Goal: Task Accomplishment & Management: Manage account settings

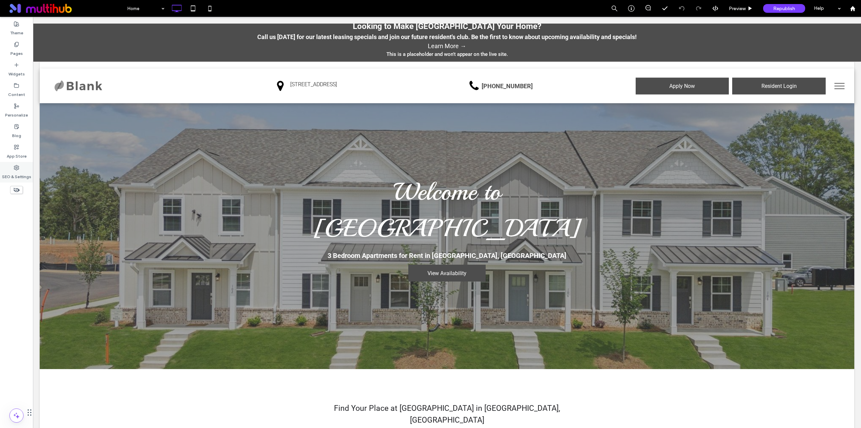
click at [21, 168] on div "SEO & Settings" at bounding box center [16, 172] width 33 height 21
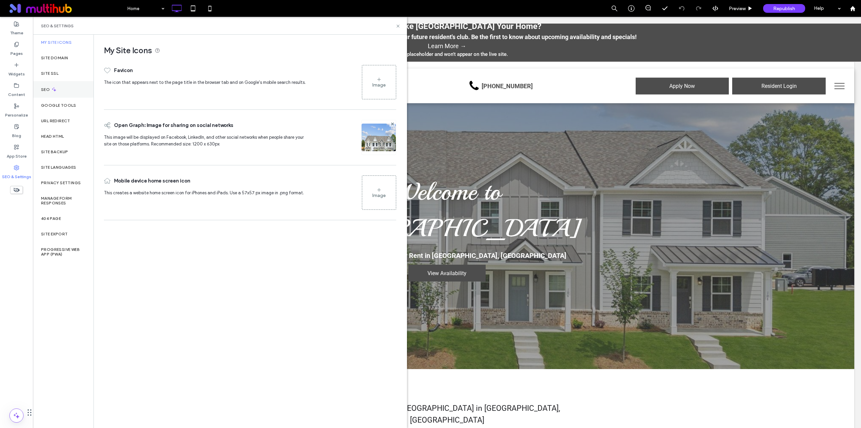
click at [62, 85] on div "SEO" at bounding box center [63, 89] width 61 height 16
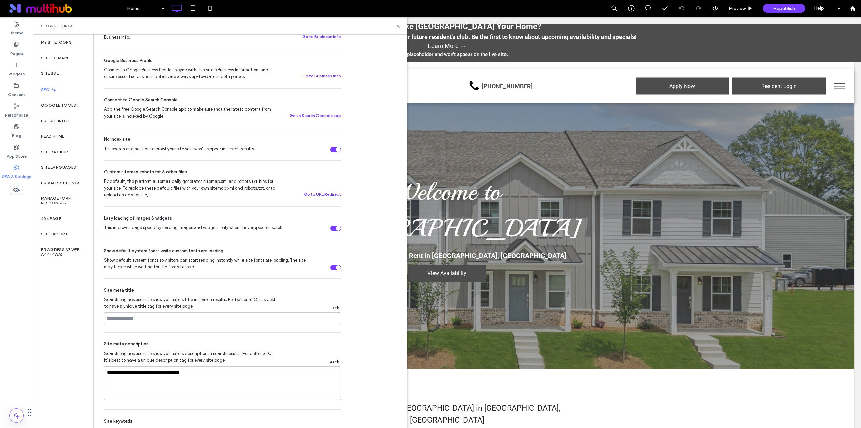
scroll to position [224, 0]
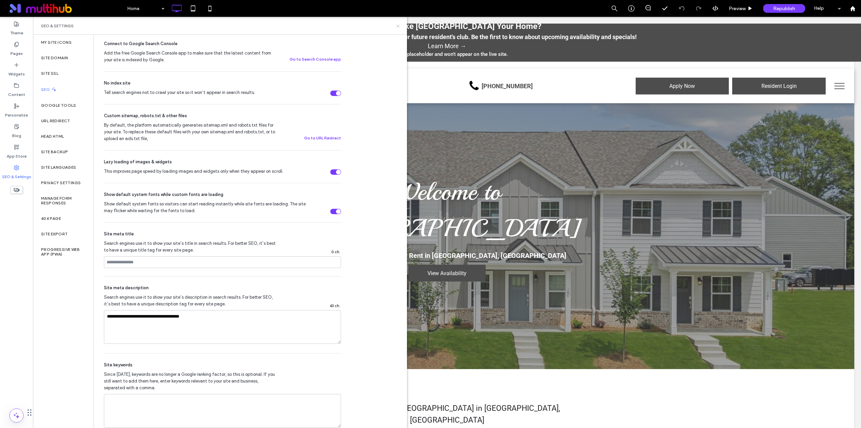
click at [399, 25] on icon at bounding box center [398, 26] width 5 height 5
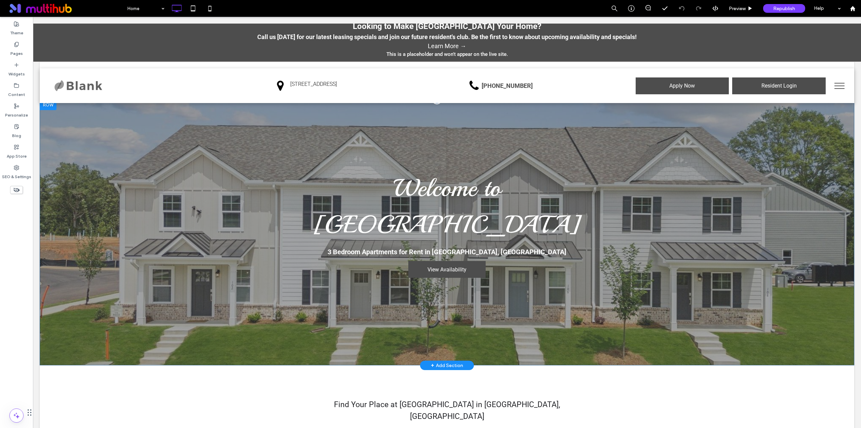
scroll to position [0, 0]
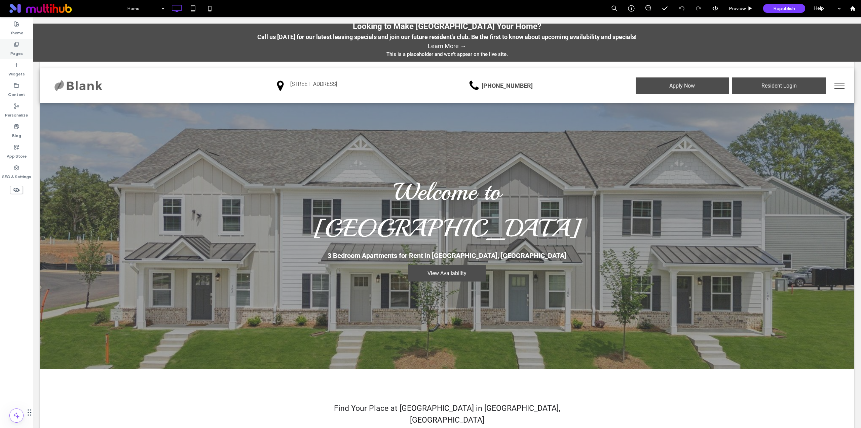
click at [12, 54] on label "Pages" at bounding box center [16, 51] width 12 height 9
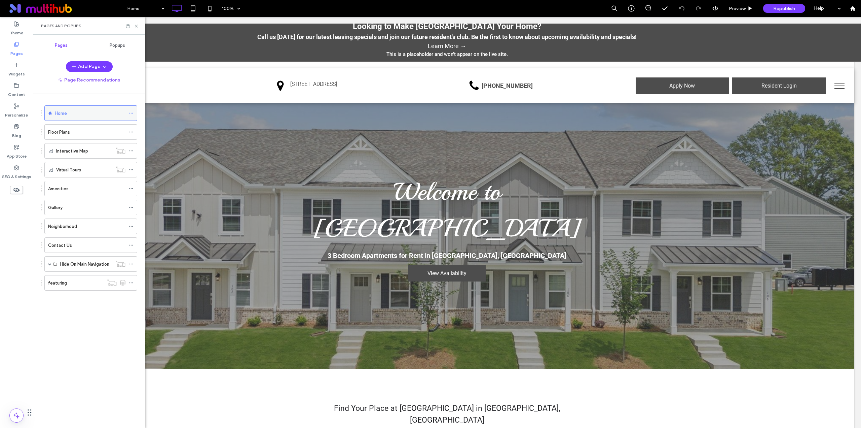
click at [130, 114] on icon at bounding box center [131, 113] width 5 height 5
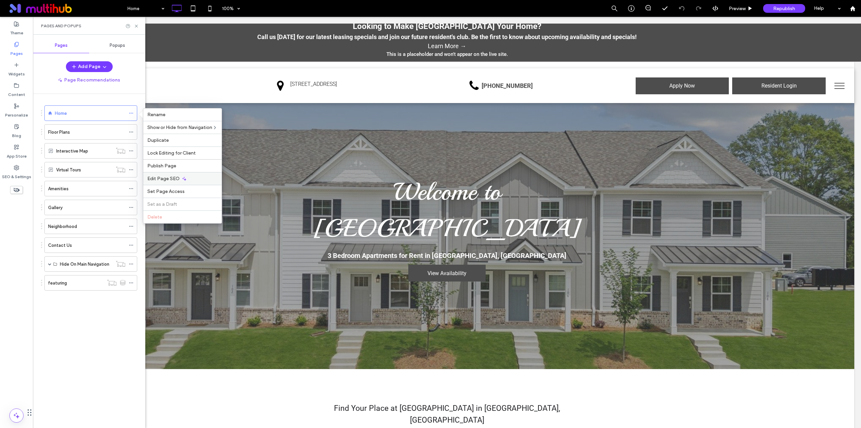
click at [176, 176] on span "Edit Page SEO" at bounding box center [163, 179] width 32 height 6
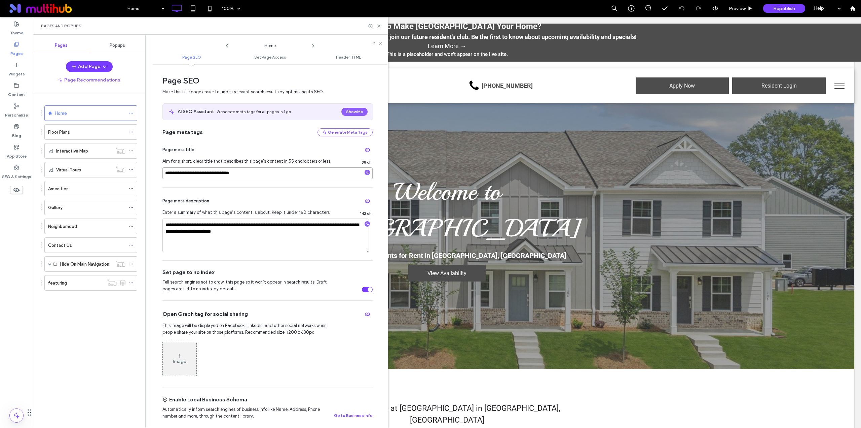
click at [232, 167] on input "**********" at bounding box center [268, 173] width 210 height 12
click at [17, 172] on label "SEO & Settings" at bounding box center [16, 174] width 29 height 9
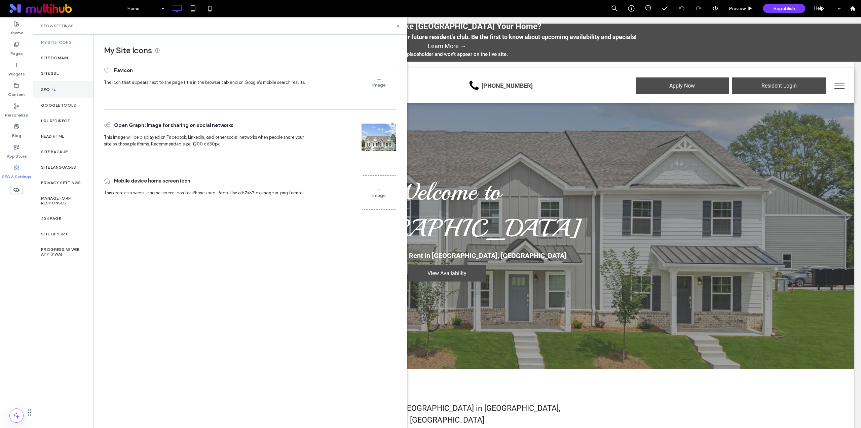
click at [52, 87] on icon at bounding box center [54, 89] width 6 height 6
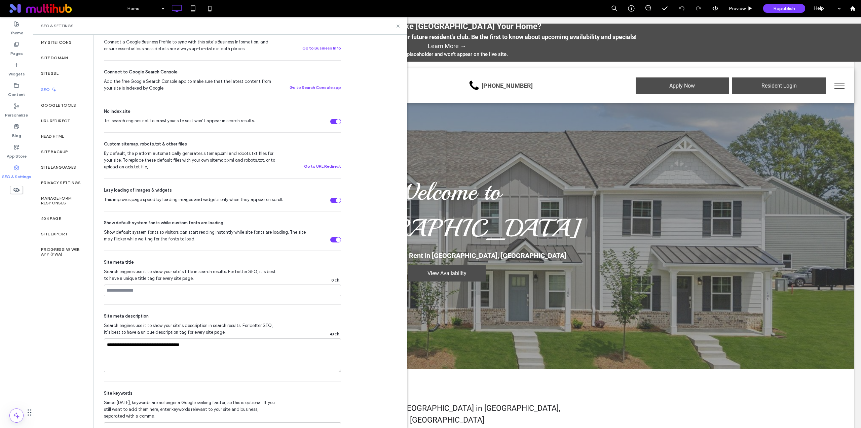
scroll to position [224, 0]
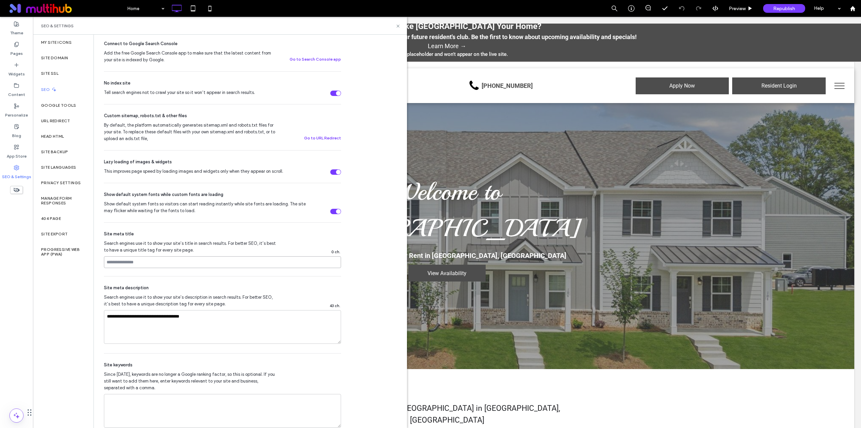
drag, startPoint x: 159, startPoint y: 261, endPoint x: 161, endPoint y: 263, distance: 3.6
click at [158, 261] on input at bounding box center [222, 262] width 237 height 12
paste input "**********"
type input "**********"
click at [187, 280] on div "**********" at bounding box center [222, 314] width 237 height 77
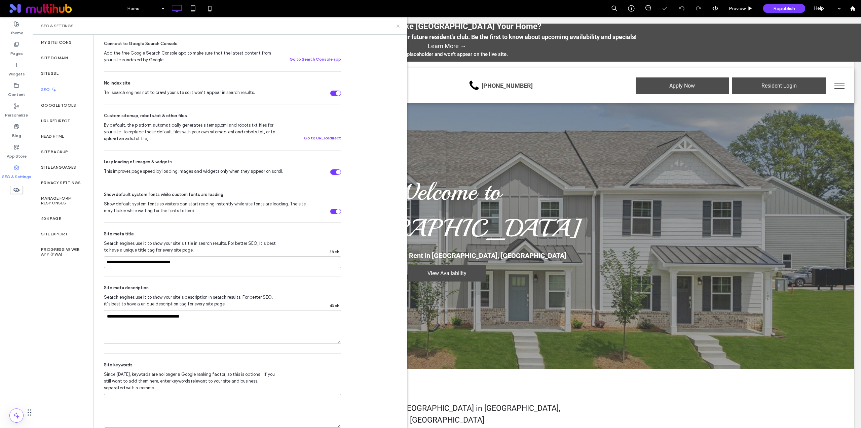
click at [398, 25] on icon at bounding box center [398, 26] width 5 height 5
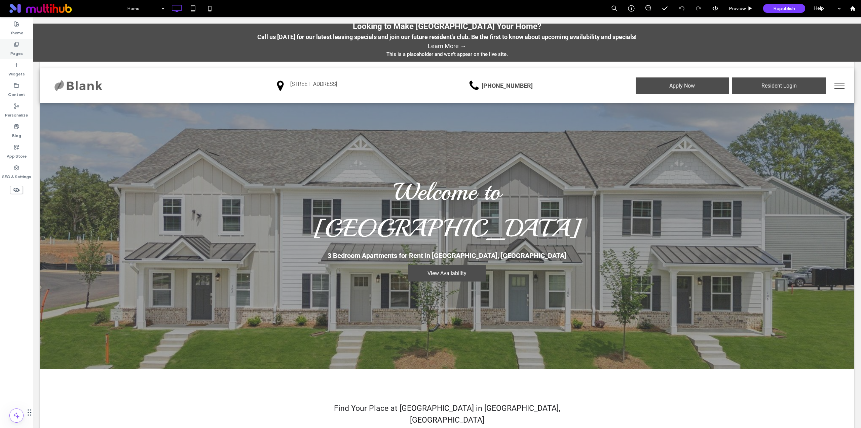
click at [19, 48] on label "Pages" at bounding box center [16, 51] width 12 height 9
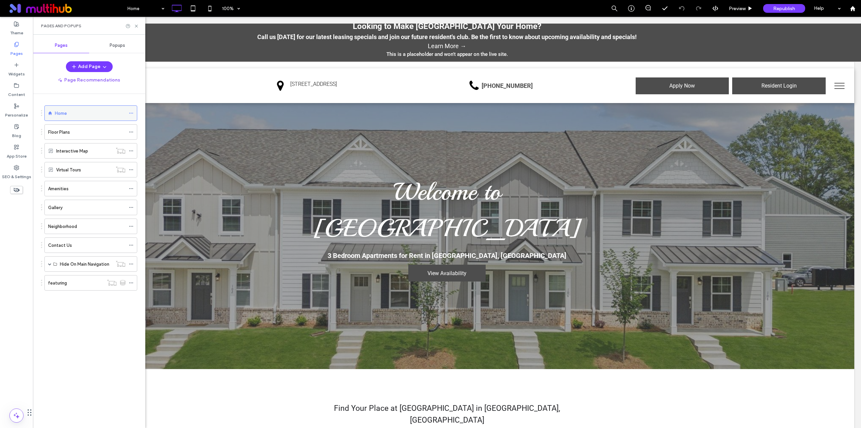
click at [132, 113] on icon at bounding box center [131, 113] width 5 height 5
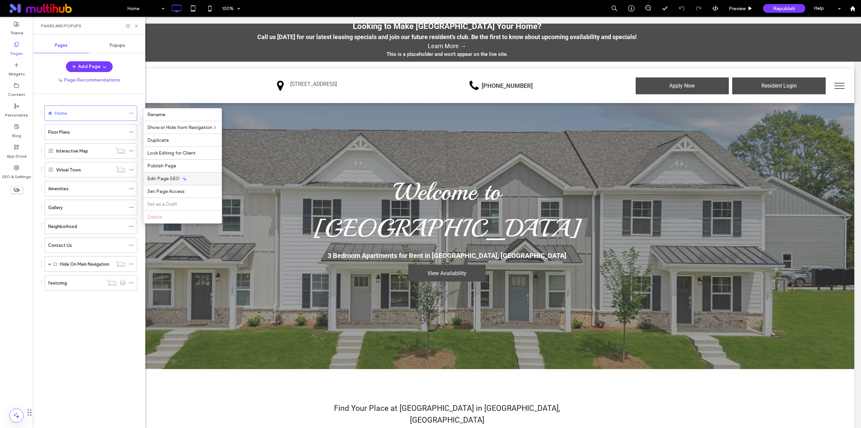
click at [173, 180] on span "Edit Page SEO" at bounding box center [163, 179] width 32 height 6
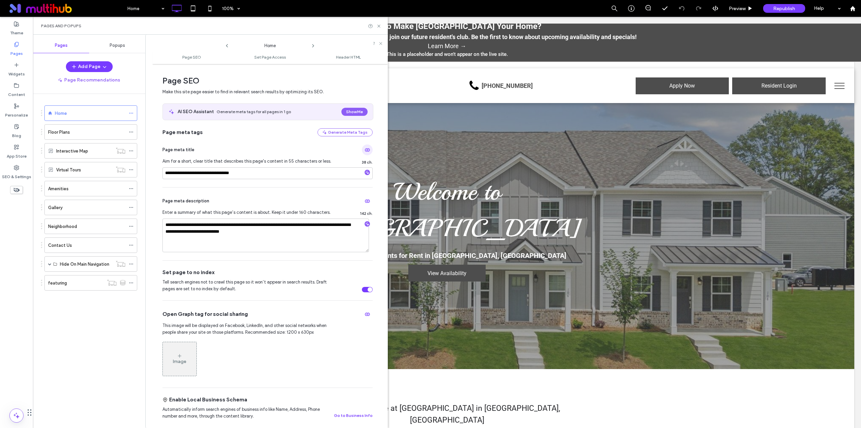
click at [365, 149] on use "button" at bounding box center [367, 149] width 5 height 3
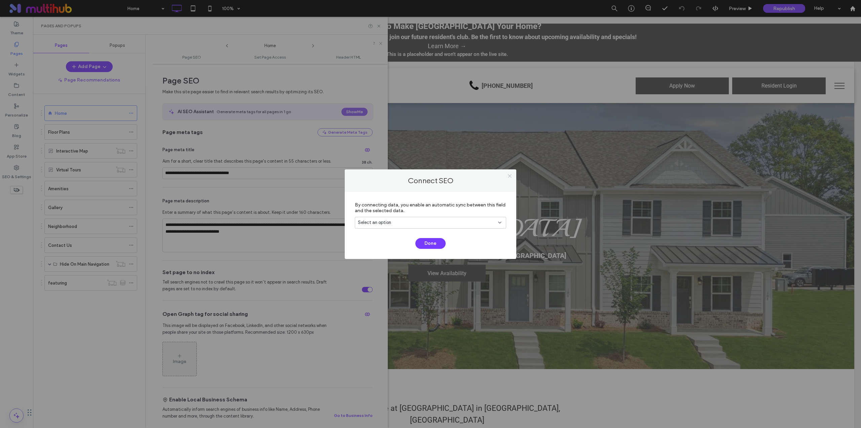
click at [509, 175] on icon at bounding box center [509, 175] width 5 height 5
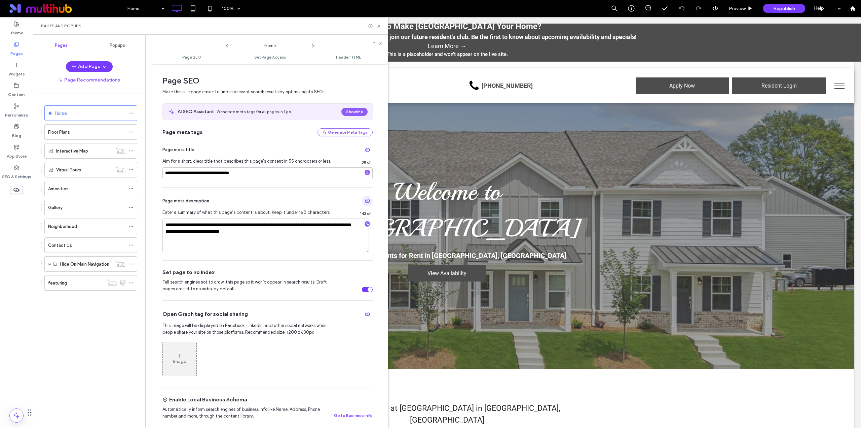
click at [362, 200] on span "button" at bounding box center [367, 200] width 11 height 11
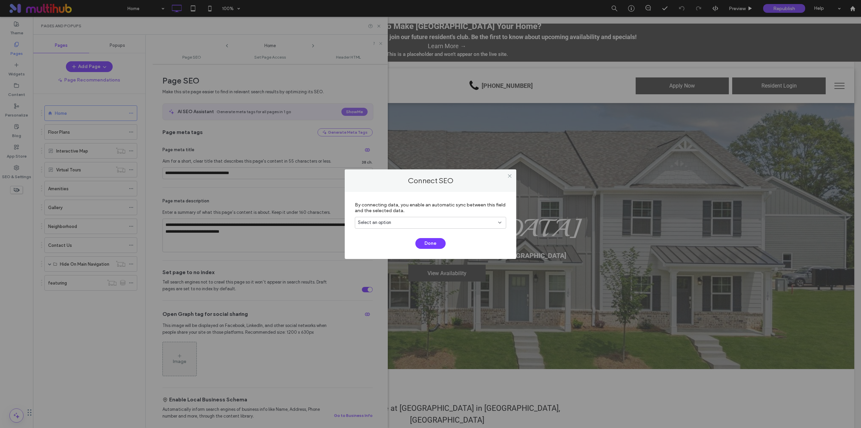
click at [445, 224] on div "Select an option" at bounding box center [426, 222] width 137 height 7
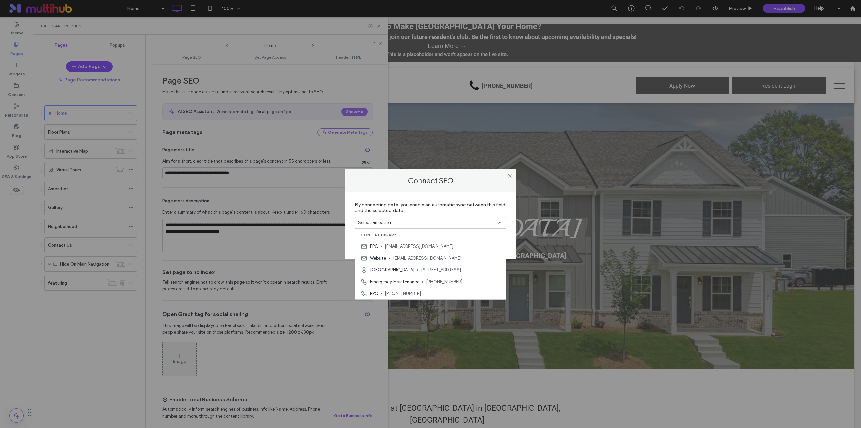
click at [447, 213] on label "By connecting data, you enable an automatic sync between this field and the sel…" at bounding box center [430, 208] width 151 height 18
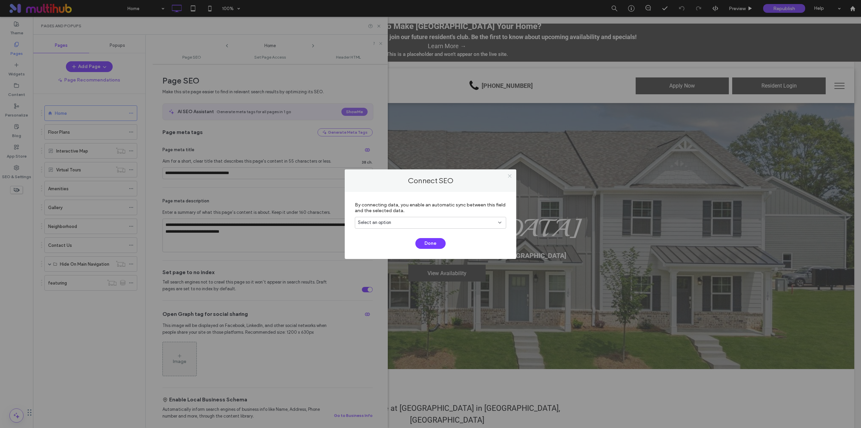
click at [508, 178] on icon at bounding box center [509, 175] width 5 height 5
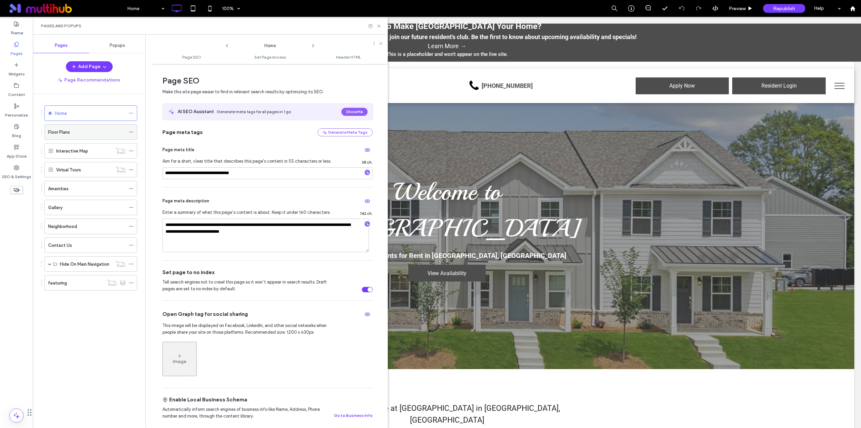
click at [133, 132] on icon at bounding box center [131, 132] width 5 height 5
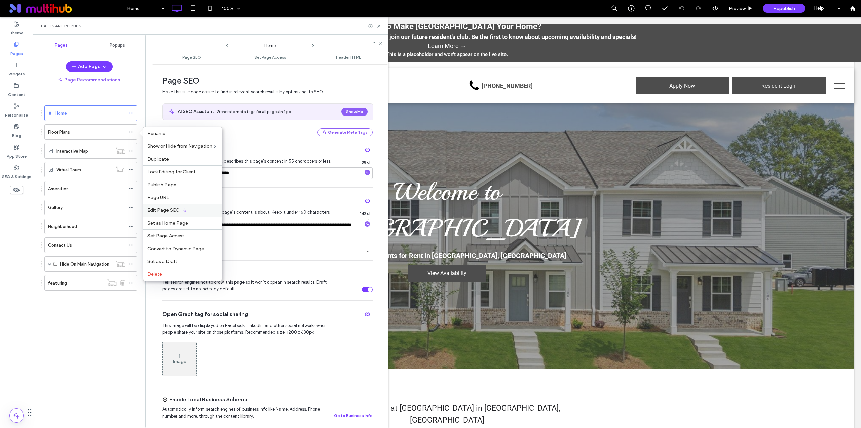
click at [182, 208] on icon at bounding box center [184, 210] width 5 height 5
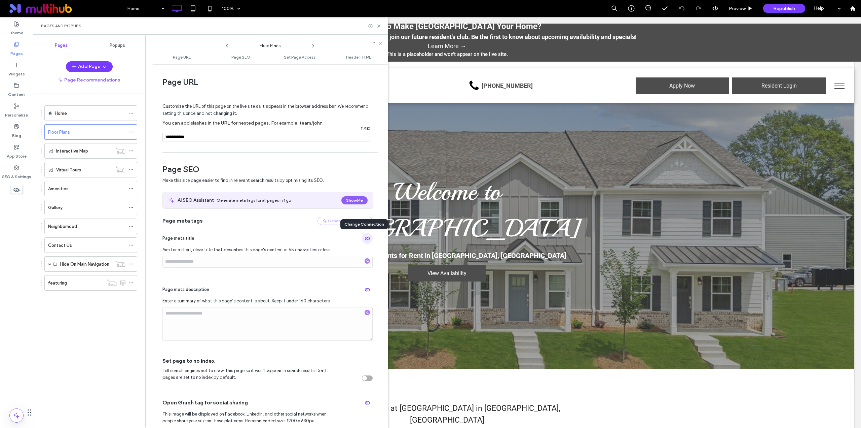
click at [365, 240] on icon "button" at bounding box center [367, 238] width 5 height 5
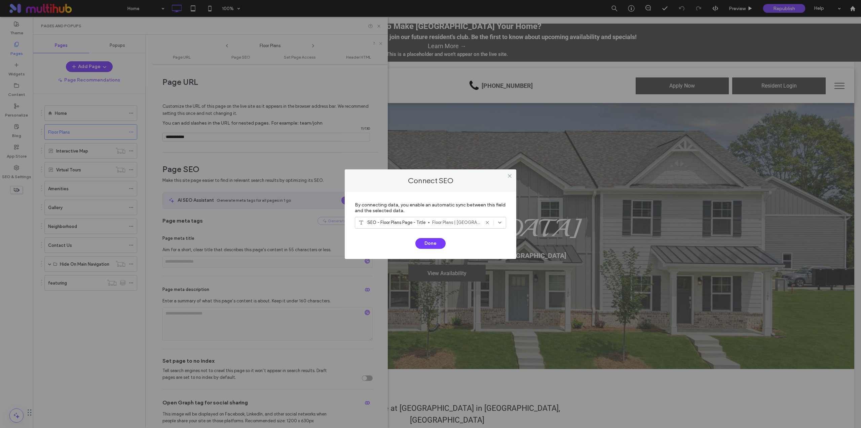
click at [487, 221] on icon at bounding box center [487, 222] width 5 height 5
click at [437, 244] on button "Done" at bounding box center [431, 243] width 30 height 11
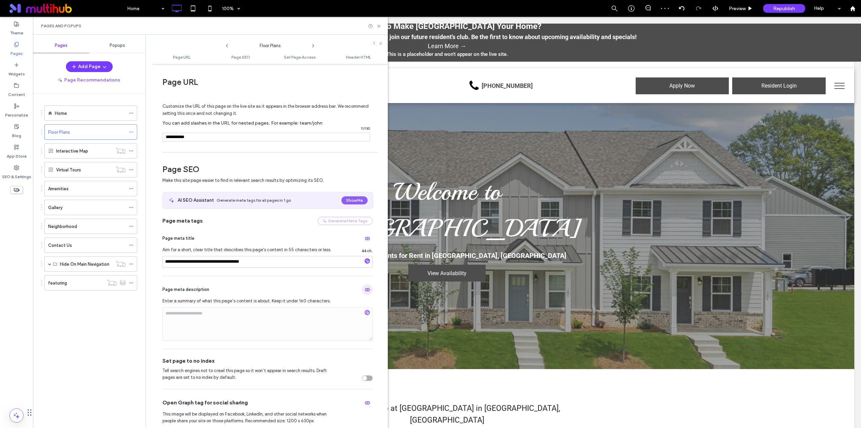
click at [368, 290] on span "button" at bounding box center [367, 289] width 11 height 11
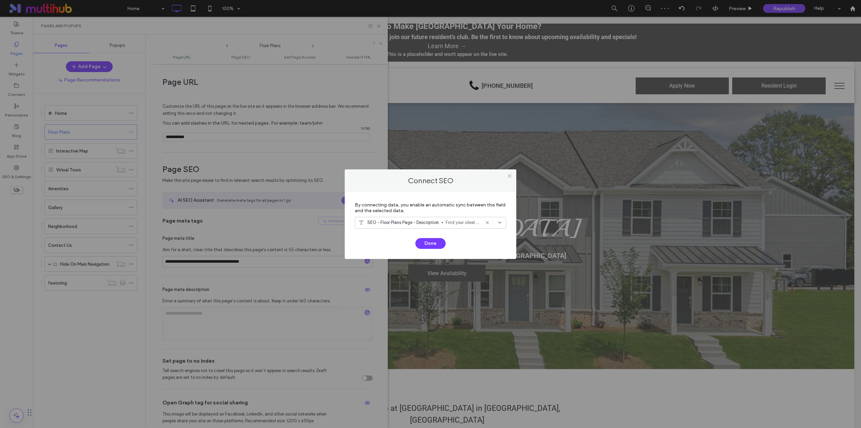
click at [489, 221] on use at bounding box center [487, 222] width 3 height 3
click at [437, 243] on button "Done" at bounding box center [431, 243] width 30 height 11
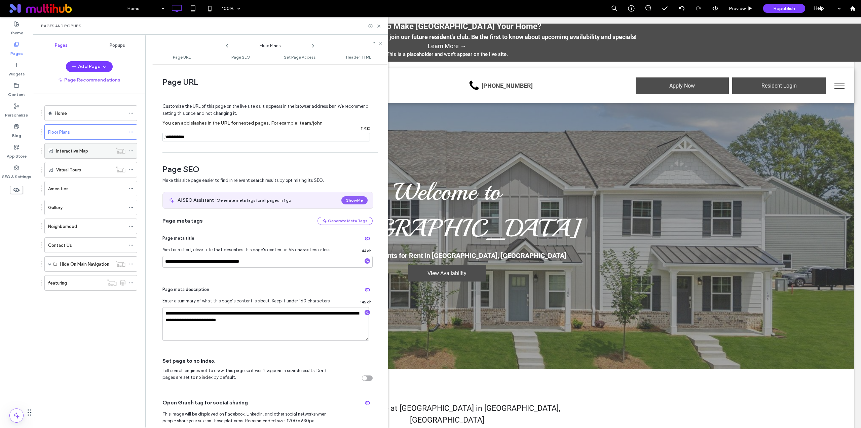
click at [132, 151] on icon at bounding box center [131, 150] width 5 height 5
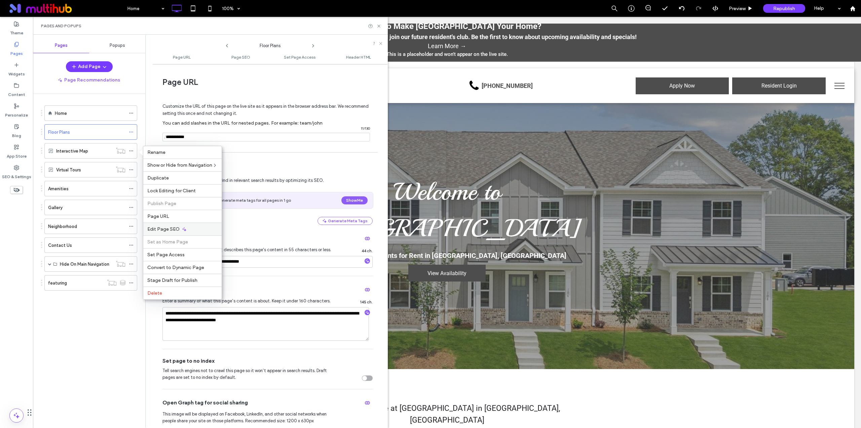
click at [179, 229] on div "Edit Page SEO" at bounding box center [182, 228] width 78 height 13
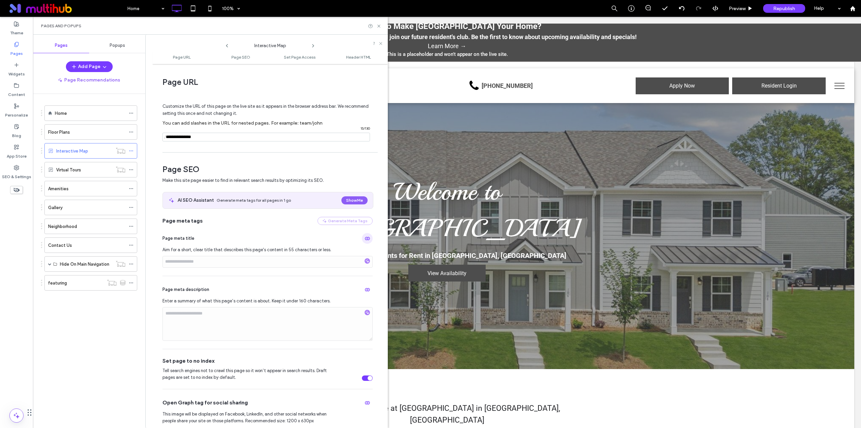
click at [365, 239] on icon "button" at bounding box center [367, 238] width 5 height 5
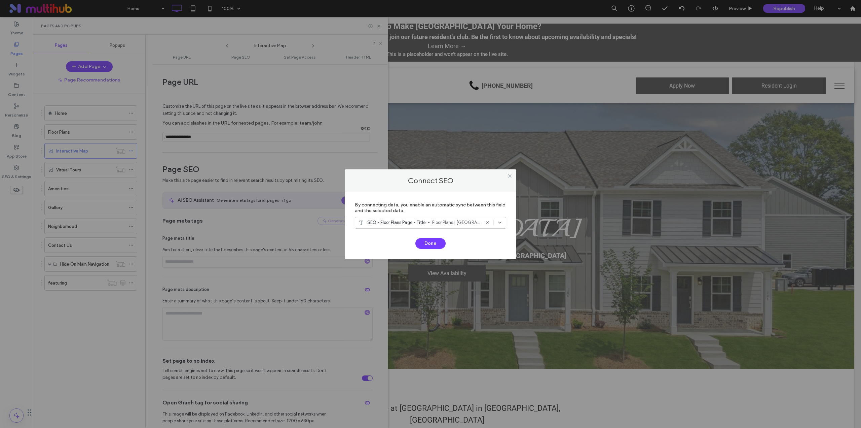
click at [489, 222] on icon at bounding box center [487, 222] width 5 height 5
drag, startPoint x: 435, startPoint y: 243, endPoint x: 429, endPoint y: 247, distance: 7.1
click at [435, 243] on button "Done" at bounding box center [431, 243] width 30 height 11
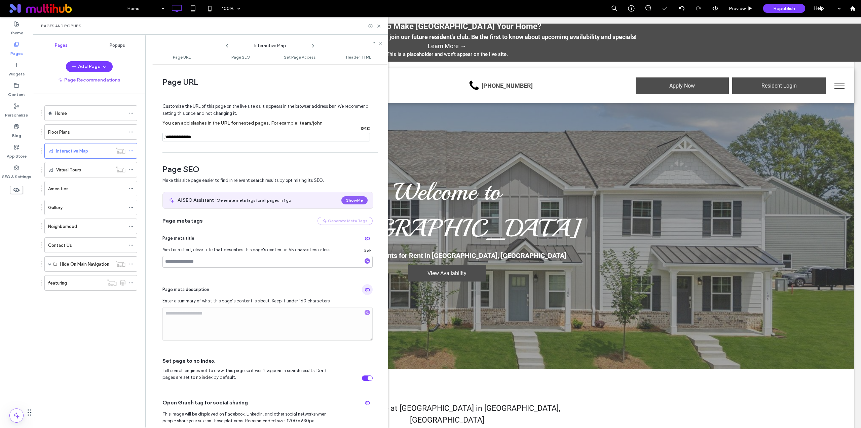
click at [365, 290] on use "button" at bounding box center [367, 289] width 5 height 3
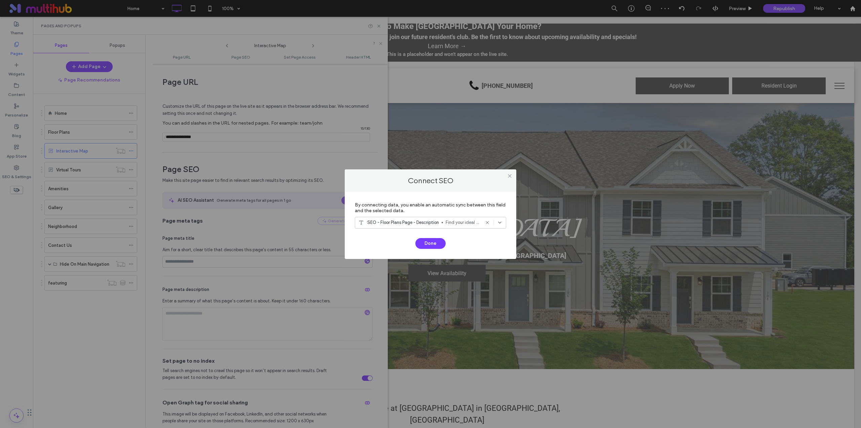
click at [489, 222] on icon at bounding box center [487, 222] width 5 height 5
click at [434, 243] on button "Done" at bounding box center [431, 243] width 30 height 11
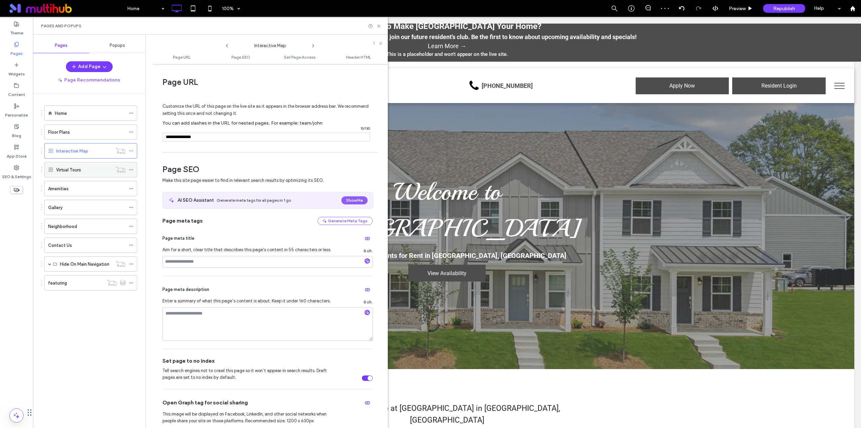
click at [130, 170] on use at bounding box center [131, 169] width 4 height 1
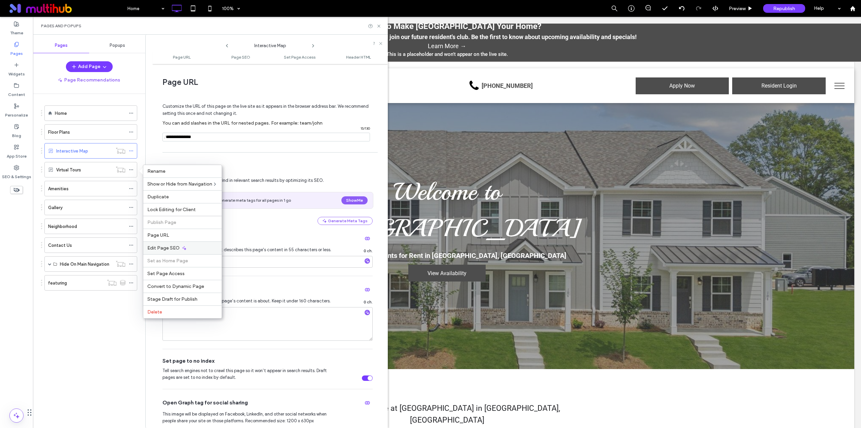
click at [191, 246] on div "Edit Page SEO" at bounding box center [182, 247] width 78 height 13
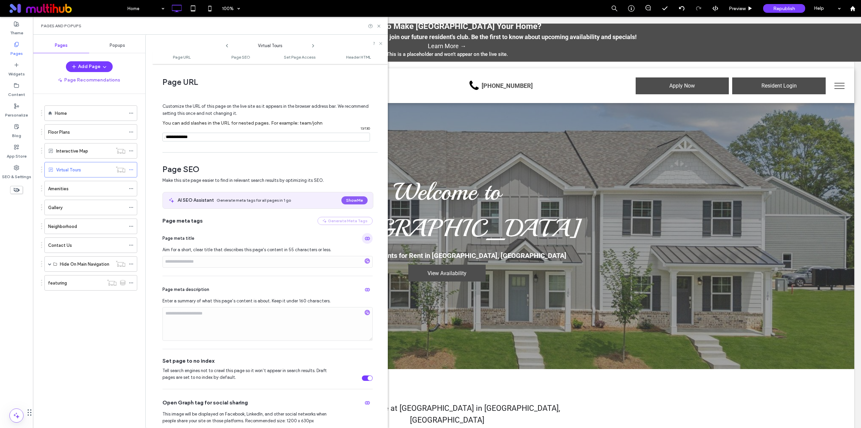
click at [366, 240] on span "button" at bounding box center [367, 238] width 11 height 11
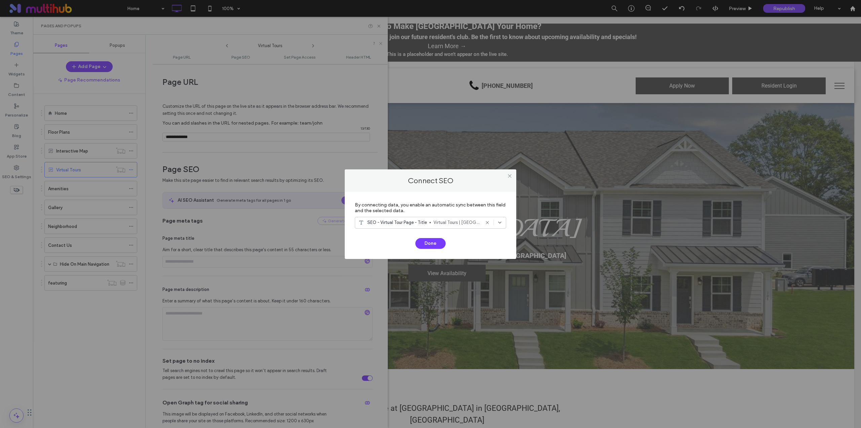
click at [489, 222] on icon at bounding box center [487, 222] width 5 height 5
click at [441, 241] on button "Done" at bounding box center [431, 243] width 30 height 11
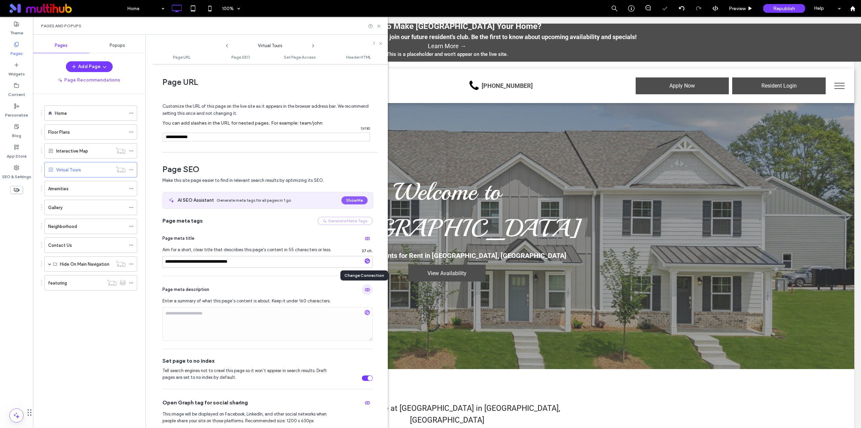
click at [365, 287] on icon "button" at bounding box center [367, 289] width 5 height 5
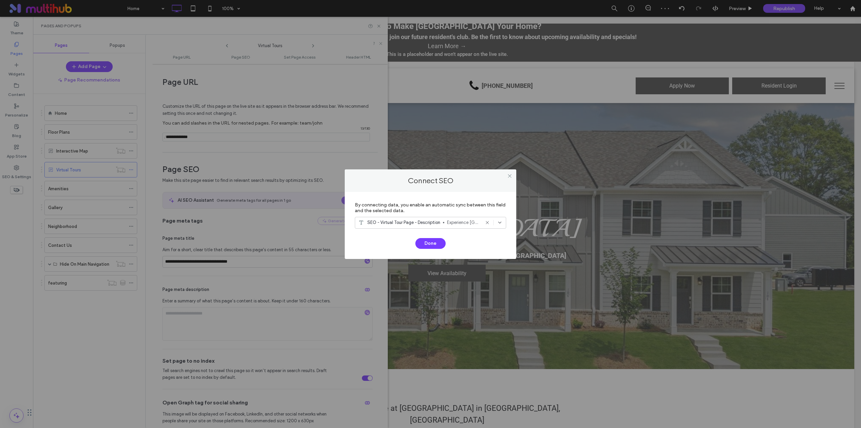
click at [490, 222] on div at bounding box center [494, 222] width 18 height 5
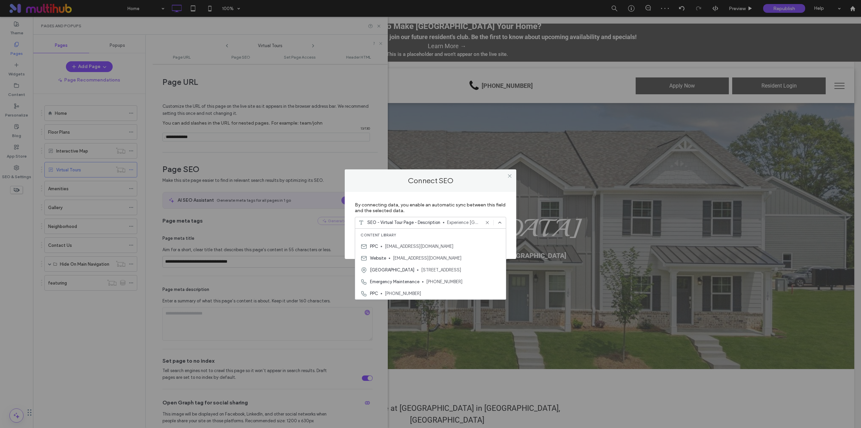
click at [488, 222] on icon at bounding box center [487, 222] width 5 height 5
click at [436, 208] on label "By connecting data, you enable an automatic sync between this field and the sel…" at bounding box center [430, 208] width 151 height 18
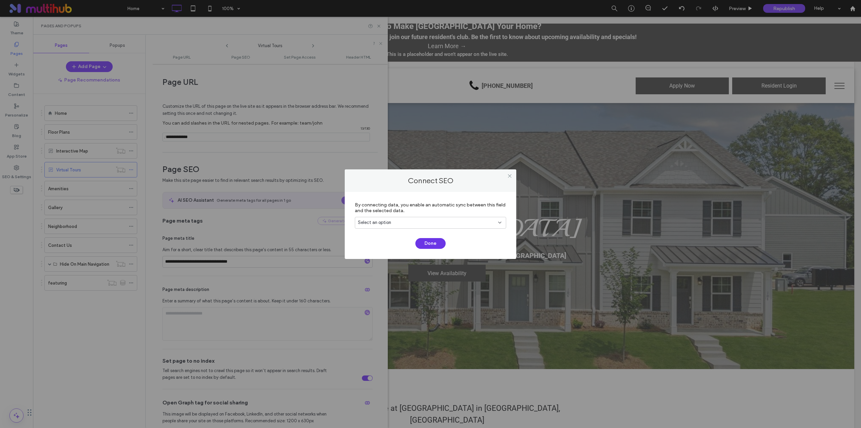
click at [425, 243] on button "Done" at bounding box center [431, 243] width 30 height 11
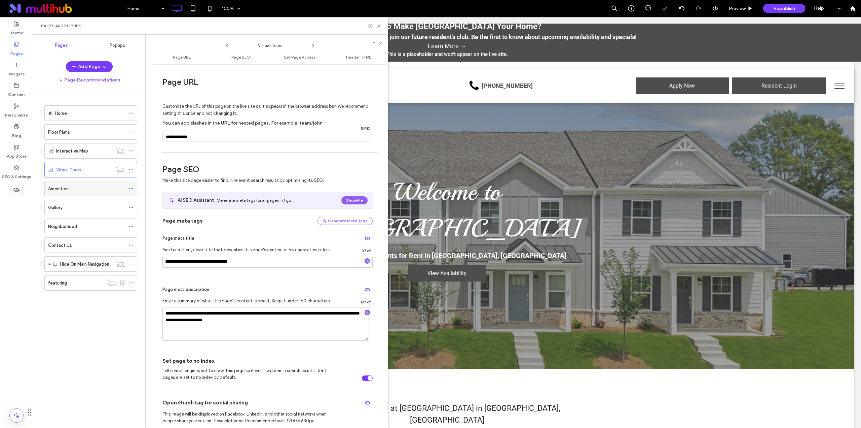
click at [131, 188] on icon at bounding box center [131, 188] width 5 height 5
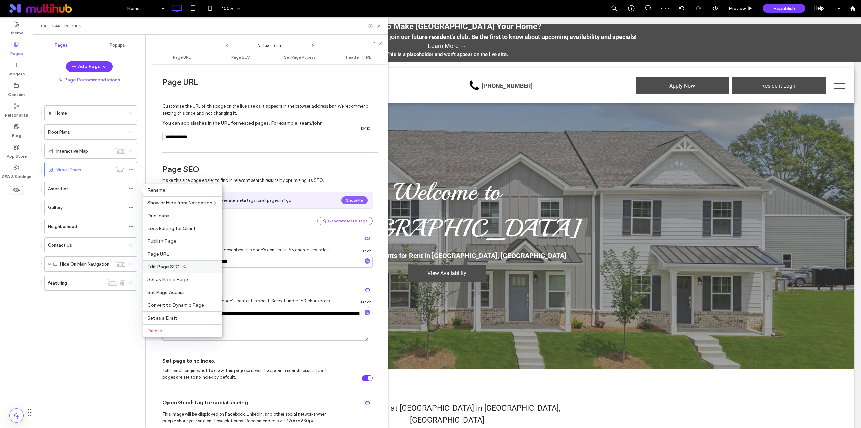
click at [177, 266] on span "Edit Page SEO" at bounding box center [163, 267] width 32 height 6
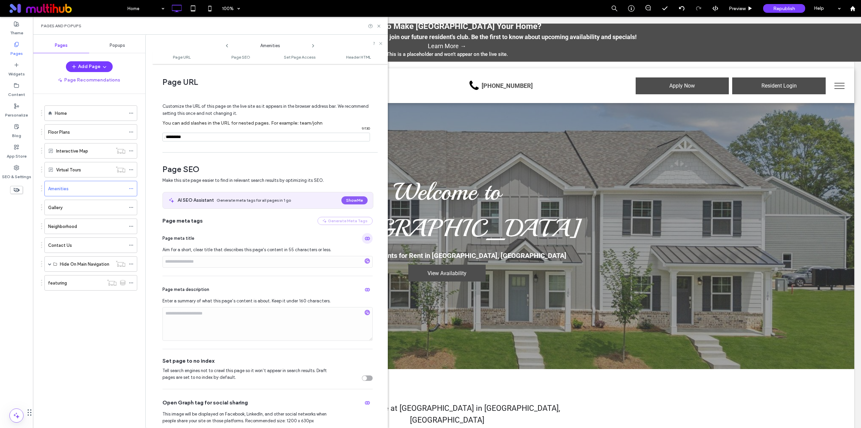
click at [365, 237] on use "button" at bounding box center [367, 238] width 5 height 3
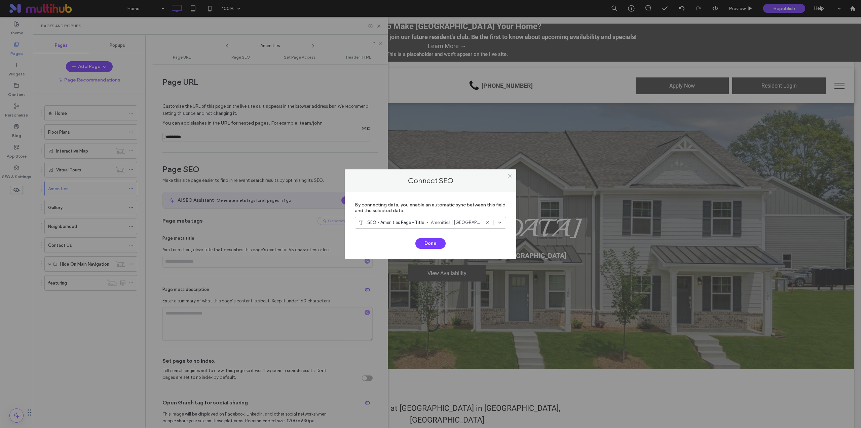
click at [485, 222] on icon at bounding box center [487, 222] width 5 height 5
click at [432, 243] on button "Done" at bounding box center [431, 243] width 30 height 11
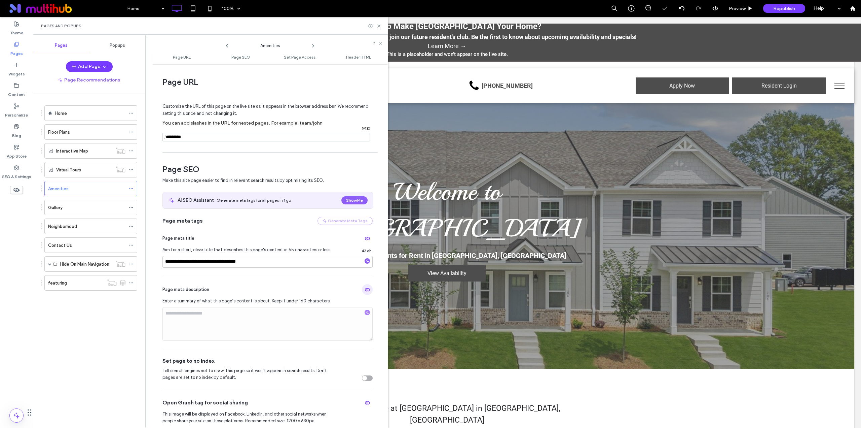
click at [365, 289] on icon "button" at bounding box center [367, 289] width 5 height 5
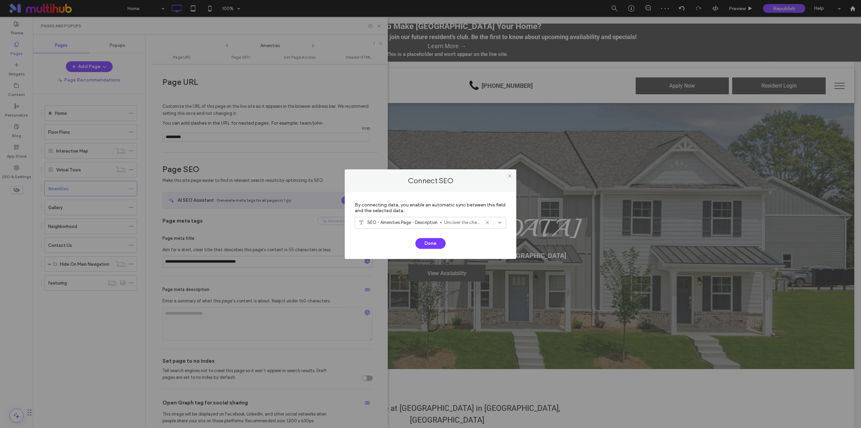
click at [487, 221] on icon at bounding box center [487, 222] width 5 height 5
click at [435, 243] on button "Done" at bounding box center [431, 243] width 30 height 11
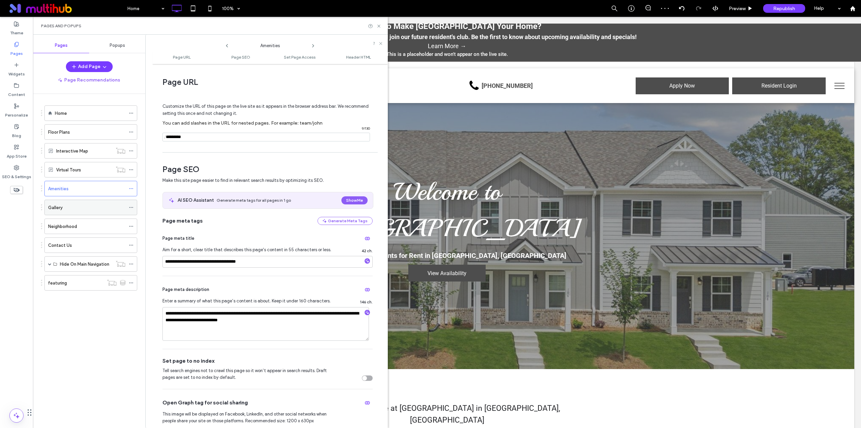
click at [130, 207] on icon at bounding box center [131, 207] width 5 height 5
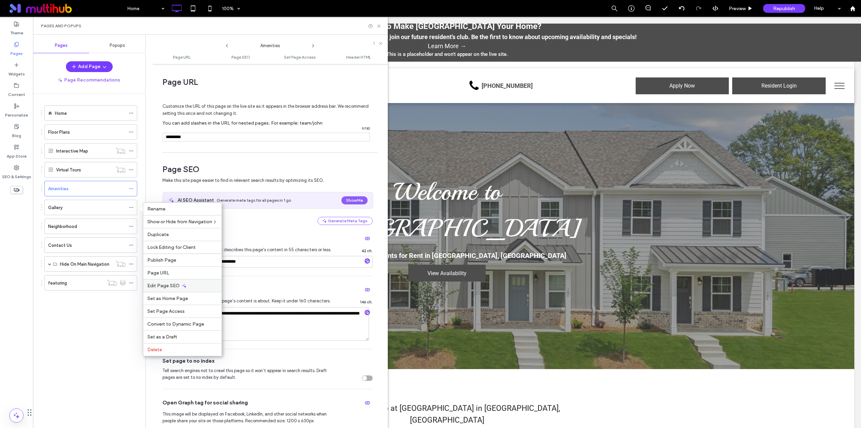
click at [176, 286] on span "Edit Page SEO" at bounding box center [163, 286] width 32 height 6
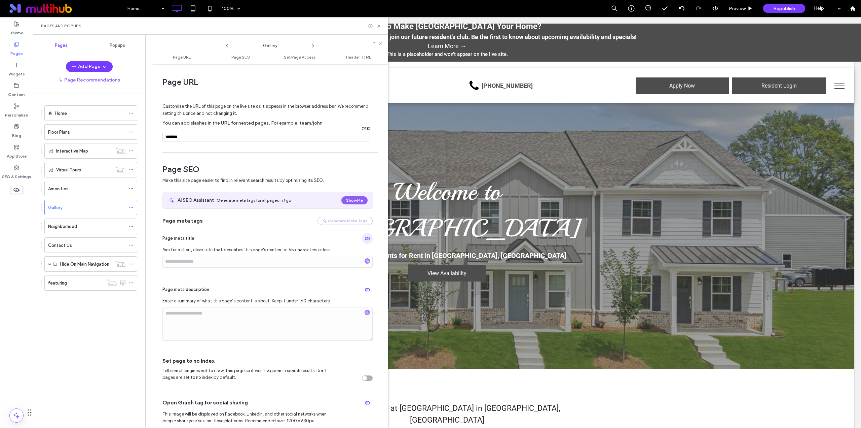
click at [365, 241] on icon "button" at bounding box center [367, 238] width 5 height 5
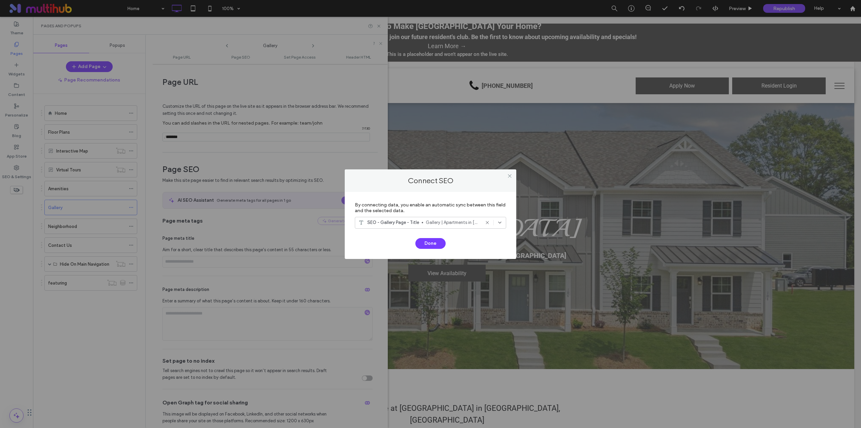
click at [488, 222] on use at bounding box center [487, 222] width 3 height 3
click at [432, 240] on button "Done" at bounding box center [431, 243] width 30 height 11
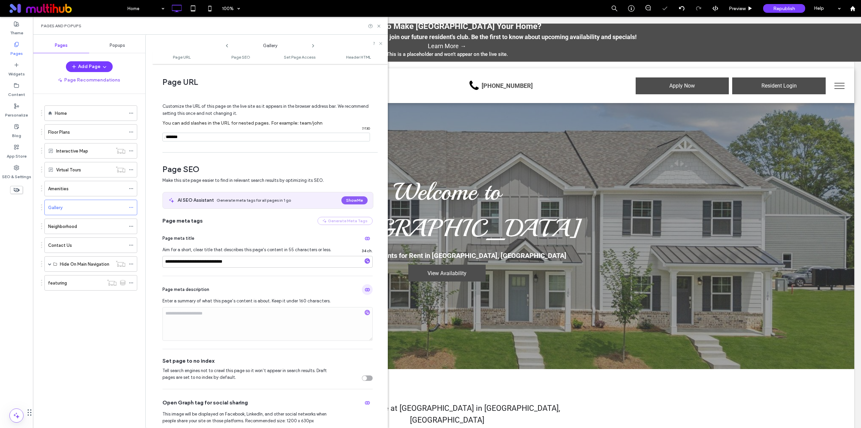
click at [367, 290] on span "button" at bounding box center [367, 289] width 11 height 11
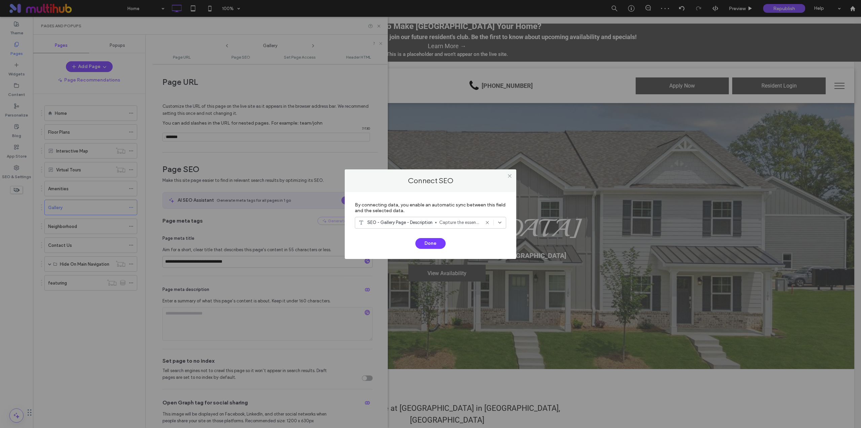
click at [488, 224] on icon at bounding box center [487, 222] width 5 height 5
click at [439, 245] on button "Done" at bounding box center [431, 243] width 30 height 11
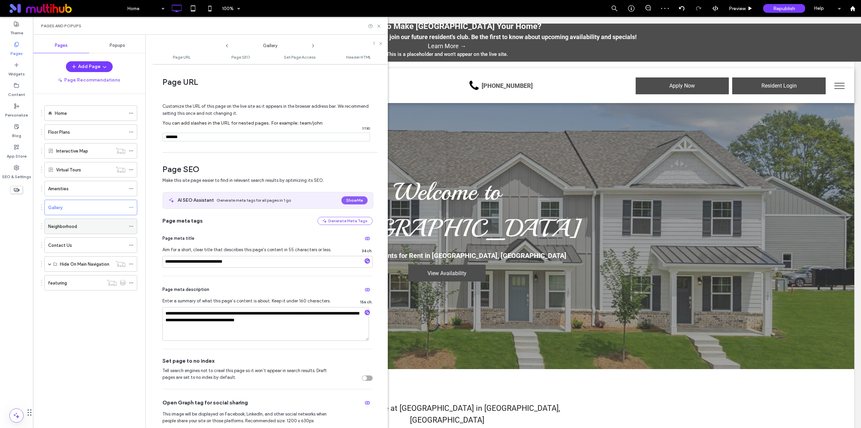
click at [131, 226] on icon at bounding box center [131, 226] width 5 height 5
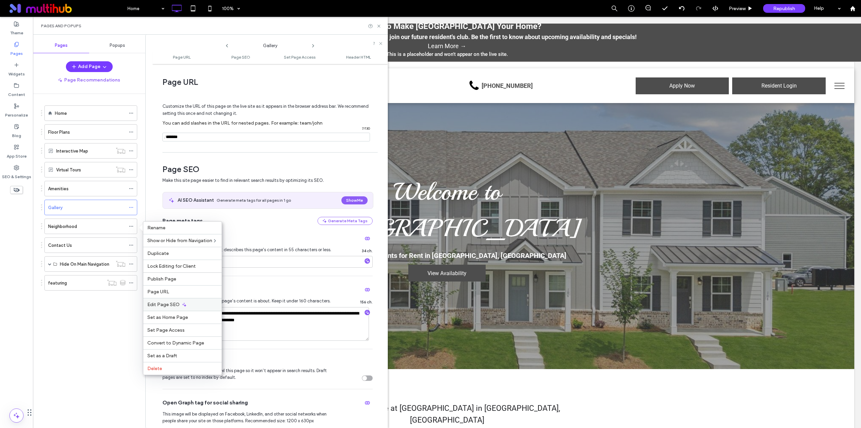
click at [205, 300] on div "Edit Page SEO" at bounding box center [182, 304] width 78 height 13
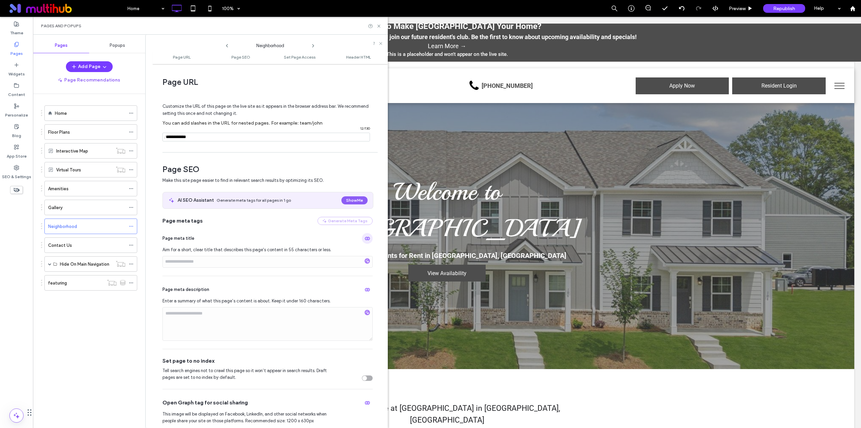
click at [365, 238] on icon "button" at bounding box center [367, 238] width 5 height 5
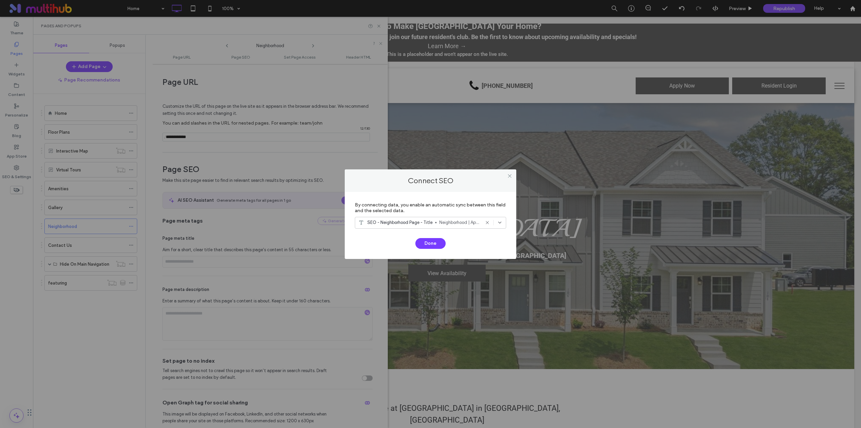
click at [489, 223] on icon at bounding box center [487, 222] width 5 height 5
click at [432, 241] on button "Done" at bounding box center [431, 243] width 30 height 11
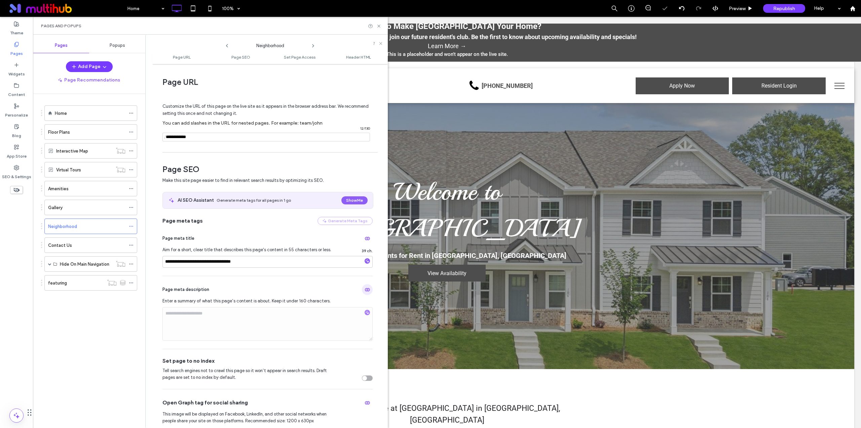
click at [365, 291] on icon "button" at bounding box center [367, 289] width 5 height 5
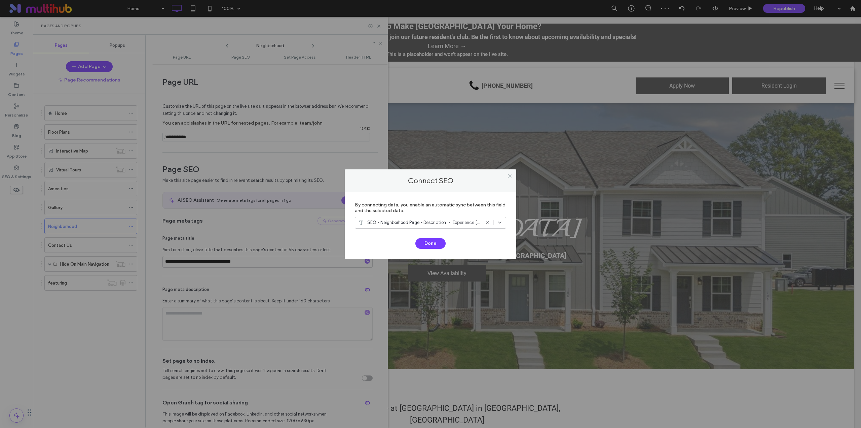
click at [486, 222] on icon at bounding box center [487, 222] width 5 height 5
click at [436, 241] on button "Done" at bounding box center [431, 243] width 30 height 11
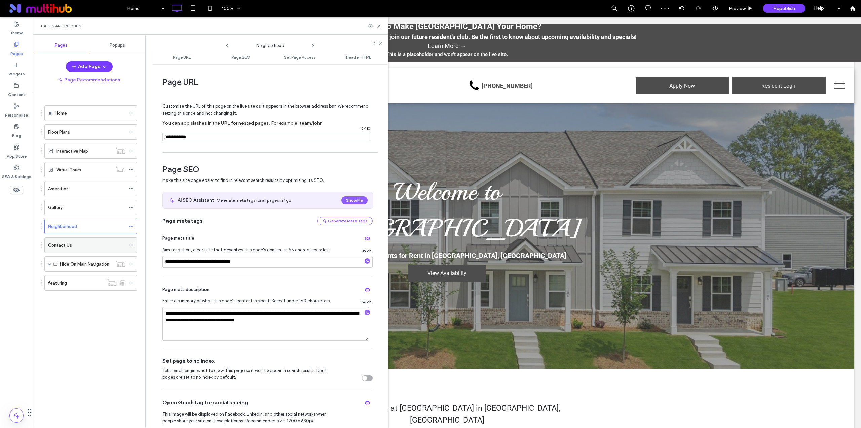
click at [131, 245] on use at bounding box center [131, 245] width 4 height 1
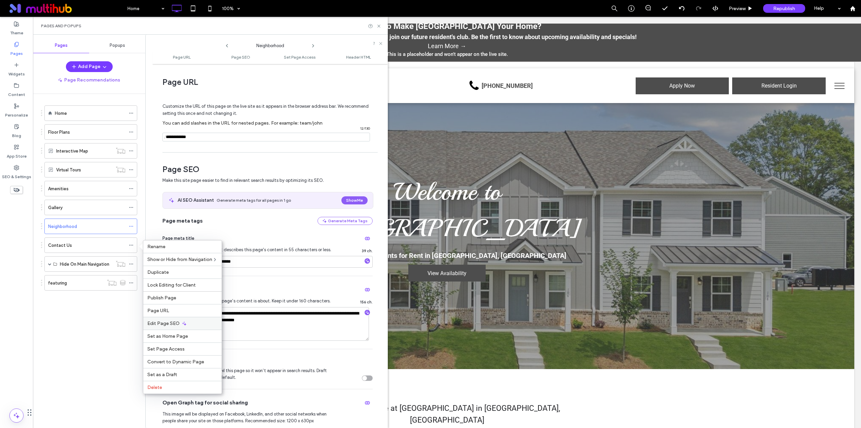
click at [182, 322] on icon at bounding box center [184, 323] width 5 height 5
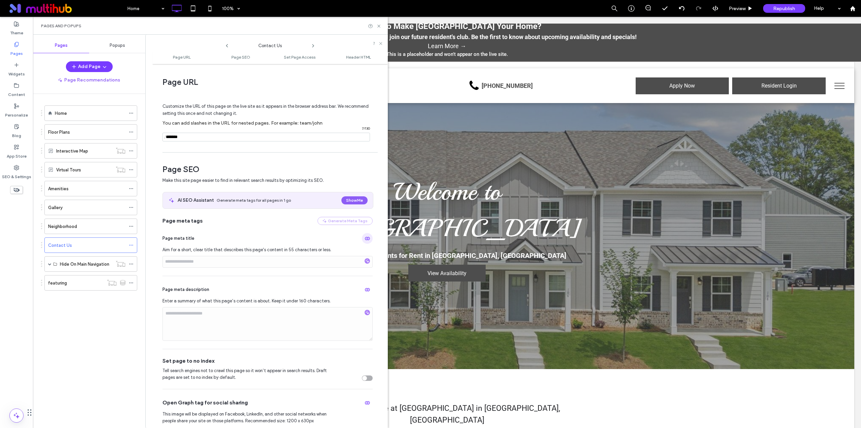
click at [365, 239] on icon "button" at bounding box center [367, 238] width 5 height 5
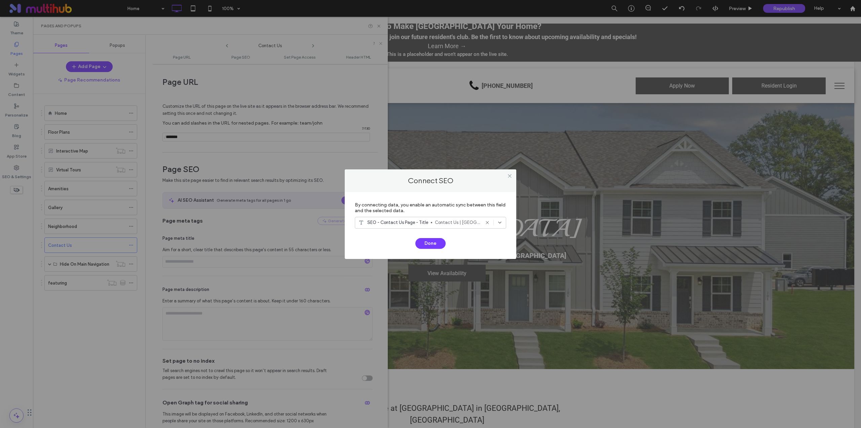
click at [487, 222] on use at bounding box center [487, 222] width 3 height 3
click at [423, 242] on button "Done" at bounding box center [431, 243] width 30 height 11
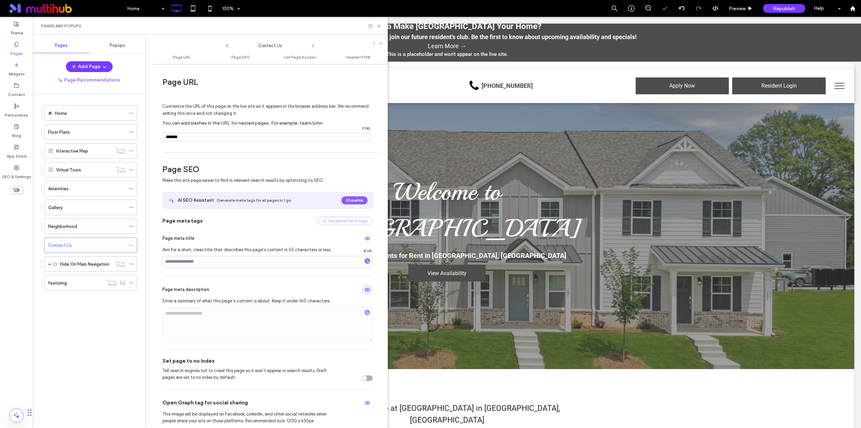
click at [365, 289] on icon "button" at bounding box center [367, 289] width 5 height 5
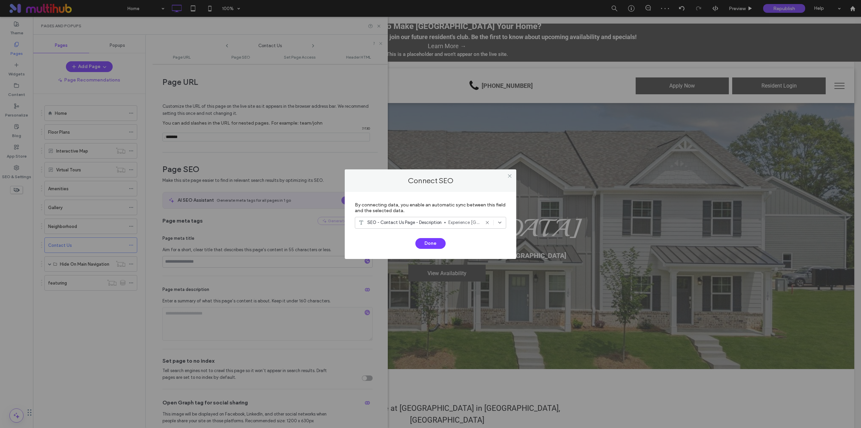
click at [490, 223] on icon at bounding box center [487, 222] width 5 height 5
click at [432, 244] on button "Done" at bounding box center [431, 243] width 30 height 11
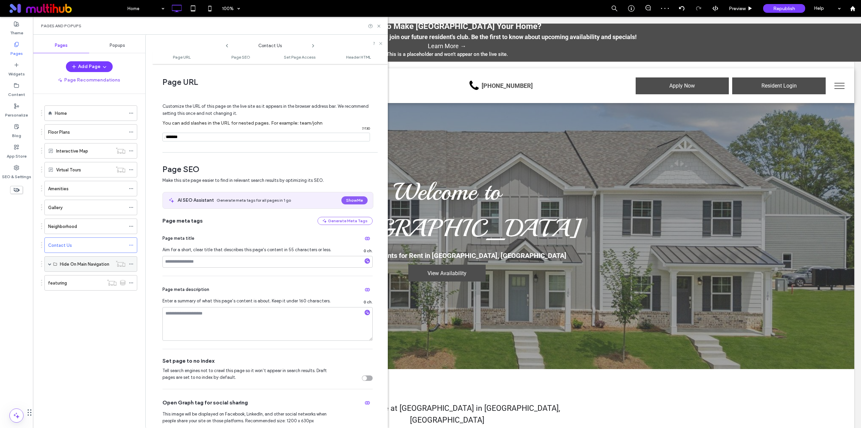
click at [130, 262] on icon at bounding box center [131, 263] width 5 height 5
click at [50, 264] on span at bounding box center [49, 263] width 3 height 3
click at [131, 279] on use at bounding box center [131, 279] width 4 height 1
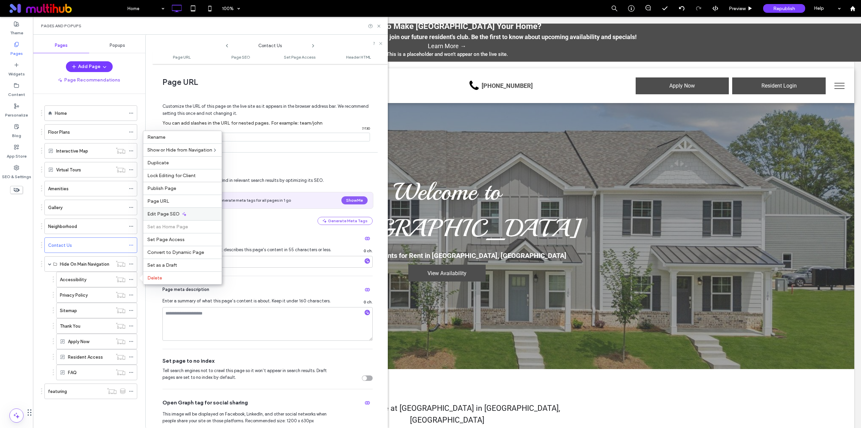
click at [185, 217] on div "Edit Page SEO" at bounding box center [182, 213] width 78 height 13
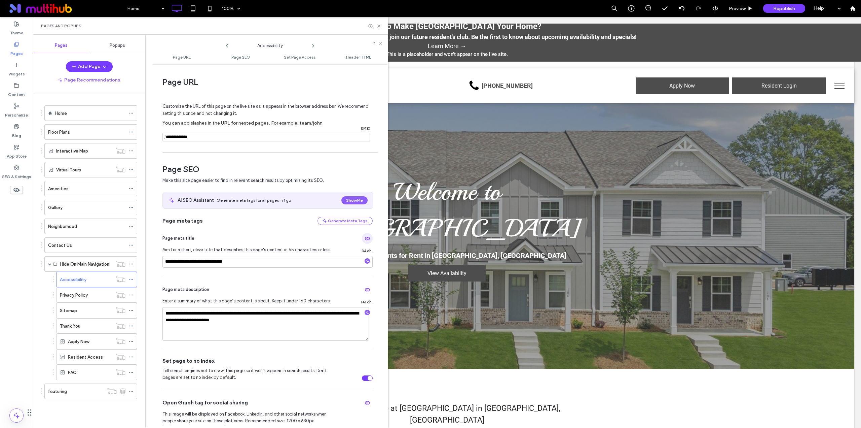
click at [365, 239] on icon "button" at bounding box center [367, 238] width 5 height 5
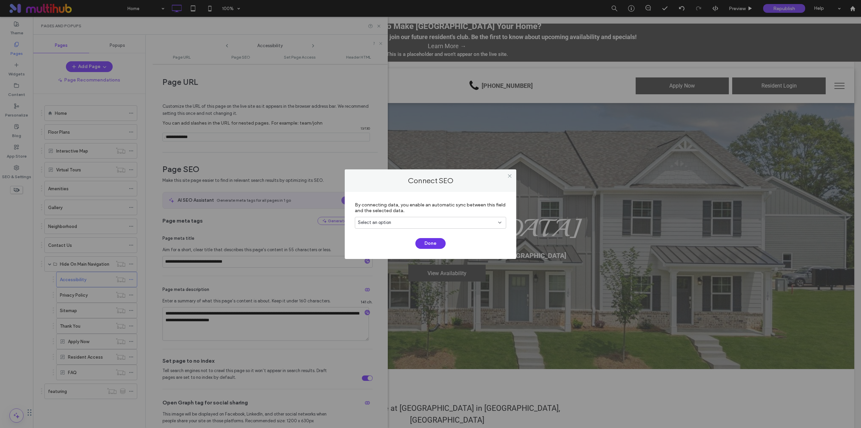
click at [435, 244] on button "Done" at bounding box center [431, 243] width 30 height 11
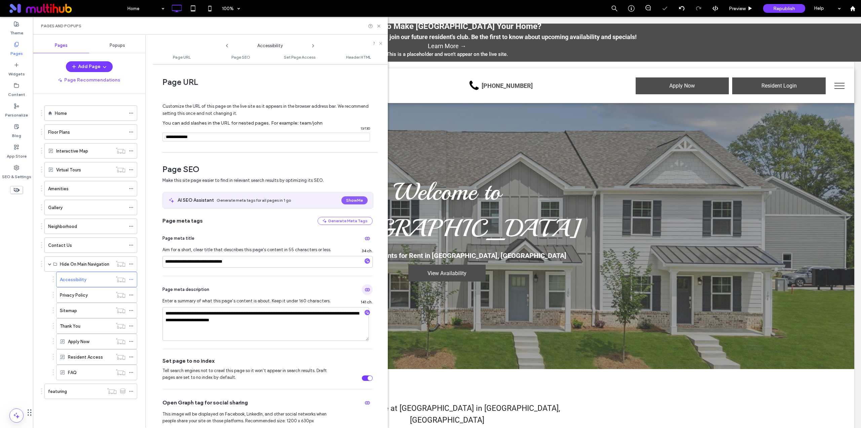
click at [365, 291] on use "button" at bounding box center [367, 289] width 5 height 3
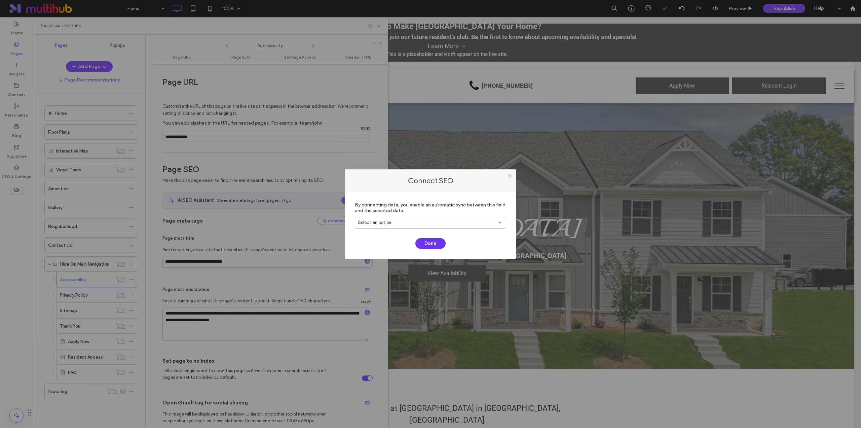
click at [434, 243] on button "Done" at bounding box center [431, 243] width 30 height 11
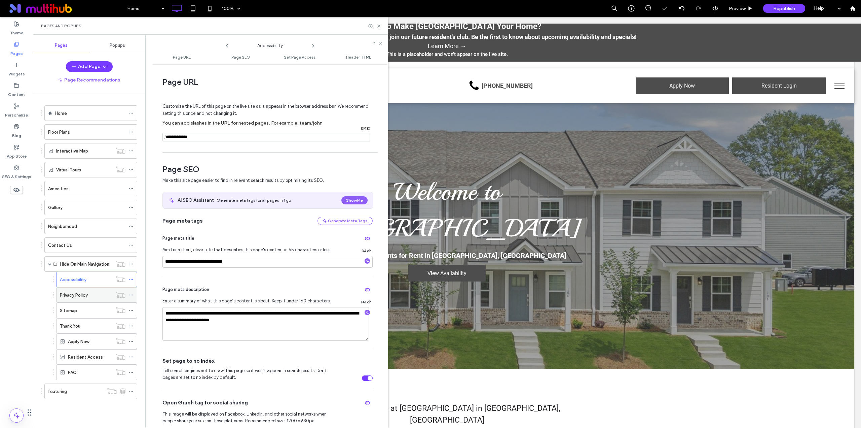
click at [130, 294] on icon at bounding box center [131, 294] width 5 height 5
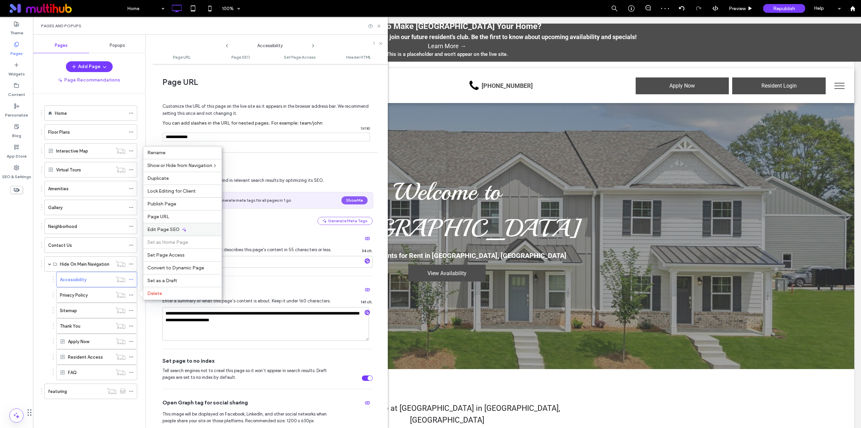
click at [180, 225] on div "Edit Page SEO" at bounding box center [182, 229] width 78 height 13
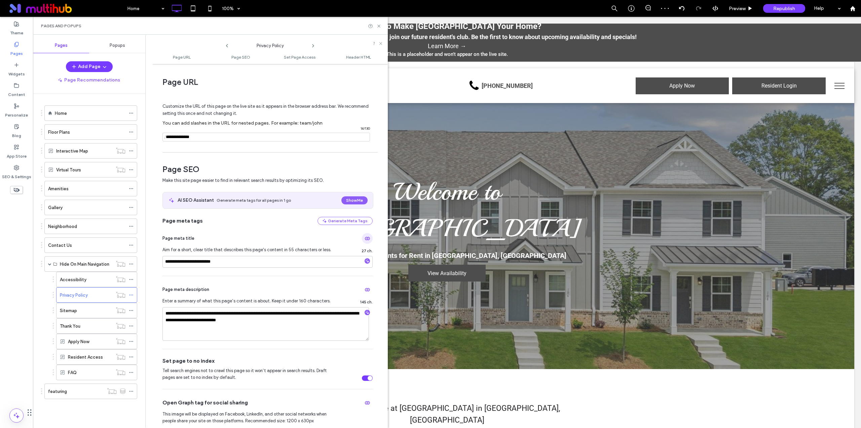
click at [365, 239] on use "button" at bounding box center [367, 238] width 5 height 3
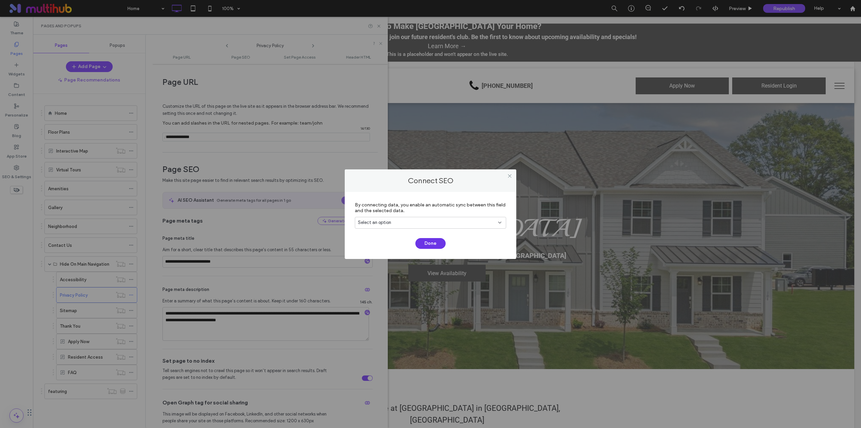
click at [423, 244] on button "Done" at bounding box center [431, 243] width 30 height 11
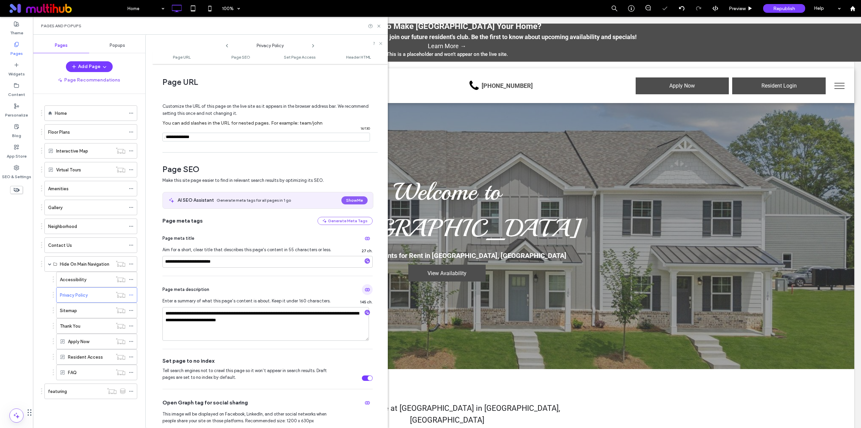
click at [367, 289] on span "button" at bounding box center [367, 289] width 11 height 11
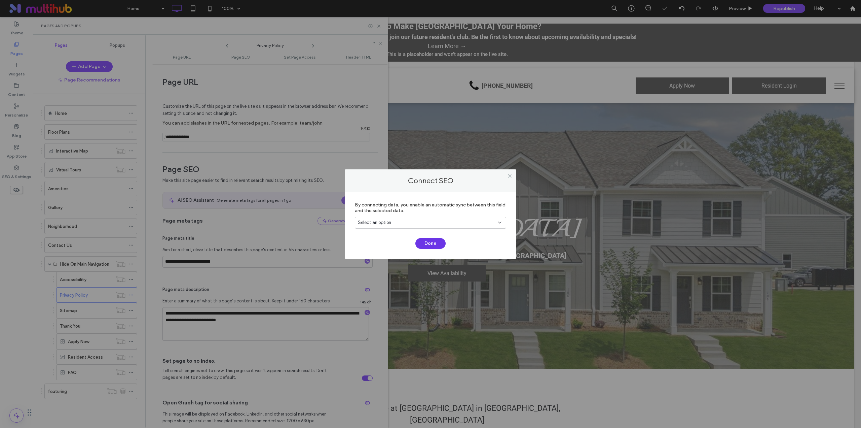
click at [429, 244] on button "Done" at bounding box center [431, 243] width 30 height 11
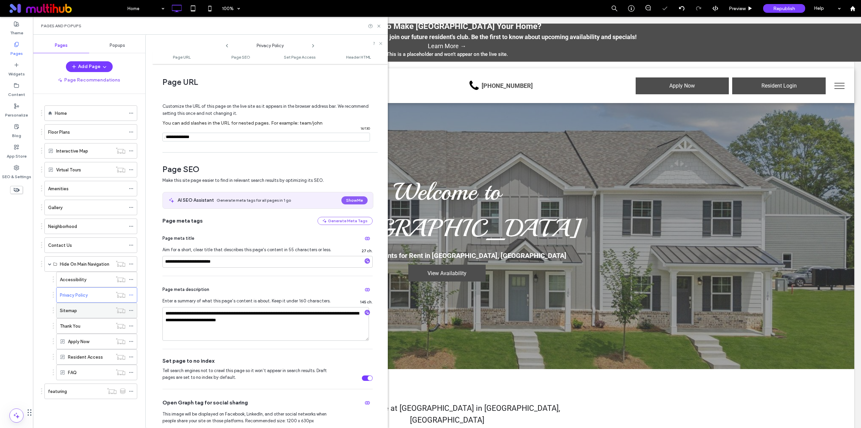
click at [131, 310] on use at bounding box center [131, 310] width 4 height 1
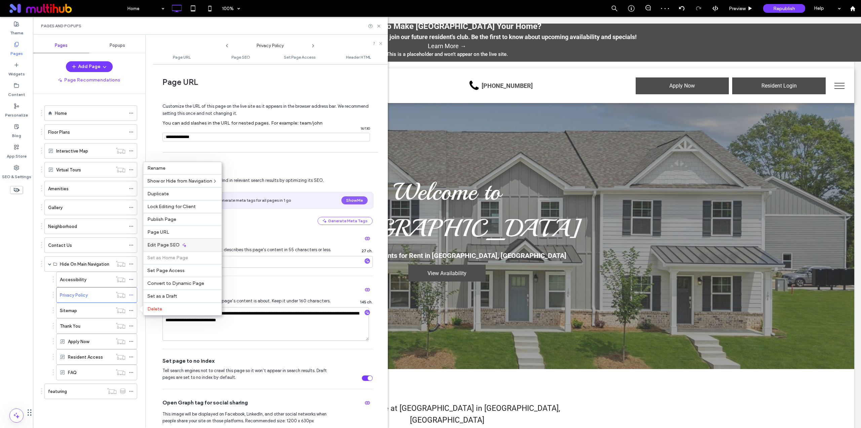
click at [182, 244] on icon at bounding box center [184, 244] width 5 height 5
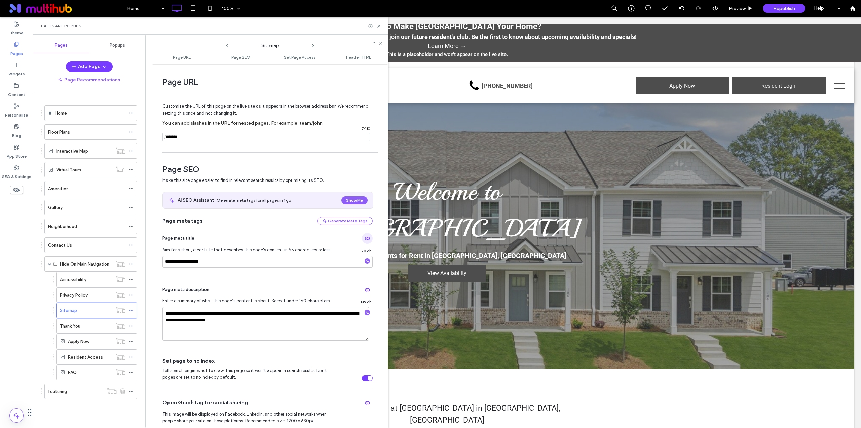
click at [368, 237] on span "button" at bounding box center [367, 238] width 11 height 11
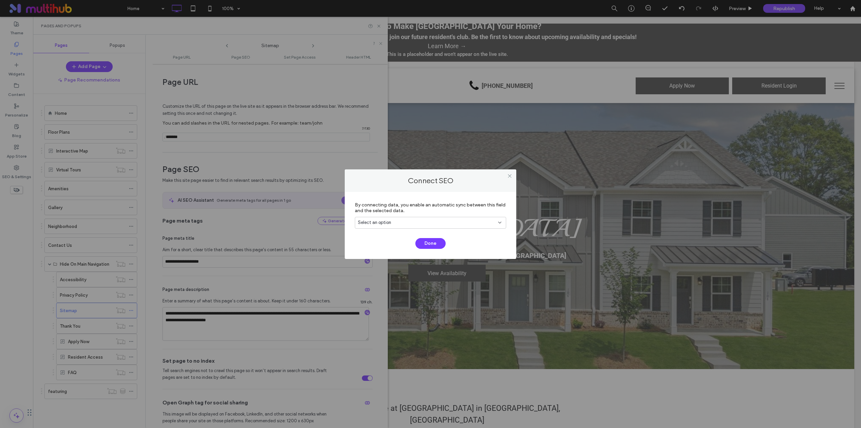
click at [289, 287] on div "Connect SEO By connecting data, you enable an automatic sync between this field…" at bounding box center [430, 214] width 861 height 428
click at [512, 177] on icon at bounding box center [509, 175] width 5 height 5
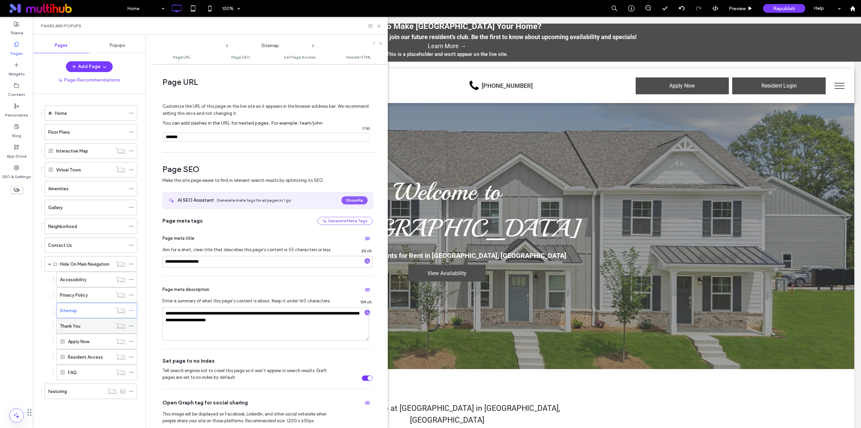
click at [131, 325] on icon at bounding box center [131, 325] width 5 height 5
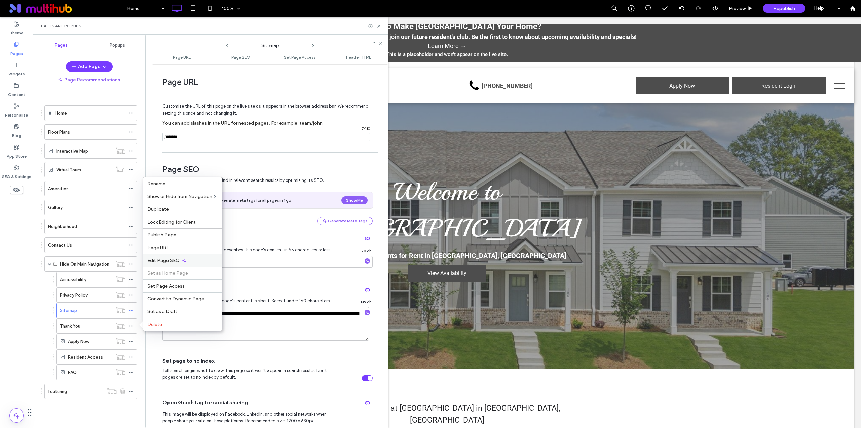
click at [182, 259] on icon at bounding box center [184, 260] width 5 height 5
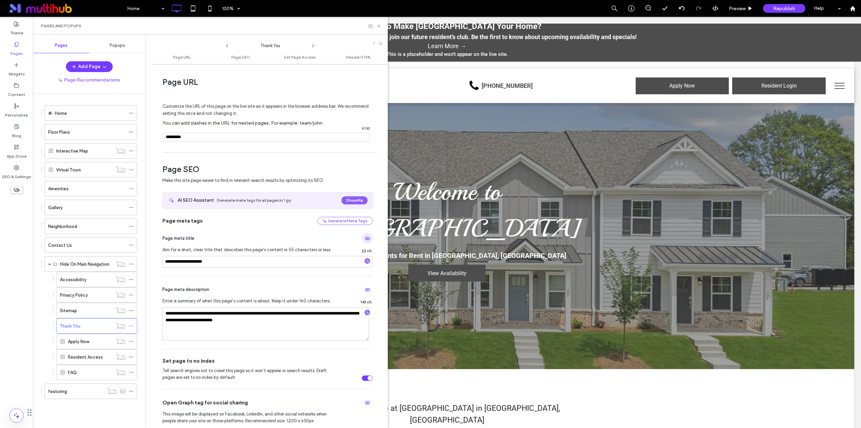
click at [368, 238] on span "button" at bounding box center [367, 238] width 11 height 11
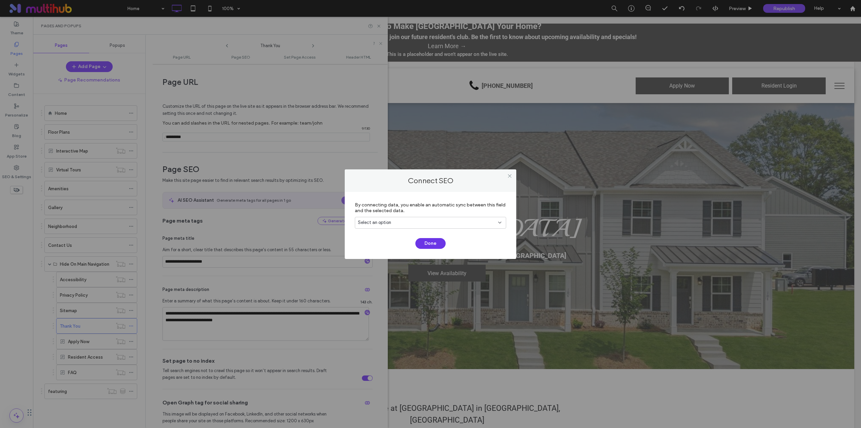
click at [439, 241] on button "Done" at bounding box center [431, 243] width 30 height 11
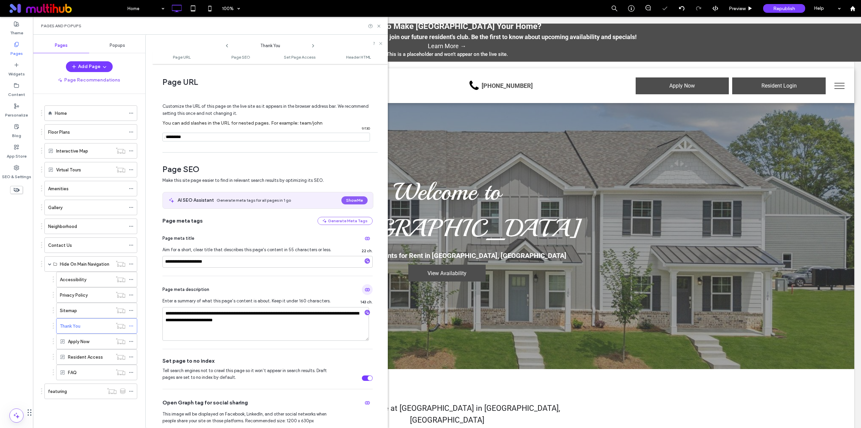
click at [365, 288] on use "button" at bounding box center [367, 289] width 5 height 3
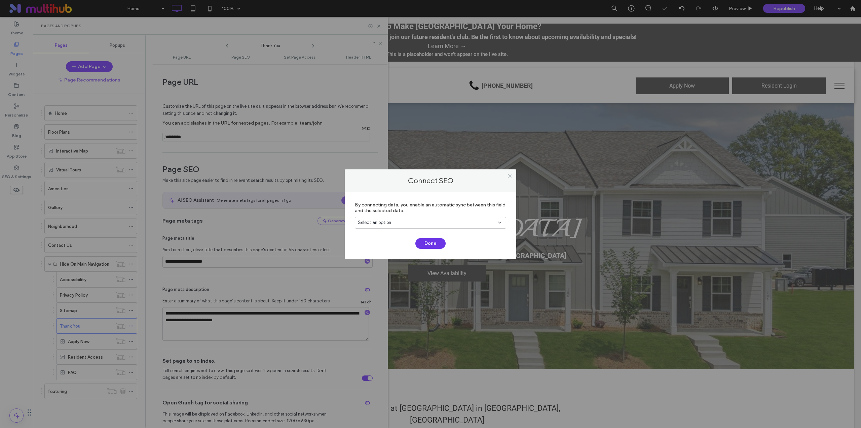
click at [431, 242] on button "Done" at bounding box center [431, 243] width 30 height 11
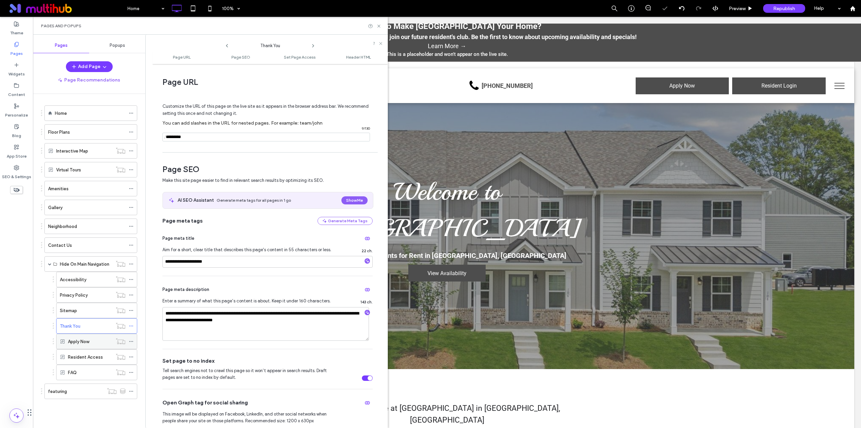
click at [130, 341] on icon at bounding box center [131, 341] width 5 height 5
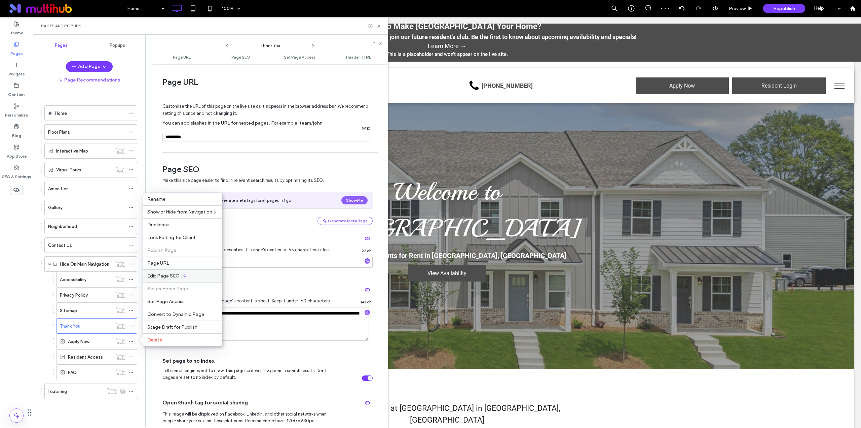
click at [182, 278] on icon at bounding box center [184, 275] width 5 height 5
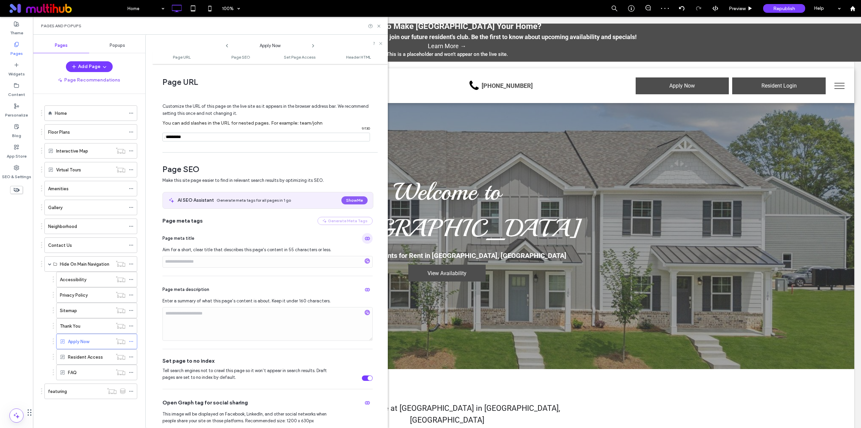
click at [365, 240] on icon "button" at bounding box center [367, 238] width 5 height 5
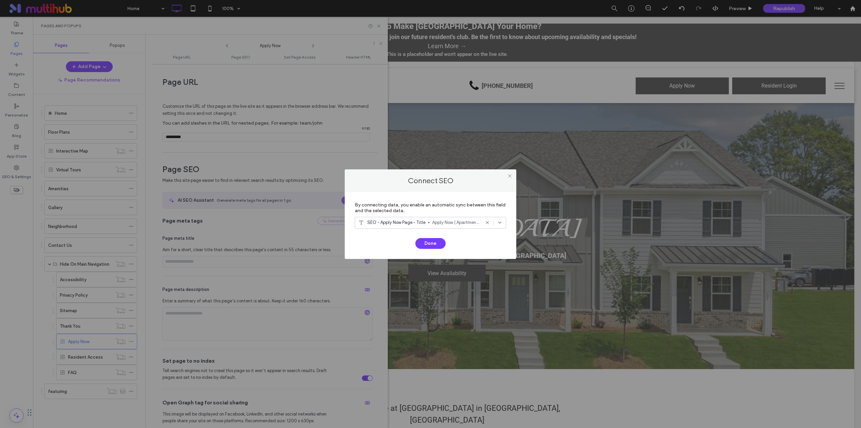
click at [488, 223] on use at bounding box center [487, 222] width 3 height 3
click at [435, 243] on button "Done" at bounding box center [431, 243] width 30 height 11
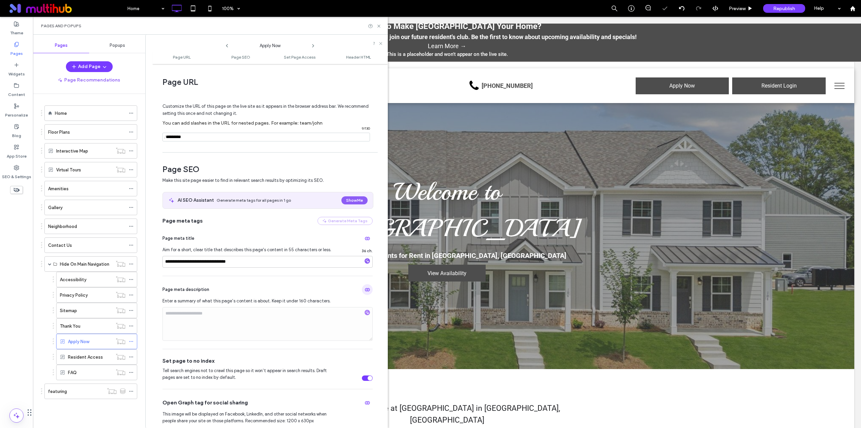
click at [365, 291] on icon "button" at bounding box center [367, 289] width 5 height 5
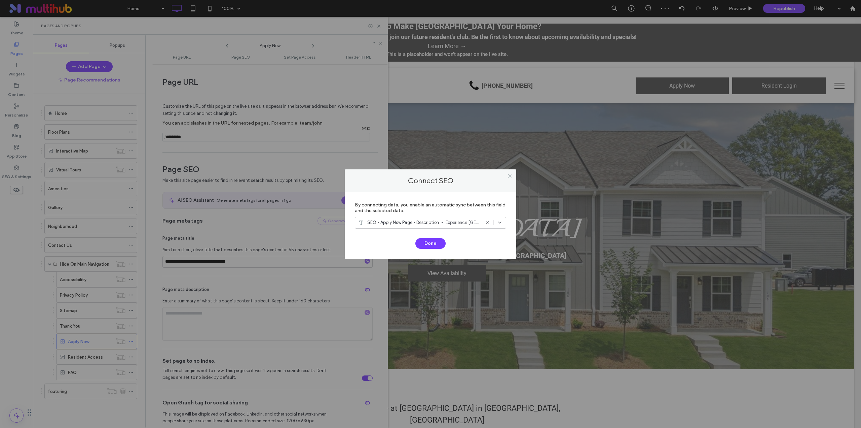
click at [488, 221] on icon at bounding box center [487, 222] width 5 height 5
click at [431, 245] on button "Done" at bounding box center [431, 243] width 30 height 11
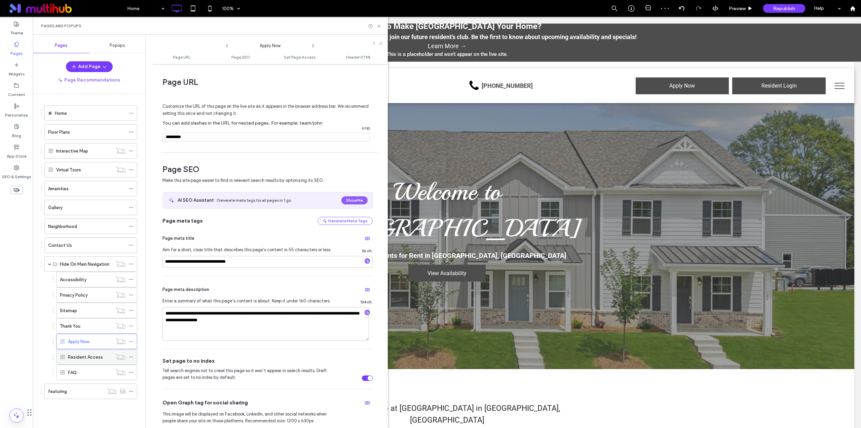
click at [130, 357] on icon at bounding box center [131, 356] width 5 height 5
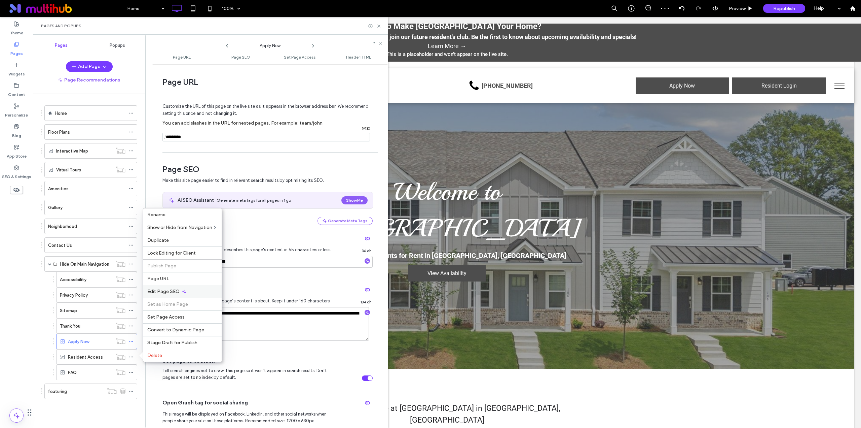
click at [176, 292] on span "Edit Page SEO" at bounding box center [163, 291] width 32 height 6
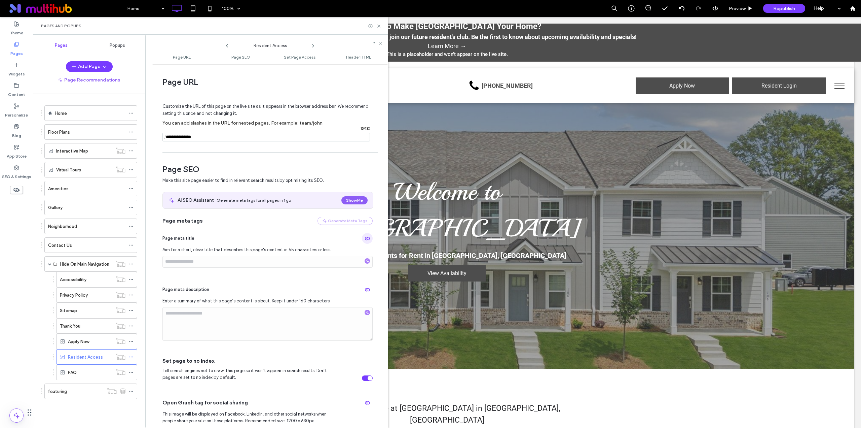
click at [365, 238] on icon "button" at bounding box center [367, 238] width 5 height 5
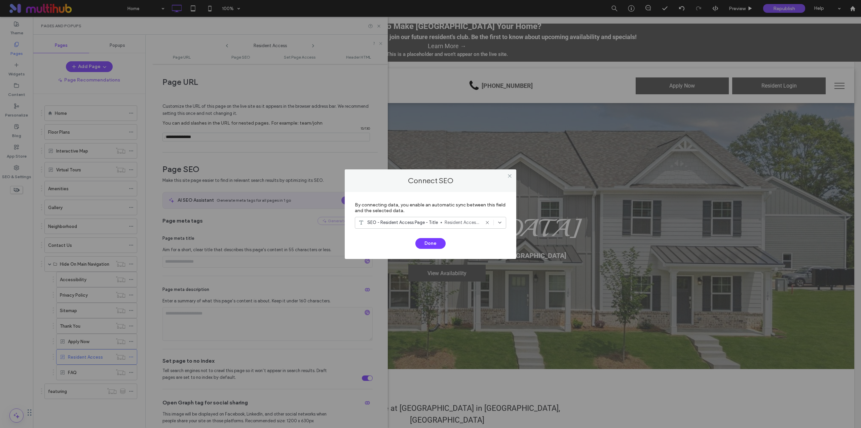
click at [488, 223] on icon at bounding box center [487, 222] width 5 height 5
click at [434, 244] on button "Done" at bounding box center [431, 243] width 30 height 11
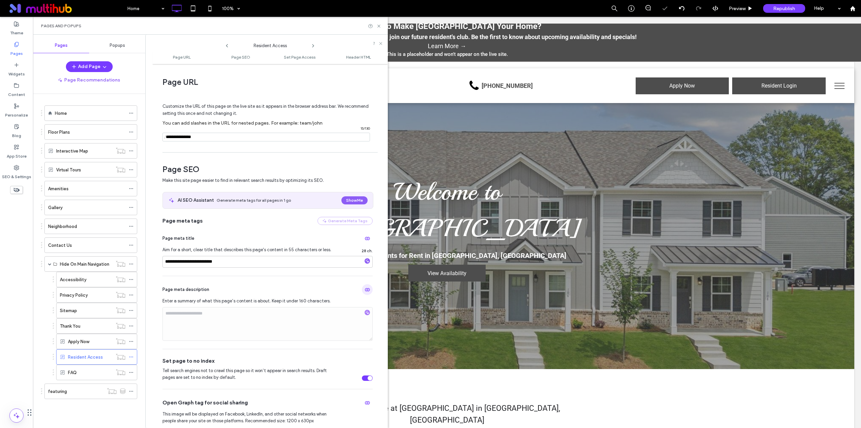
click at [365, 290] on icon "button" at bounding box center [367, 289] width 5 height 5
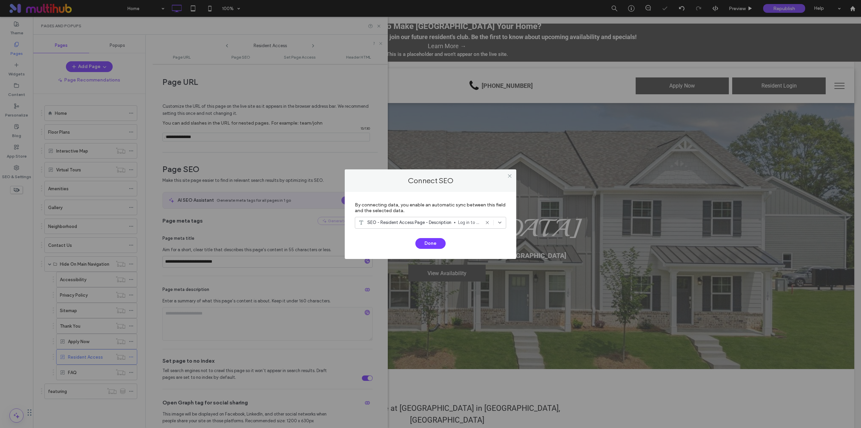
click at [488, 221] on icon at bounding box center [487, 222] width 5 height 5
click at [435, 243] on button "Done" at bounding box center [431, 243] width 30 height 11
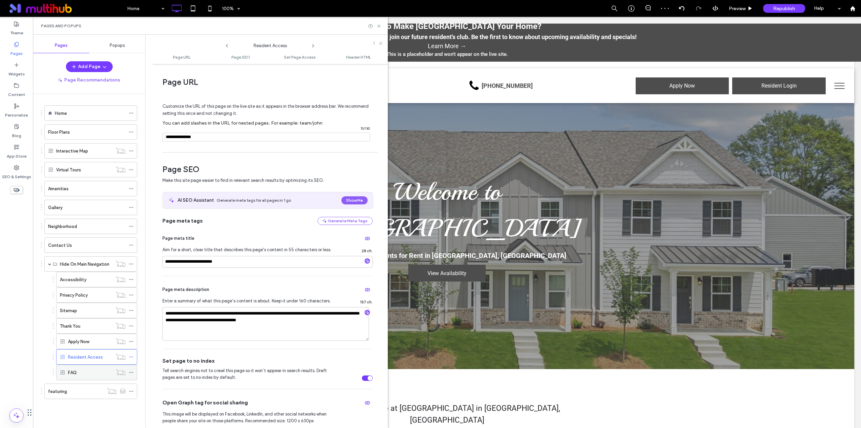
click at [133, 371] on icon at bounding box center [131, 372] width 5 height 5
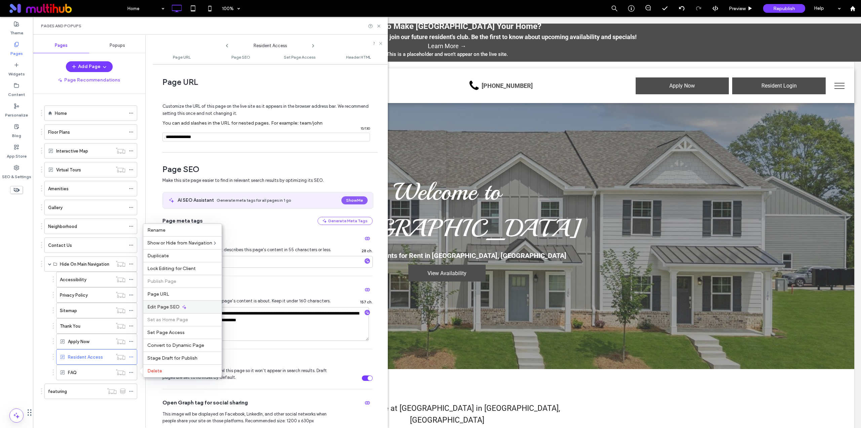
click at [179, 305] on div "Edit Page SEO" at bounding box center [182, 306] width 78 height 13
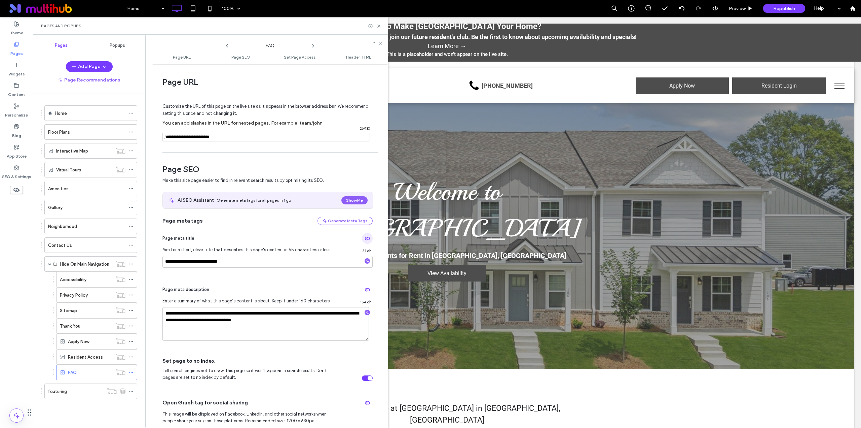
click at [365, 240] on icon "button" at bounding box center [367, 238] width 5 height 5
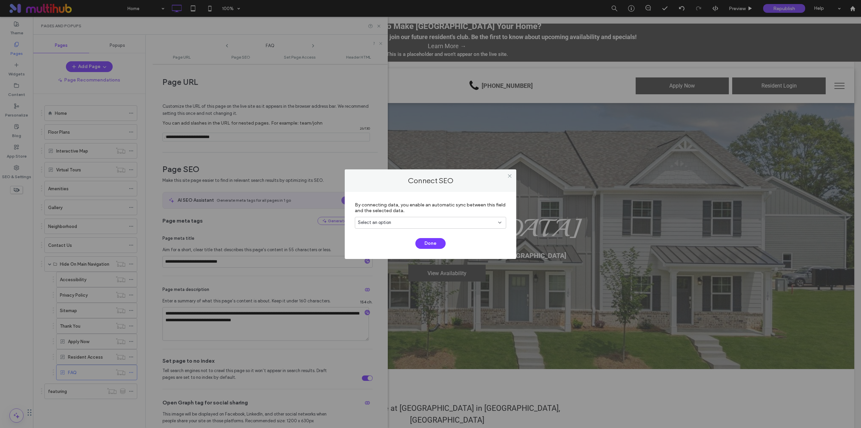
click at [307, 279] on div "Connect SEO By connecting data, you enable an automatic sync between this field…" at bounding box center [430, 214] width 861 height 428
click at [510, 174] on icon at bounding box center [509, 175] width 5 height 5
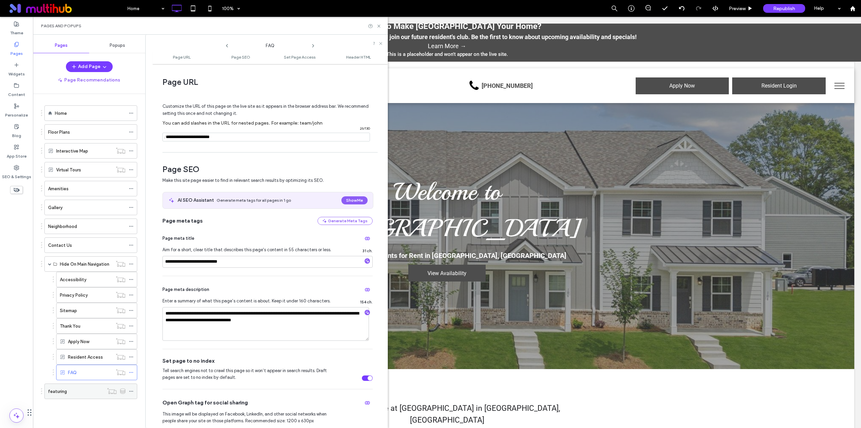
click at [134, 389] on div at bounding box center [133, 391] width 8 height 10
click at [131, 391] on icon at bounding box center [131, 391] width 5 height 5
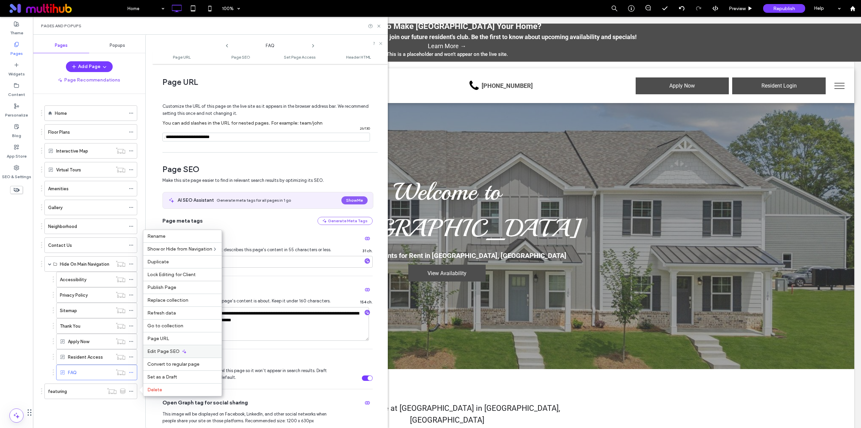
click at [166, 352] on span "Edit Page SEO" at bounding box center [163, 351] width 32 height 6
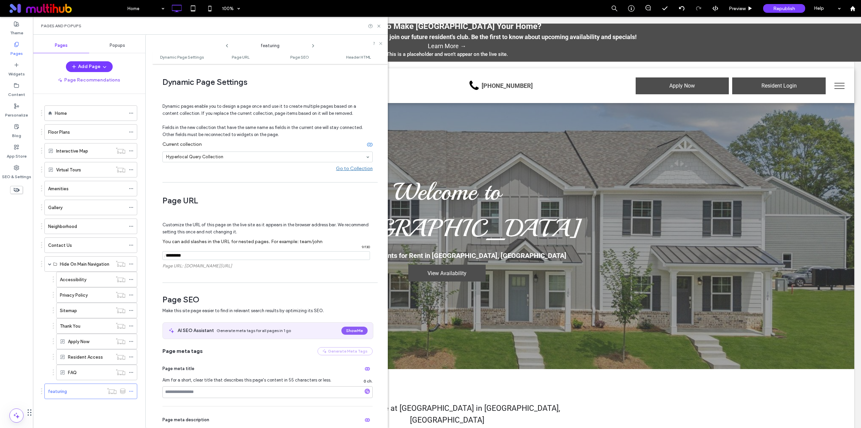
click at [379, 27] on icon at bounding box center [378, 26] width 5 height 5
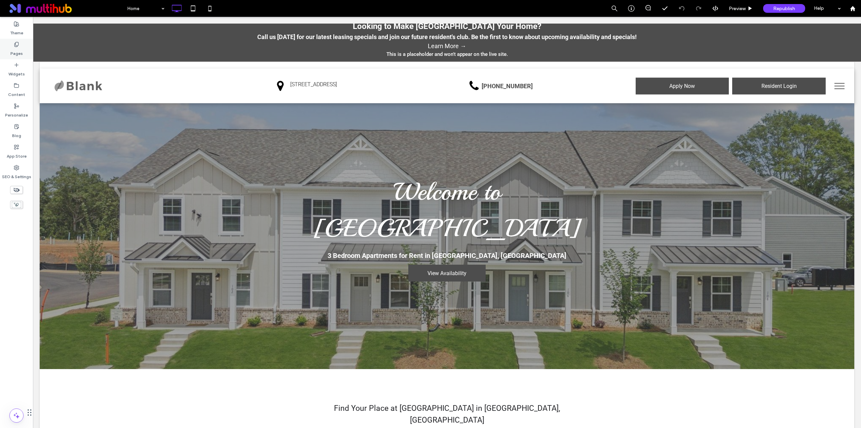
drag, startPoint x: 14, startPoint y: 27, endPoint x: 13, endPoint y: 42, distance: 14.5
click at [14, 27] on label "Theme" at bounding box center [16, 31] width 13 height 9
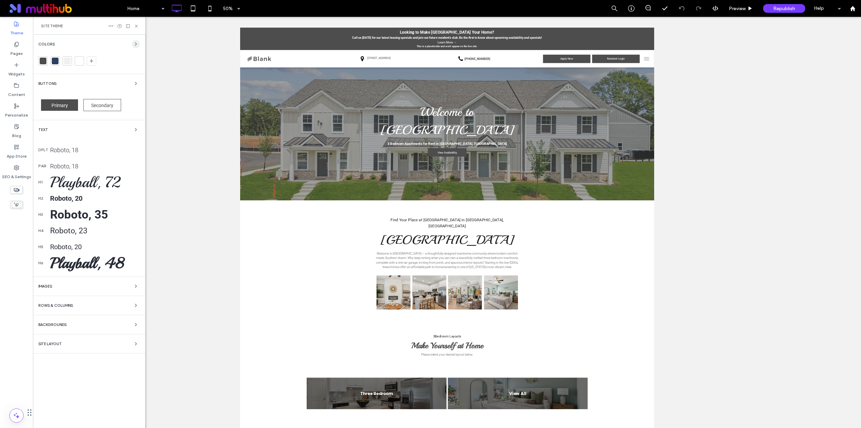
click at [135, 45] on icon "button" at bounding box center [135, 43] width 5 height 5
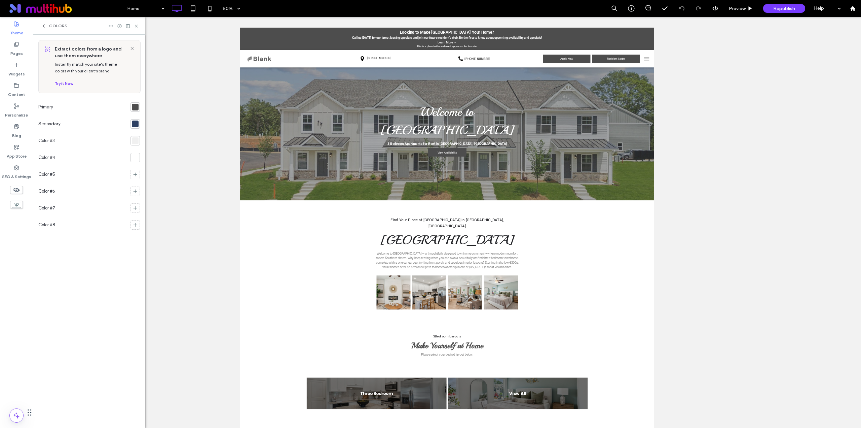
click at [137, 106] on div at bounding box center [135, 107] width 7 height 7
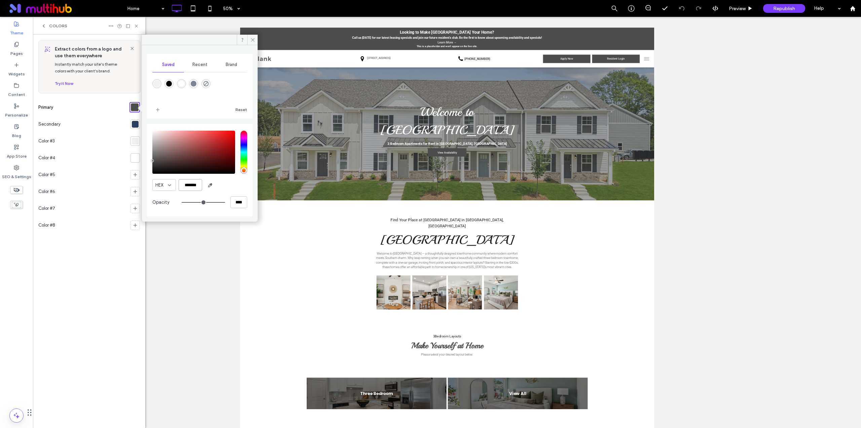
click at [196, 186] on input "*******" at bounding box center [191, 185] width 24 height 12
paste input "color picker textbox"
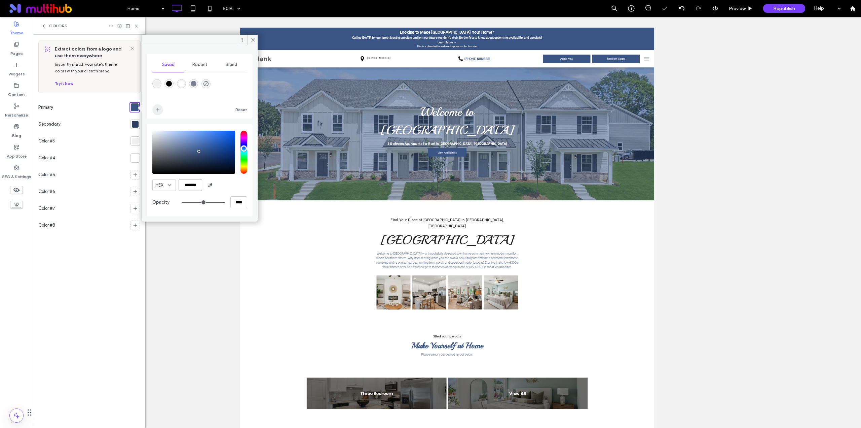
type input "*******"
click at [157, 107] on icon "add color" at bounding box center [157, 109] width 5 height 5
drag, startPoint x: 138, startPoint y: 122, endPoint x: 139, endPoint y: 128, distance: 5.8
click at [138, 122] on div at bounding box center [135, 124] width 7 height 7
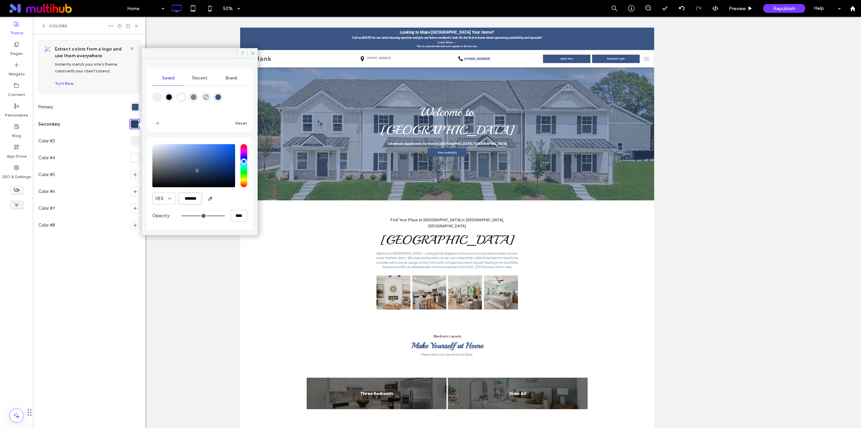
click at [187, 195] on input "*******" at bounding box center [191, 198] width 24 height 12
paste input "color picker textbox"
type input "*******"
click at [217, 197] on div "HEX *******" at bounding box center [199, 198] width 95 height 12
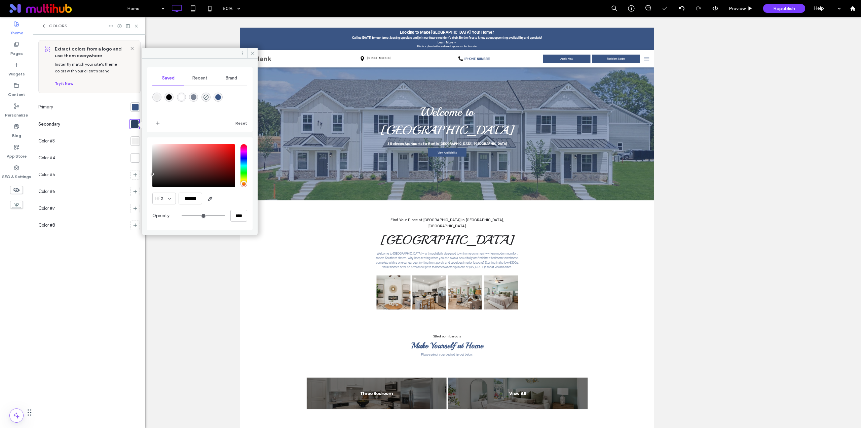
scroll to position [0, 0]
click at [252, 53] on icon at bounding box center [252, 53] width 5 height 5
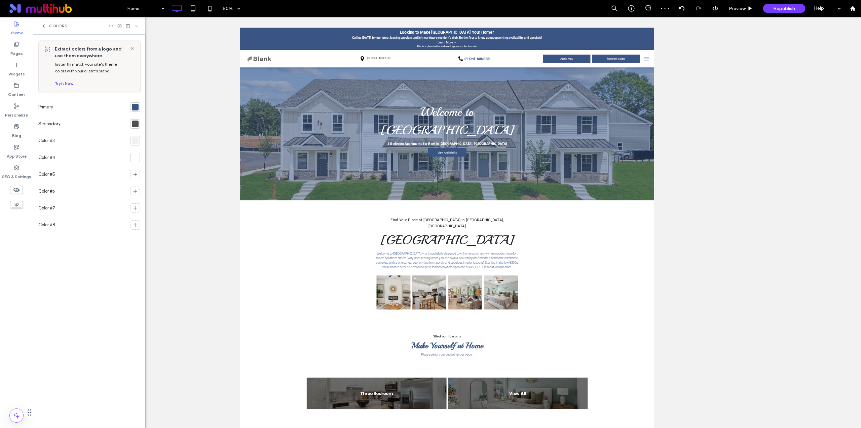
click at [137, 25] on icon at bounding box center [136, 26] width 5 height 5
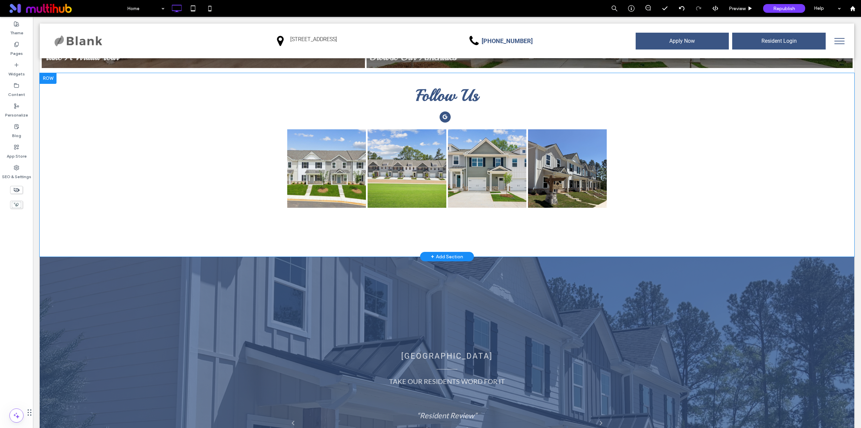
scroll to position [1391, 0]
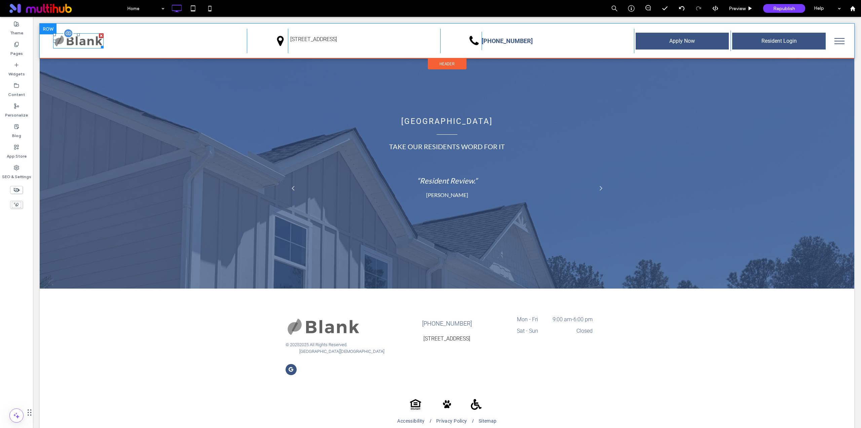
click at [80, 40] on img at bounding box center [78, 40] width 50 height 15
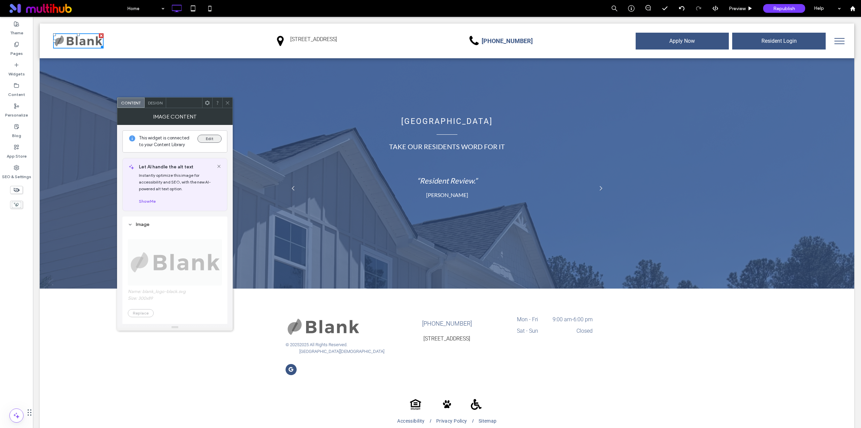
click at [208, 138] on button "Edit" at bounding box center [209, 139] width 24 height 8
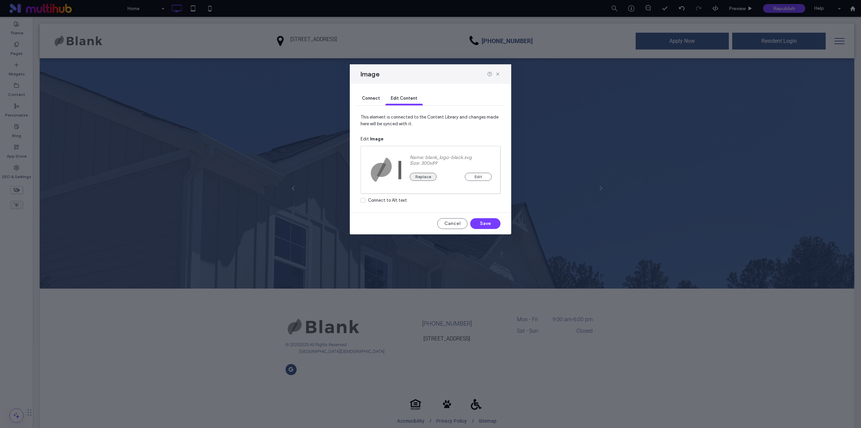
click at [423, 177] on button "Replace" at bounding box center [423, 177] width 27 height 8
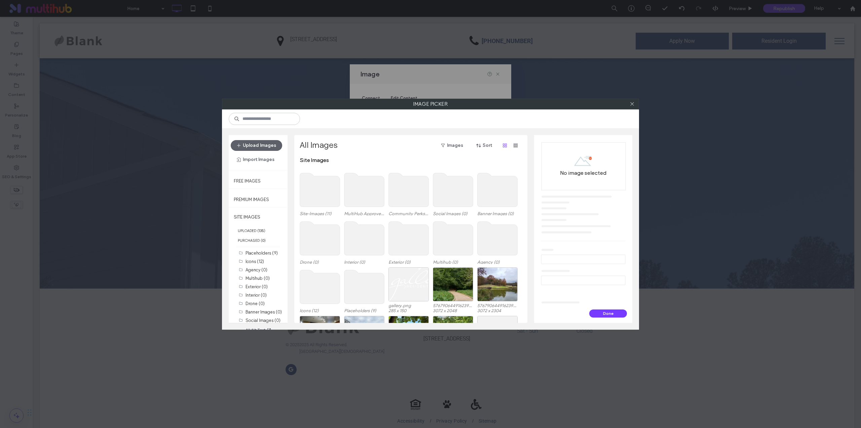
click at [326, 193] on use at bounding box center [320, 190] width 40 height 34
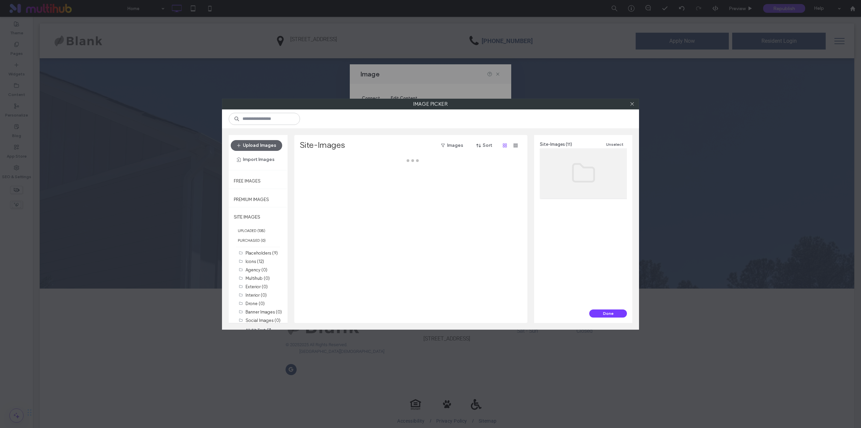
click at [326, 193] on div at bounding box center [413, 240] width 226 height 166
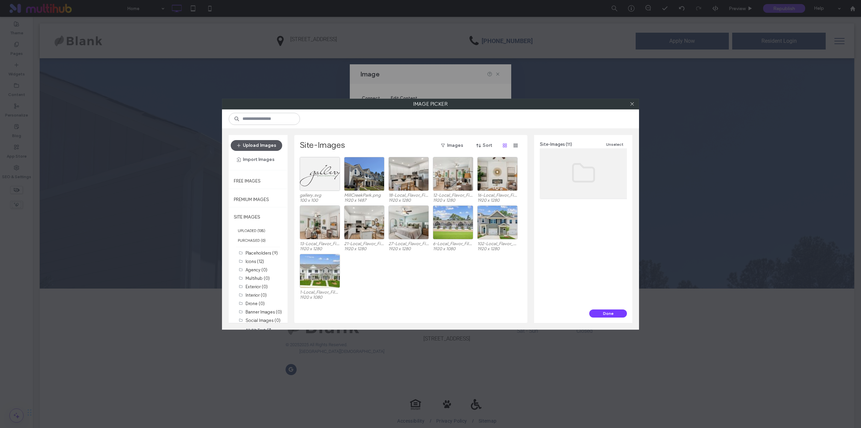
click at [261, 142] on button "Upload Images" at bounding box center [256, 145] width 51 height 11
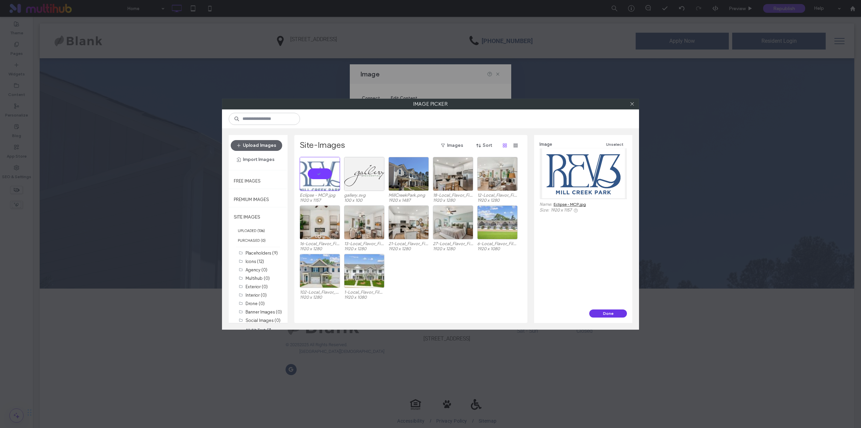
click at [617, 315] on button "Done" at bounding box center [608, 313] width 38 height 8
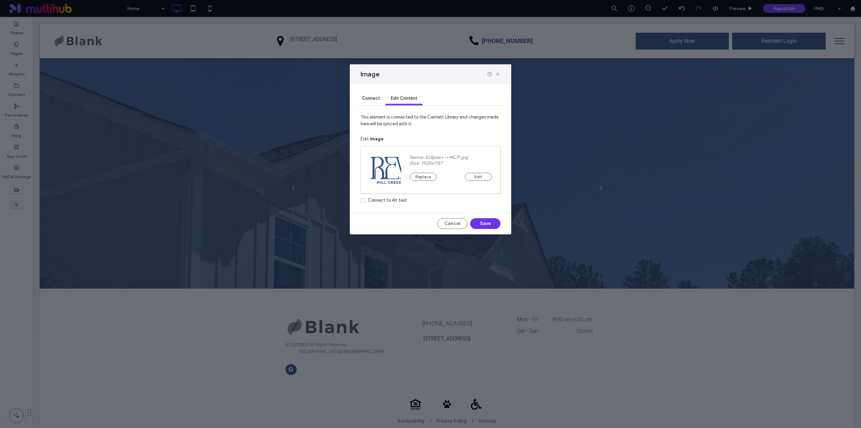
click at [494, 221] on button "Save" at bounding box center [485, 223] width 30 height 11
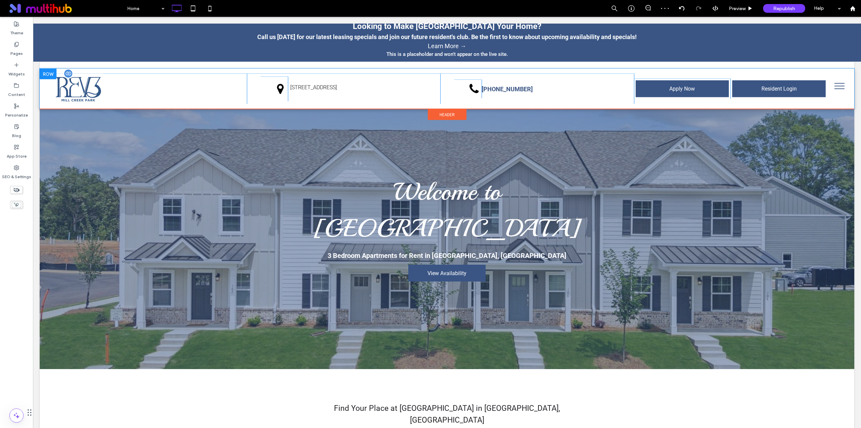
scroll to position [0, 0]
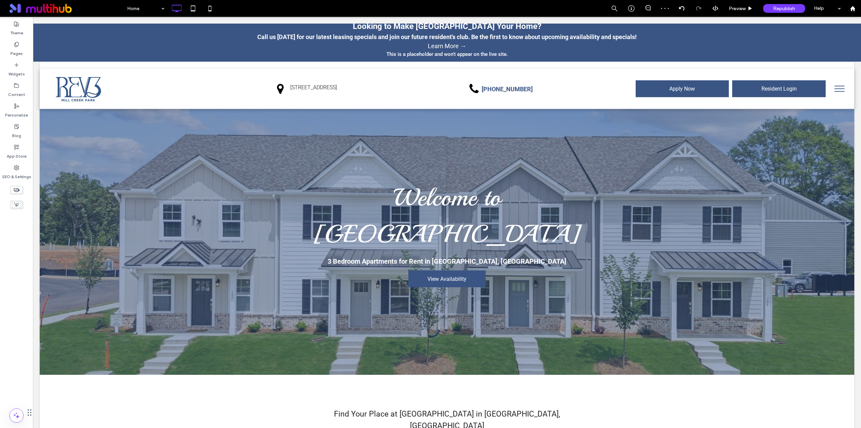
click at [836, 87] on button "menu" at bounding box center [839, 88] width 17 height 17
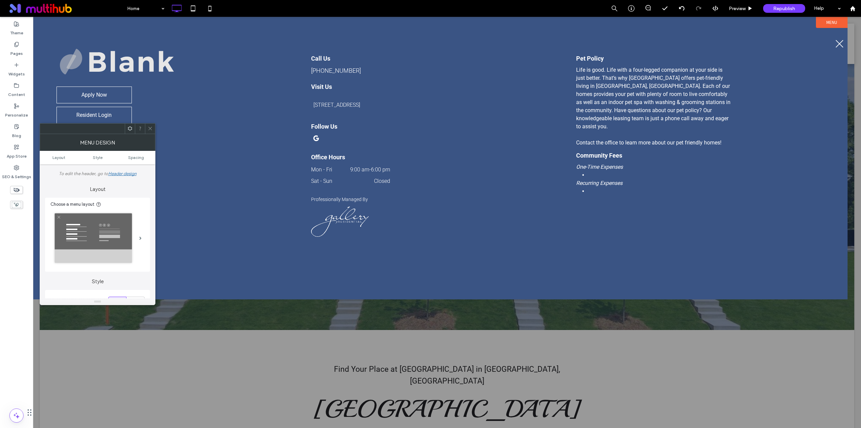
click at [152, 129] on icon at bounding box center [150, 128] width 5 height 5
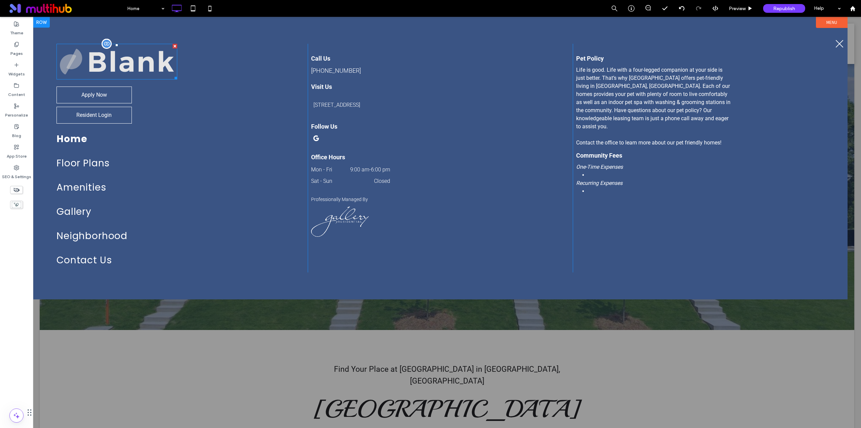
click at [151, 65] on img at bounding box center [117, 62] width 121 height 36
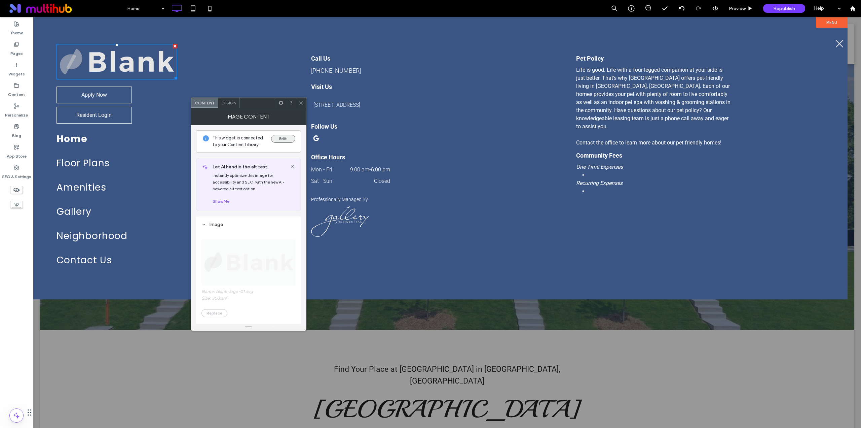
click at [282, 137] on button "Edit" at bounding box center [283, 139] width 24 height 8
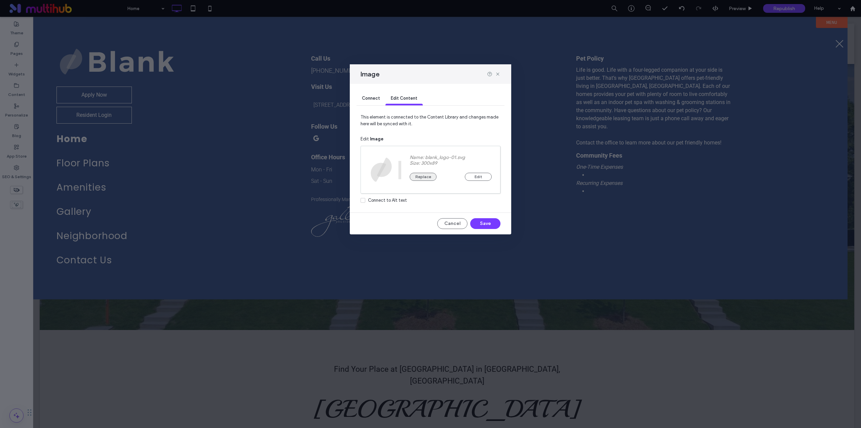
click at [421, 176] on button "Replace" at bounding box center [423, 177] width 27 height 8
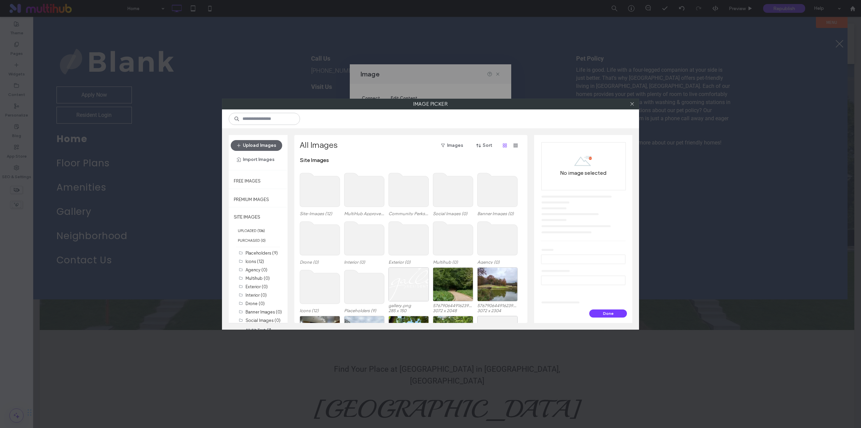
click at [324, 183] on use at bounding box center [320, 190] width 40 height 34
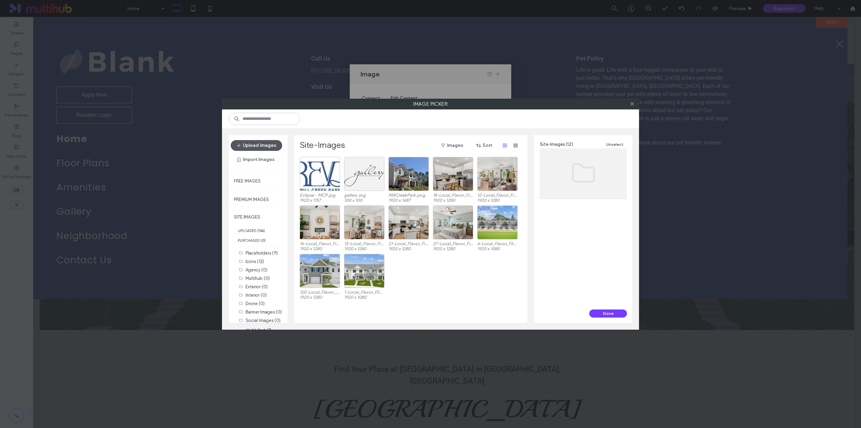
click at [256, 142] on button "Upload Images" at bounding box center [256, 145] width 51 height 11
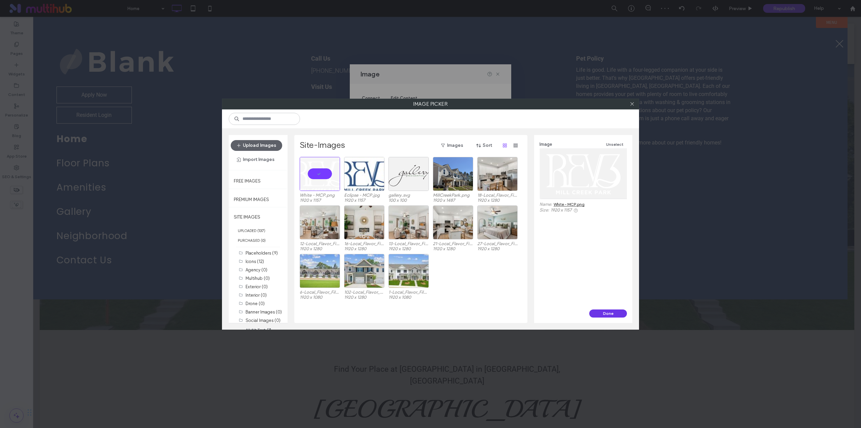
click at [606, 310] on button "Done" at bounding box center [608, 313] width 38 height 8
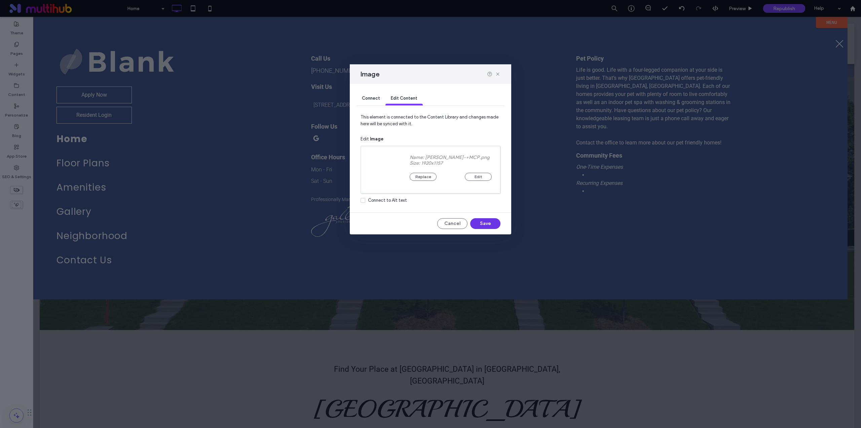
click at [492, 221] on button "Save" at bounding box center [485, 223] width 30 height 11
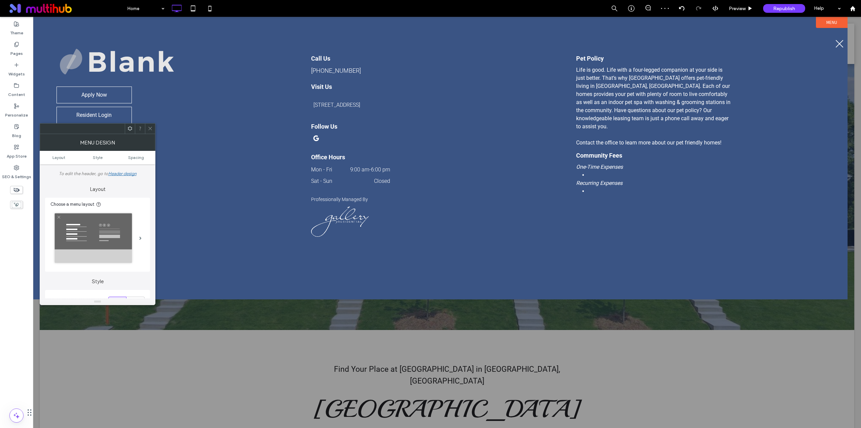
click at [149, 129] on icon at bounding box center [150, 128] width 5 height 5
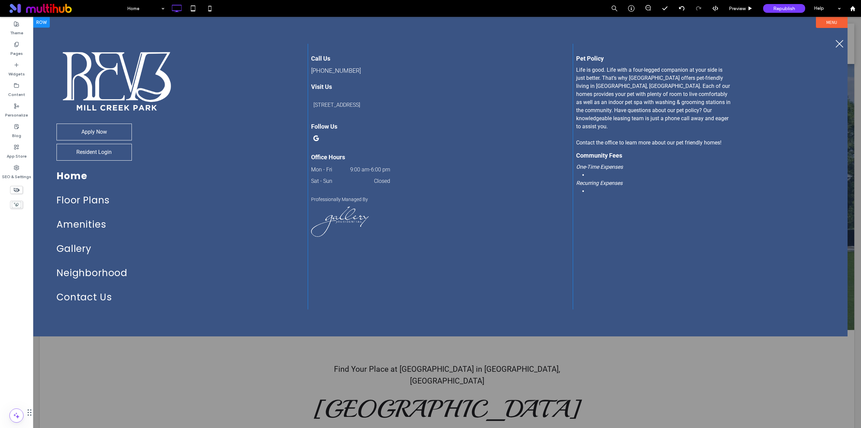
click at [177, 115] on div "Apply Now Resident Login Home Floor Plans Amenities Gallery Neighborhood Contac…" at bounding box center [175, 176] width 265 height 265
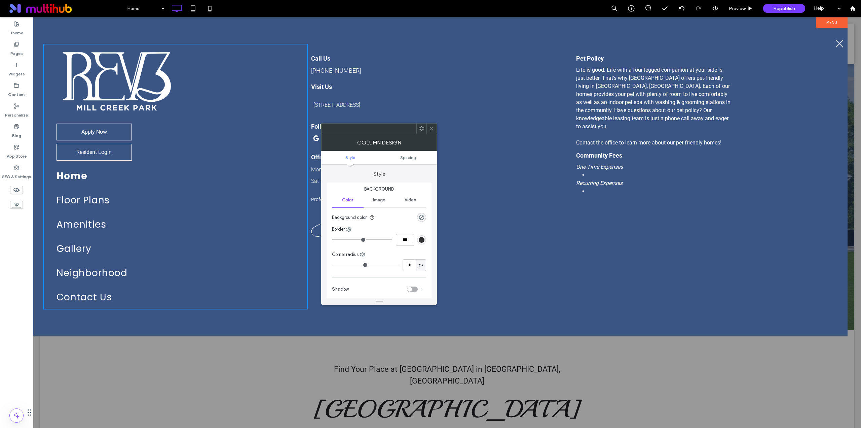
click at [431, 127] on icon at bounding box center [431, 128] width 5 height 5
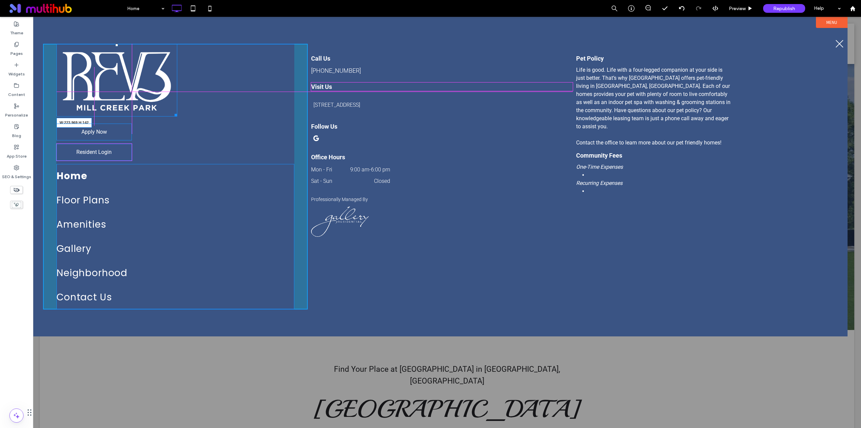
drag, startPoint x: 174, startPoint y: 113, endPoint x: 138, endPoint y: 87, distance: 45.0
click at [138, 87] on div "W:223.969 H:142 Apply Now Resident Login Home Floor Plans Amenities Gallery Nei…" at bounding box center [175, 176] width 265 height 265
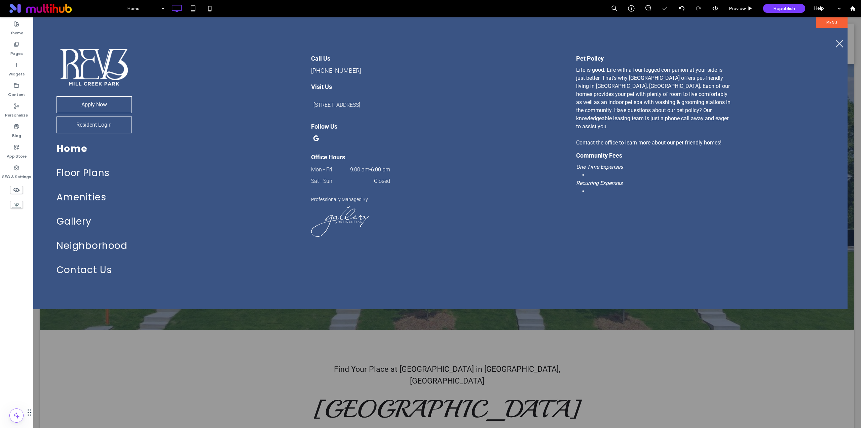
click at [839, 41] on button "menu" at bounding box center [839, 43] width 17 height 17
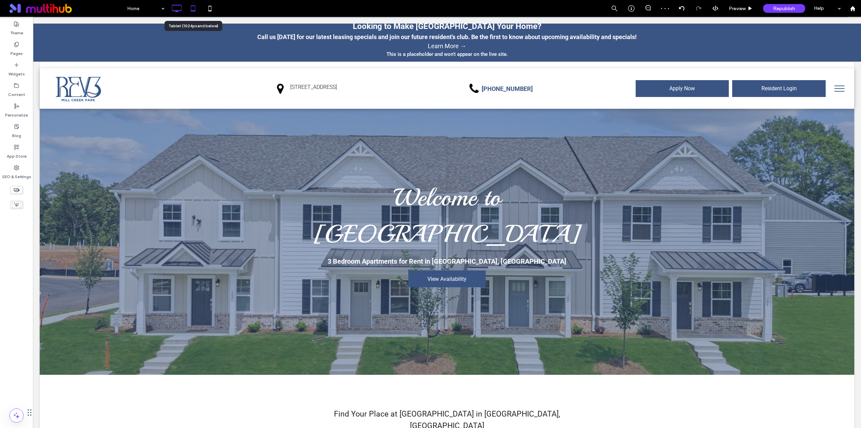
click at [194, 12] on icon at bounding box center [192, 8] width 13 height 13
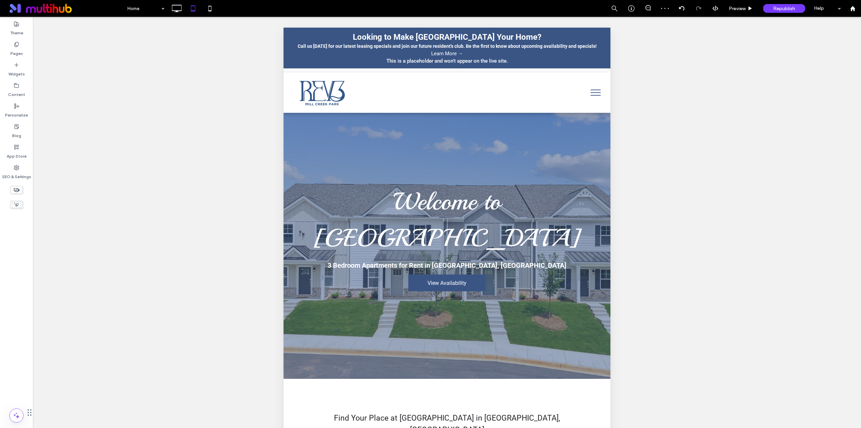
click at [596, 93] on button "menu" at bounding box center [595, 92] width 17 height 17
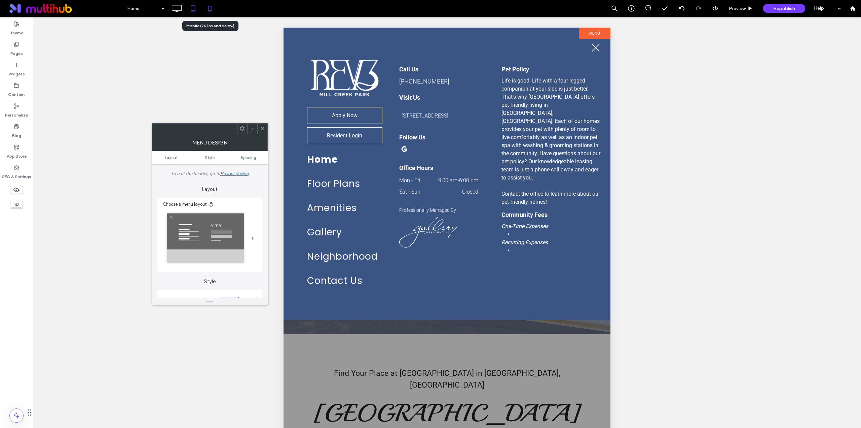
click at [212, 10] on icon at bounding box center [209, 8] width 13 height 13
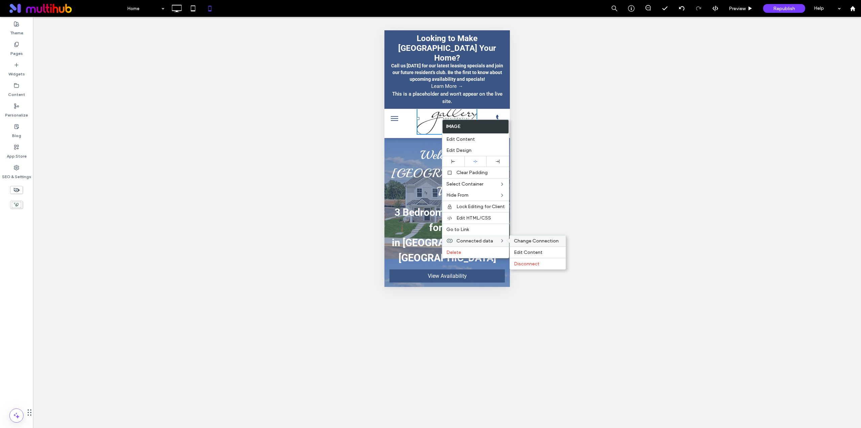
click at [533, 241] on span "Change Connection" at bounding box center [536, 241] width 45 height 6
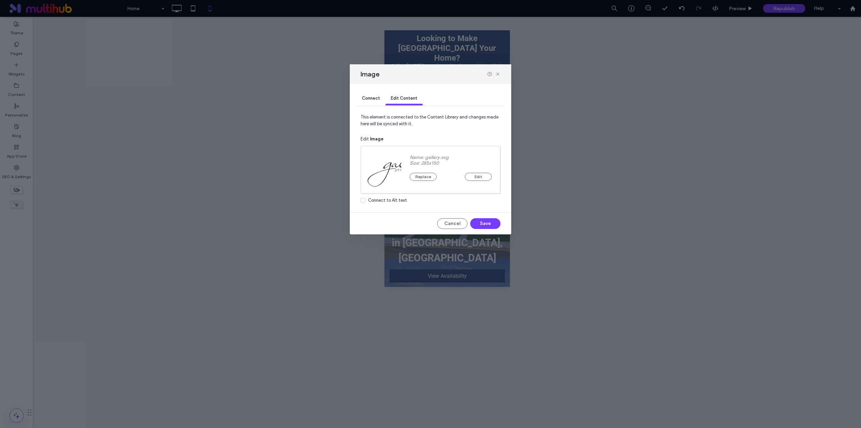
click at [501, 73] on div "Image" at bounding box center [430, 74] width 161 height 20
click at [499, 74] on icon at bounding box center [497, 73] width 5 height 5
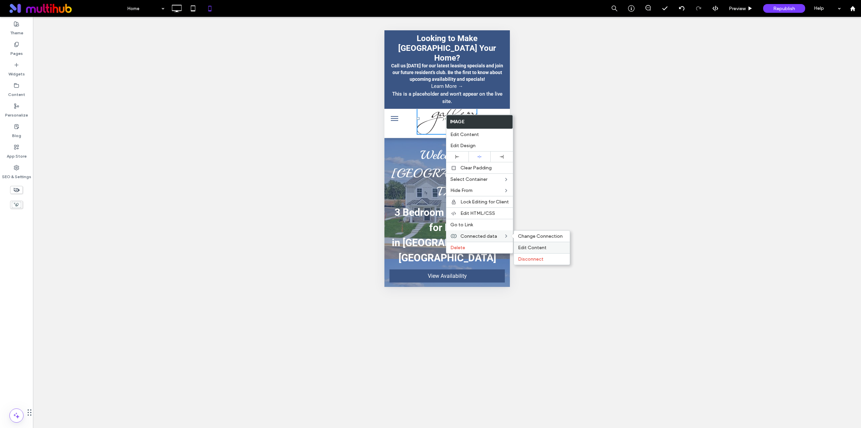
click at [532, 248] on span "Edit Content" at bounding box center [532, 248] width 29 height 6
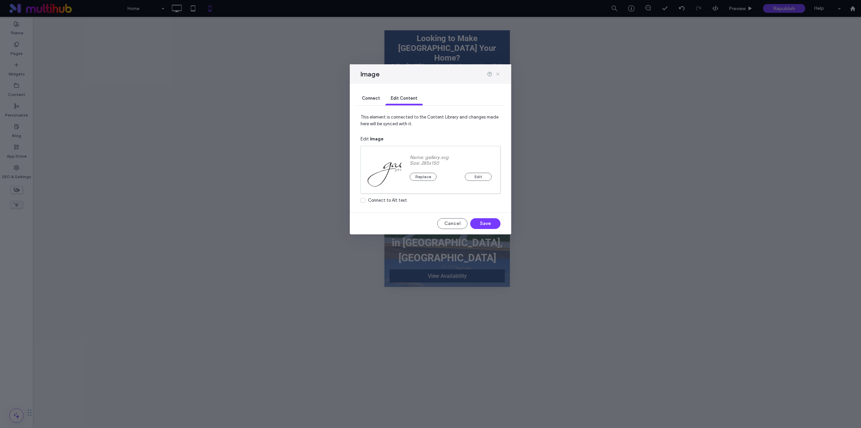
click at [497, 75] on icon at bounding box center [497, 73] width 5 height 5
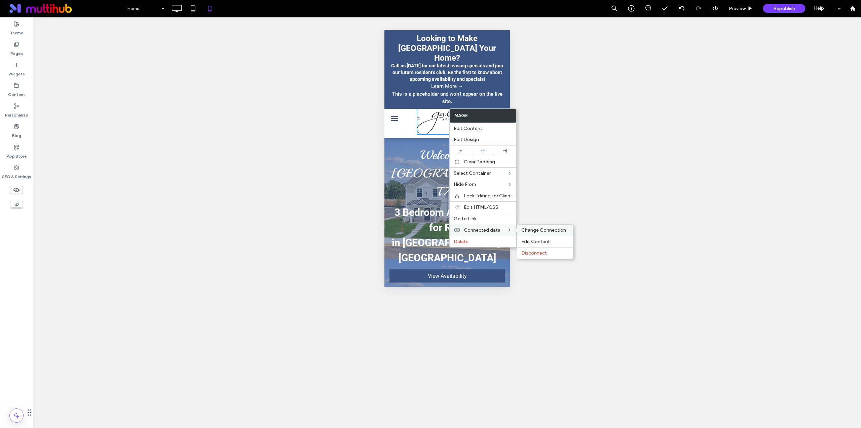
click at [544, 229] on span "Change Connection" at bounding box center [543, 230] width 45 height 6
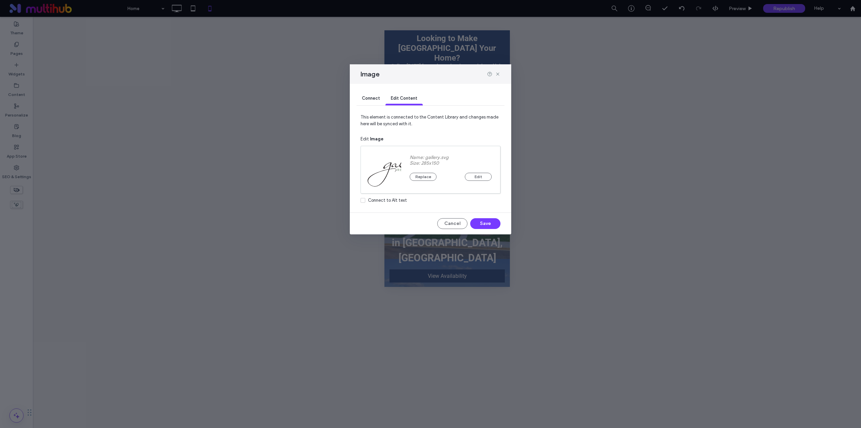
click at [373, 101] on div "Connect" at bounding box center [371, 98] width 29 height 13
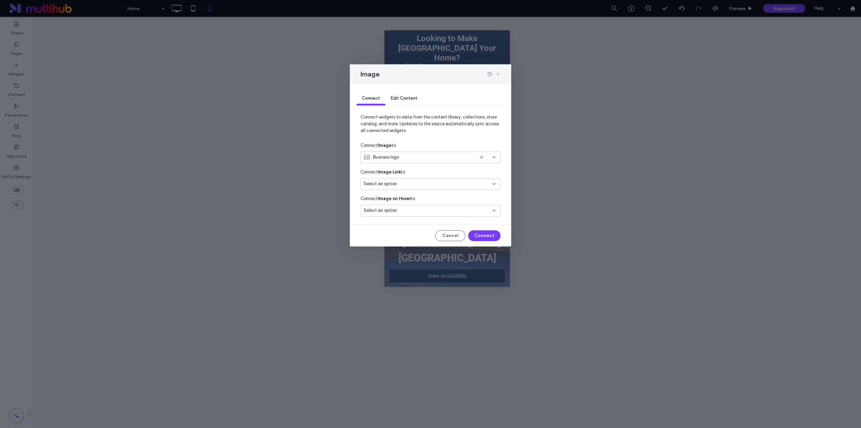
click at [498, 74] on use at bounding box center [497, 73] width 3 height 3
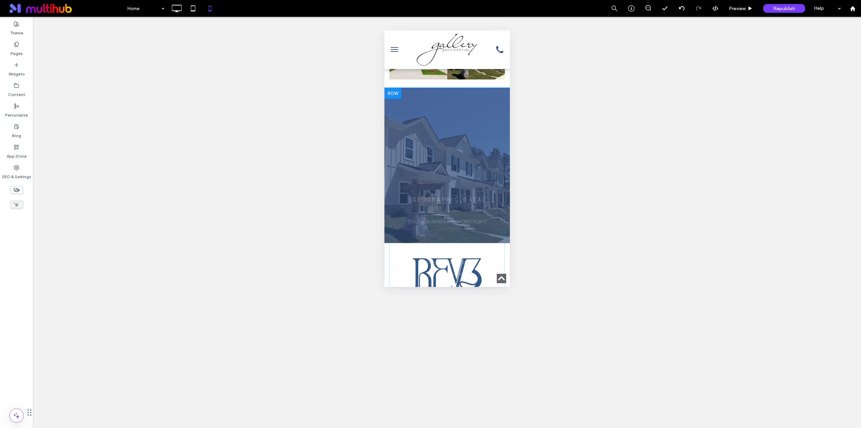
scroll to position [1307, 0]
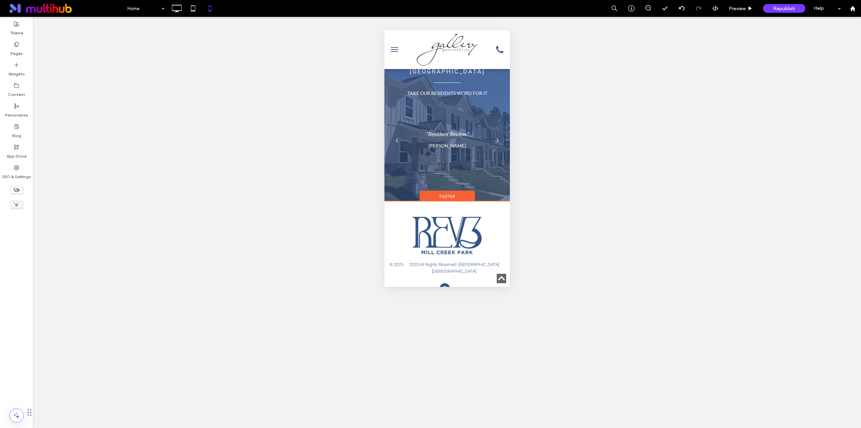
click at [408, 420] on img at bounding box center [405, 428] width 32 height 17
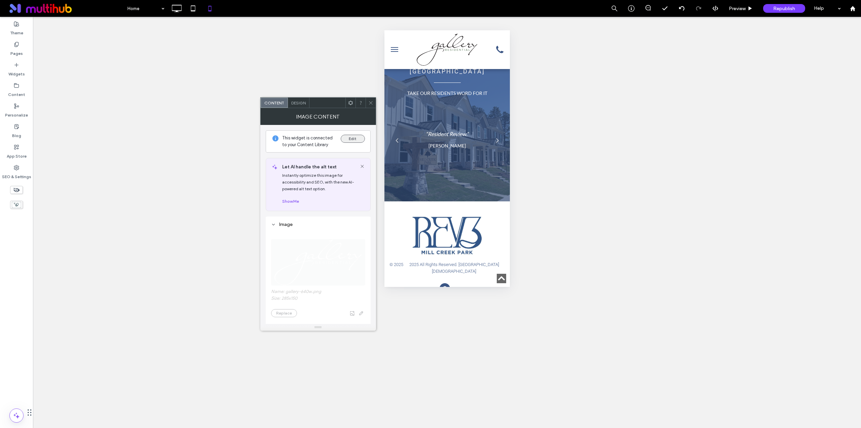
click at [352, 139] on button "Edit" at bounding box center [353, 139] width 24 height 8
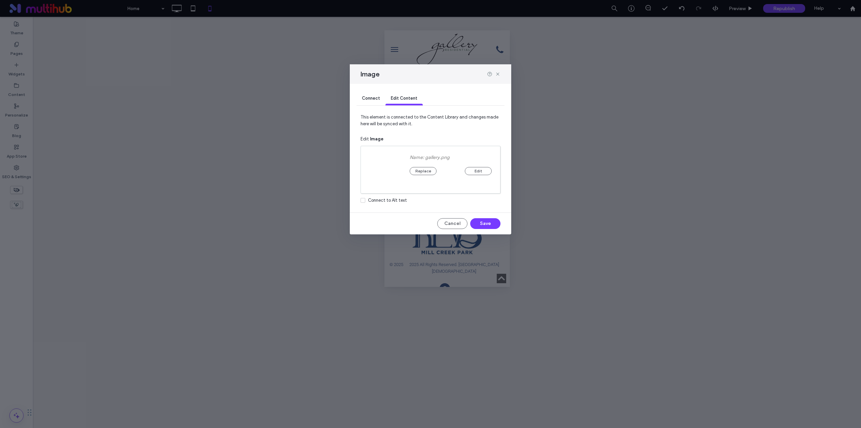
click at [366, 100] on span "Connect" at bounding box center [371, 98] width 18 height 5
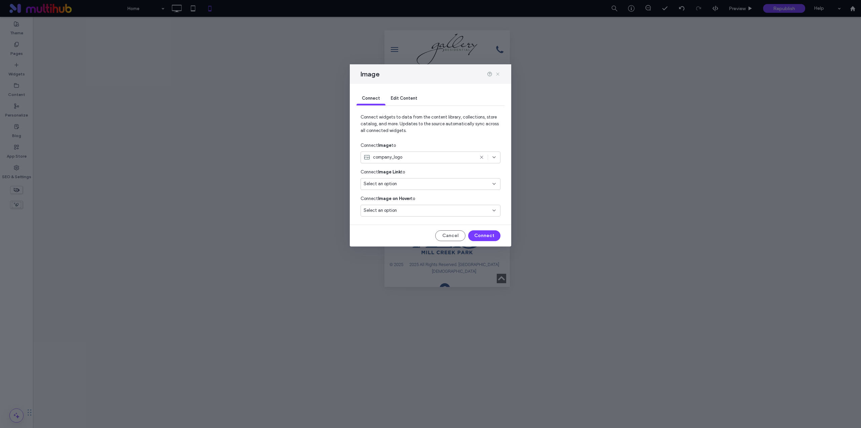
click at [500, 72] on icon at bounding box center [497, 73] width 5 height 5
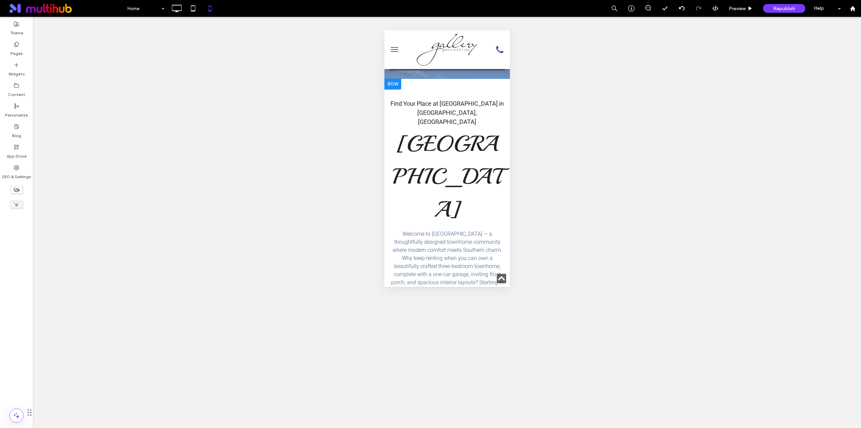
scroll to position [0, 0]
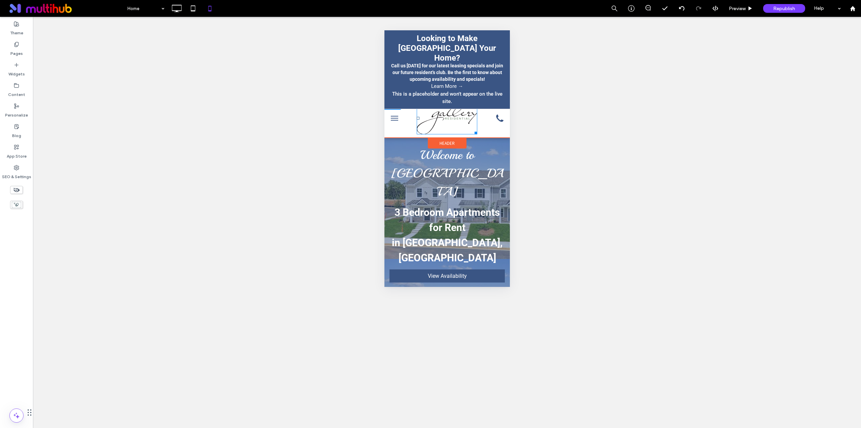
click at [453, 117] on img at bounding box center [447, 118] width 61 height 32
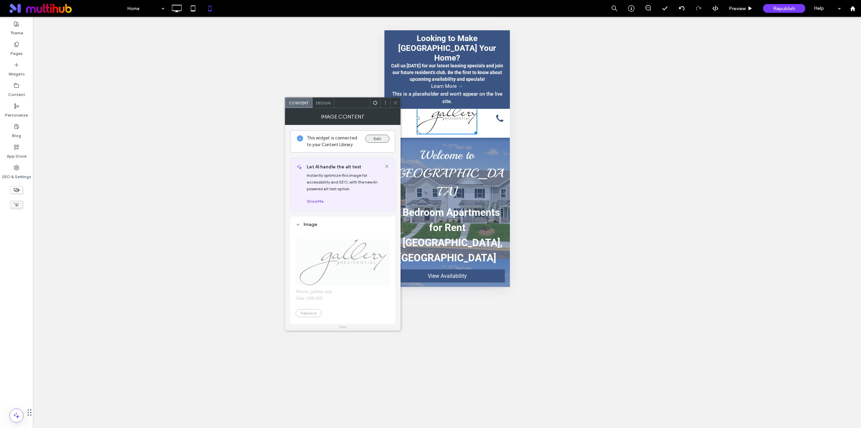
click at [375, 138] on button "Edit" at bounding box center [377, 139] width 24 height 8
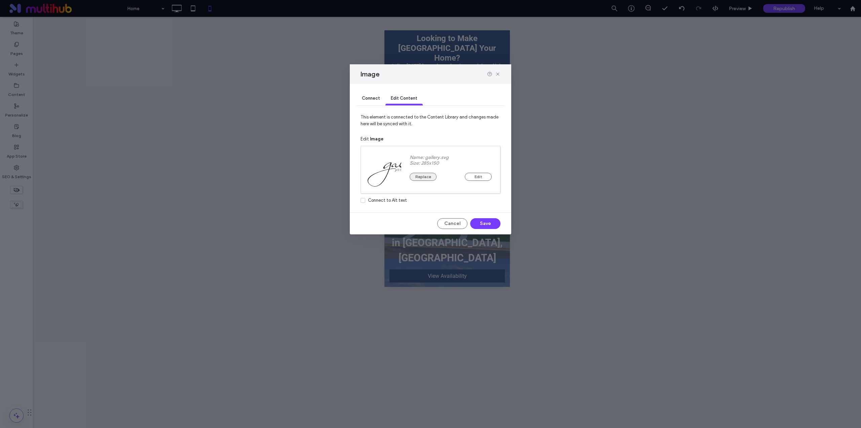
click at [425, 175] on button "Replace" at bounding box center [423, 177] width 27 height 8
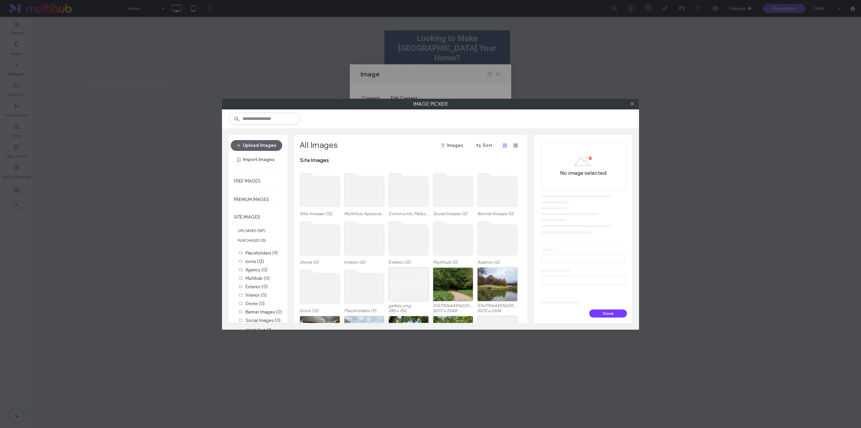
click at [324, 189] on use at bounding box center [320, 190] width 40 height 34
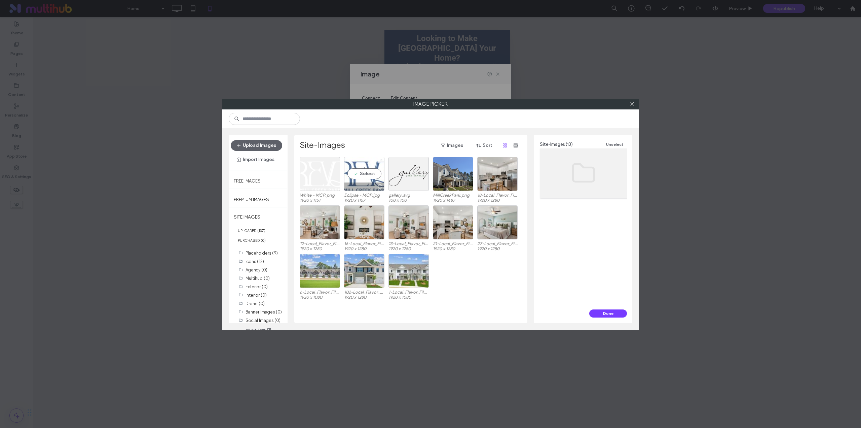
click at [363, 174] on div "Select" at bounding box center [364, 174] width 40 height 34
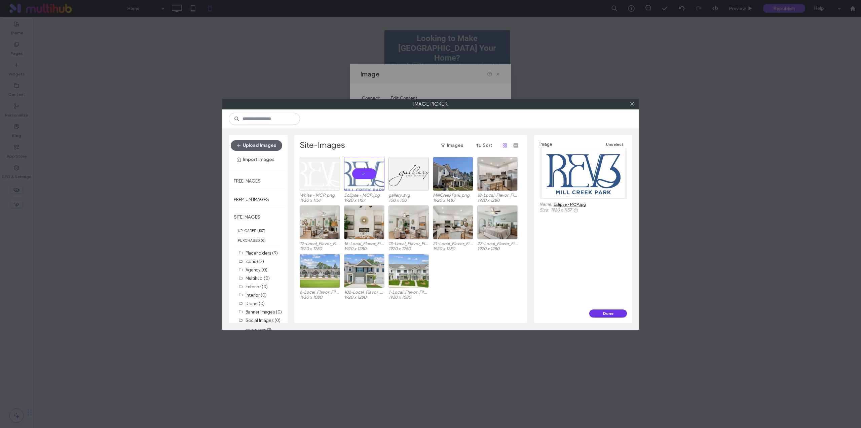
click at [597, 310] on button "Done" at bounding box center [608, 313] width 38 height 8
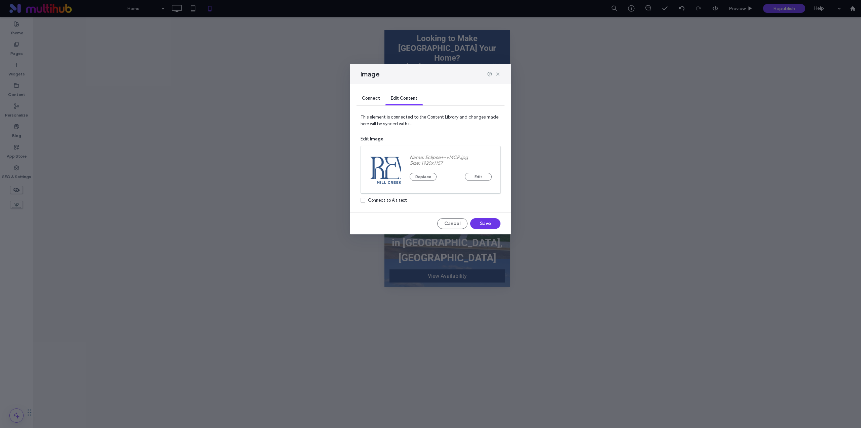
click at [479, 221] on button "Save" at bounding box center [485, 223] width 30 height 11
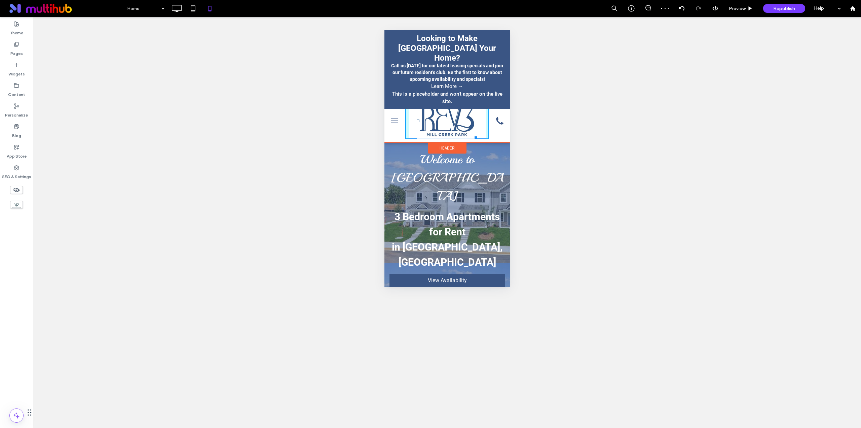
drag, startPoint x: 471, startPoint y: 135, endPoint x: 464, endPoint y: 126, distance: 11.3
click at [472, 134] on div at bounding box center [474, 136] width 5 height 5
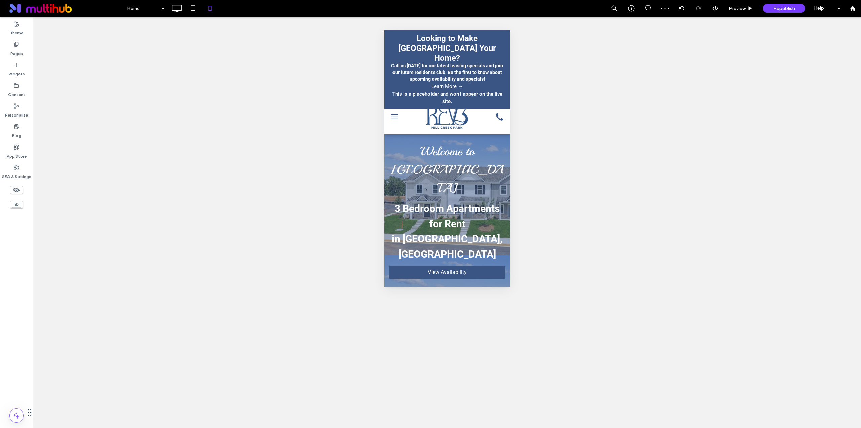
click at [394, 115] on button "menu" at bounding box center [394, 116] width 13 height 13
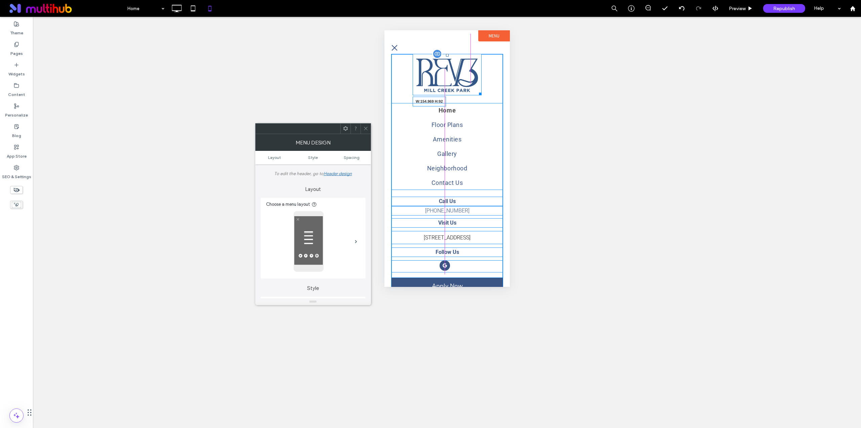
drag, startPoint x: 476, startPoint y: 92, endPoint x: 852, endPoint y: 111, distance: 376.0
click at [476, 90] on div at bounding box center [478, 92] width 5 height 5
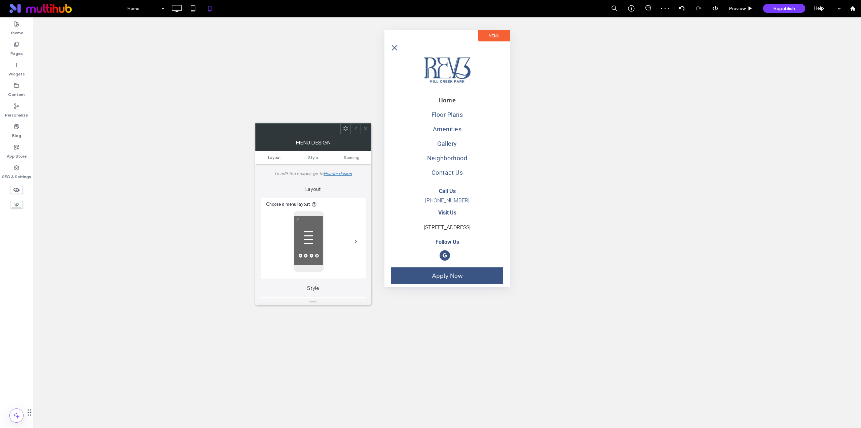
click at [395, 46] on span "menu" at bounding box center [395, 48] width 6 height 6
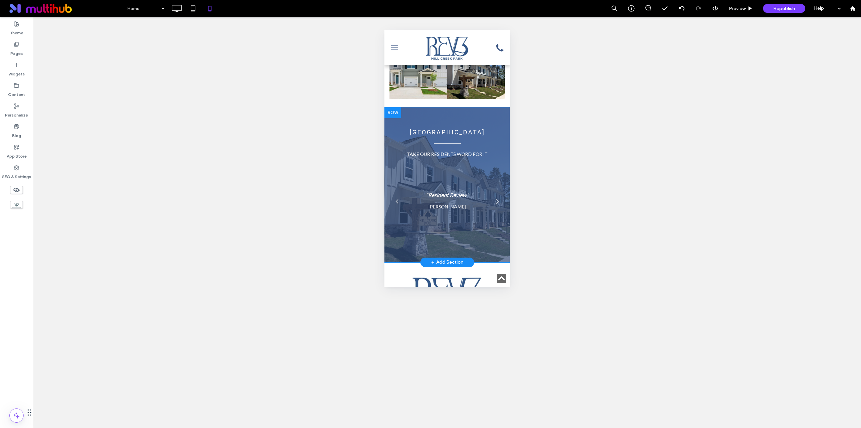
scroll to position [1191, 0]
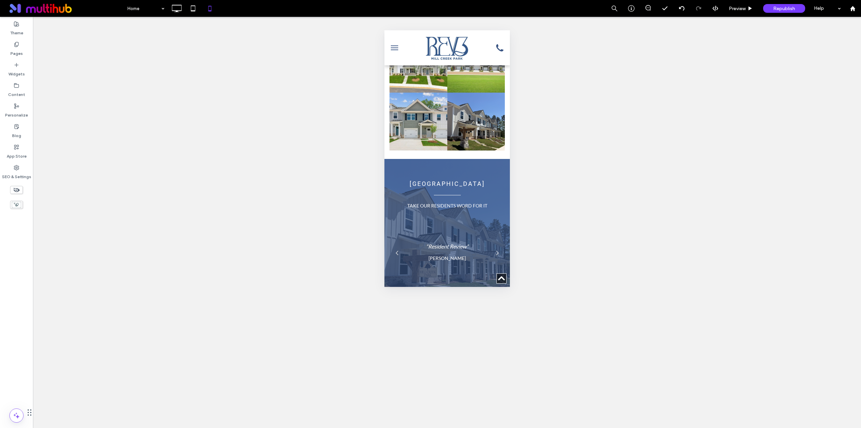
drag, startPoint x: 480, startPoint y: 220, endPoint x: 467, endPoint y: 210, distance: 16.0
click at [467, 319] on div "W:155 H:93 © 2025 2025 All Rights Reserved. Mill Creek © 2025 2025 All Rights R…" at bounding box center [446, 366] width 125 height 94
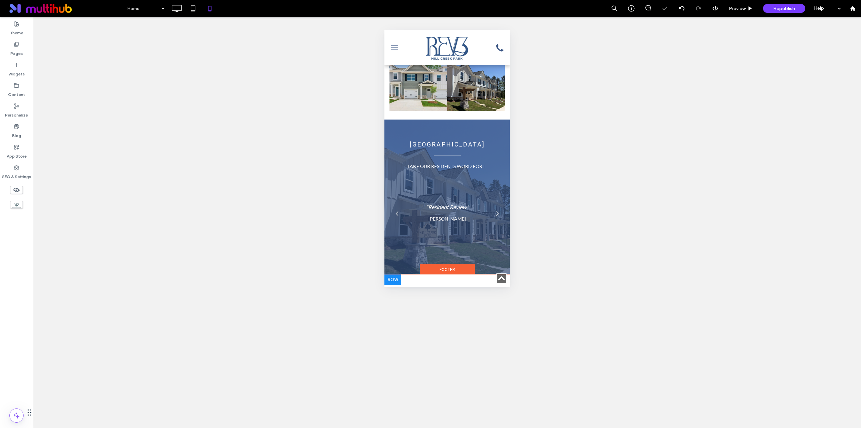
scroll to position [1289, 0]
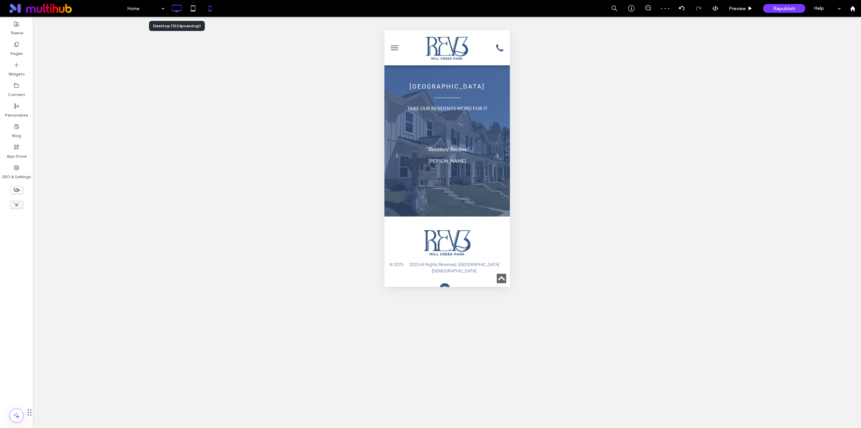
click at [182, 12] on icon at bounding box center [176, 8] width 13 height 13
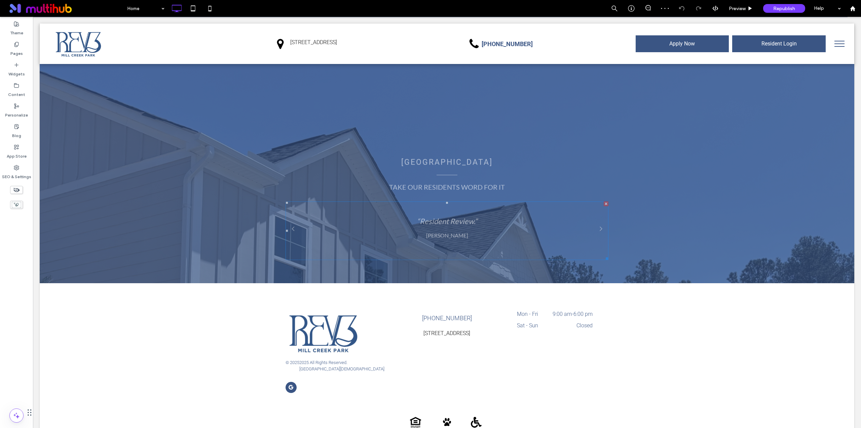
scroll to position [1420, 0]
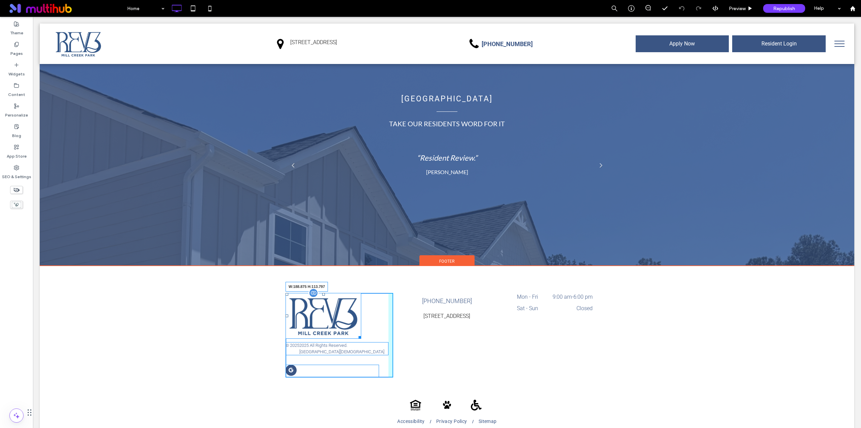
drag, startPoint x: 358, startPoint y: 286, endPoint x: 413, endPoint y: 299, distance: 56.6
click at [356, 333] on div at bounding box center [358, 335] width 5 height 5
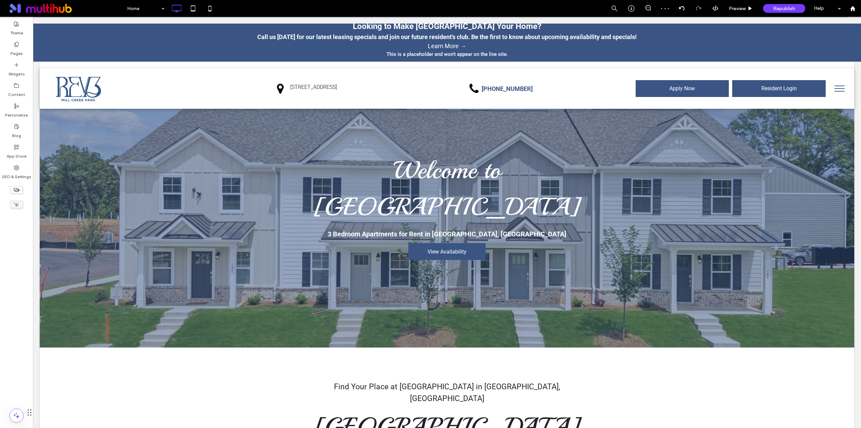
scroll to position [0, 0]
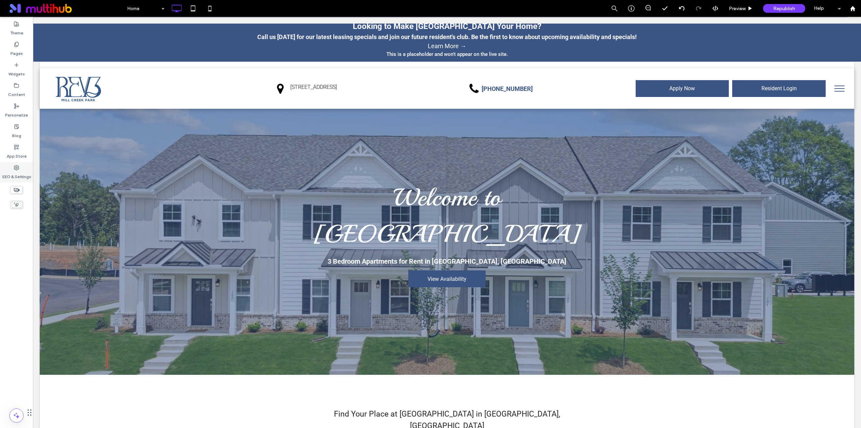
click at [19, 166] on div "SEO & Settings" at bounding box center [16, 172] width 33 height 21
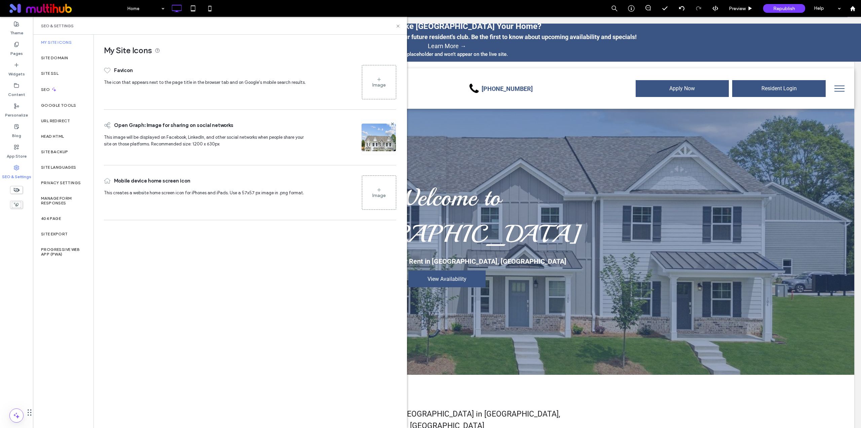
click at [379, 83] on div "Image" at bounding box center [378, 85] width 13 height 6
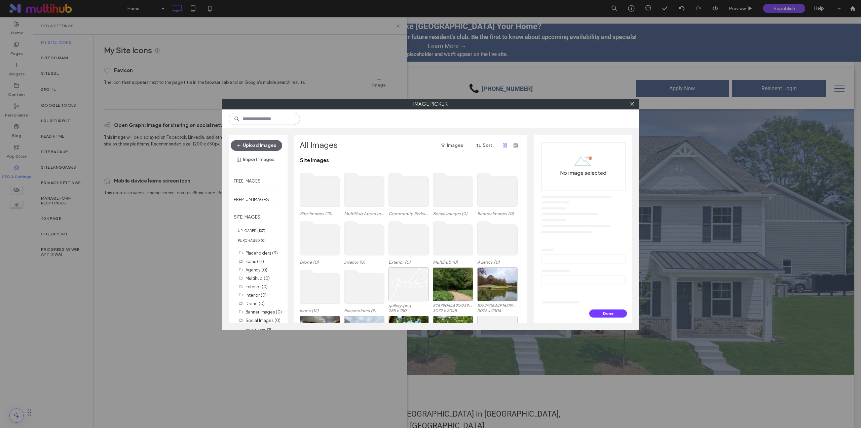
click at [323, 191] on use at bounding box center [320, 190] width 40 height 34
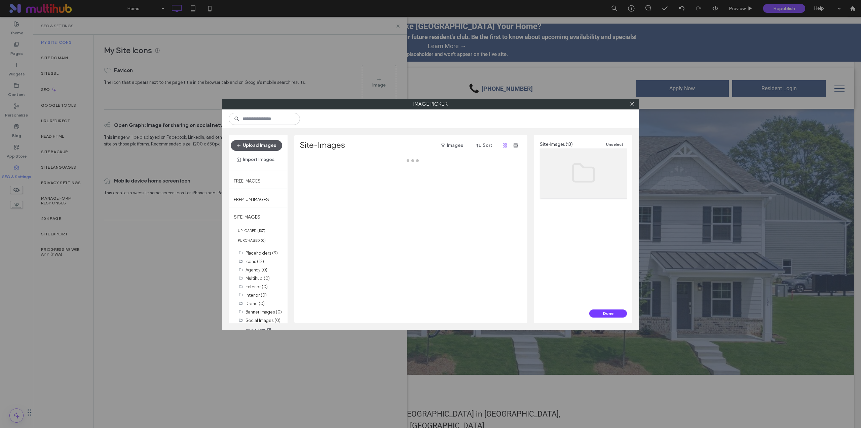
click at [268, 145] on button "Upload Images" at bounding box center [256, 145] width 51 height 11
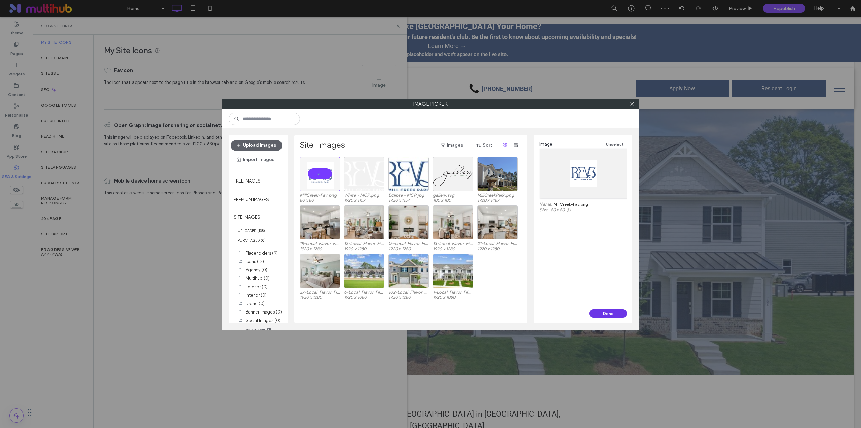
click at [618, 311] on button "Done" at bounding box center [608, 313] width 38 height 8
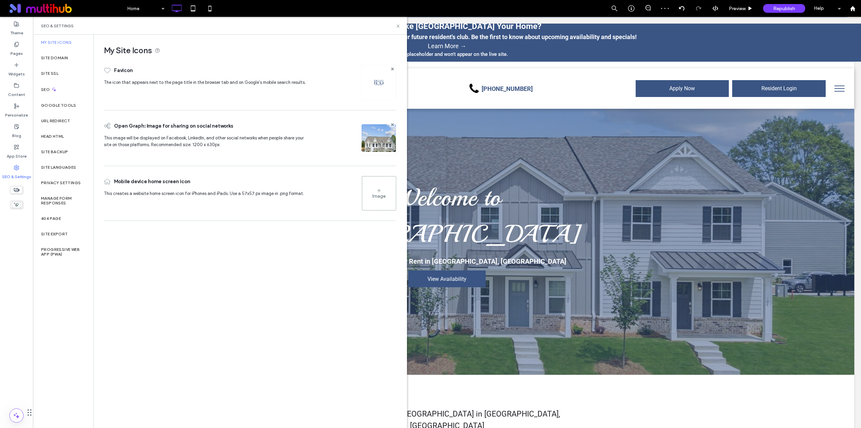
click at [369, 190] on div "Image" at bounding box center [379, 193] width 34 height 32
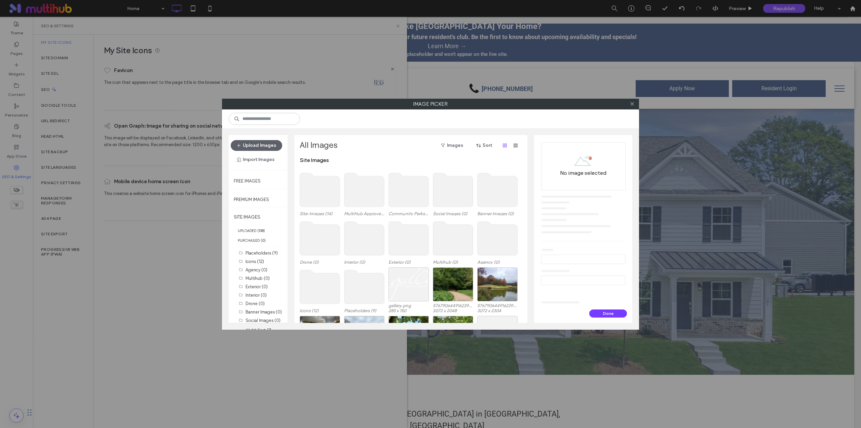
click at [320, 195] on use at bounding box center [320, 190] width 40 height 34
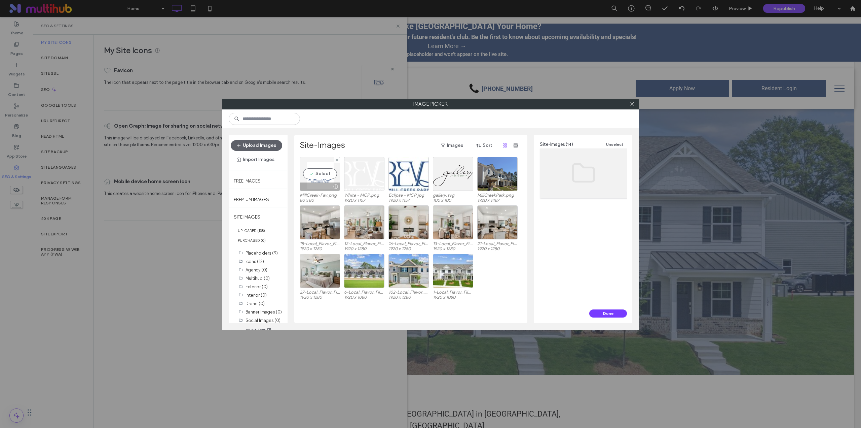
click at [315, 175] on div "Select" at bounding box center [320, 174] width 40 height 34
click at [622, 316] on button "Done" at bounding box center [608, 313] width 38 height 8
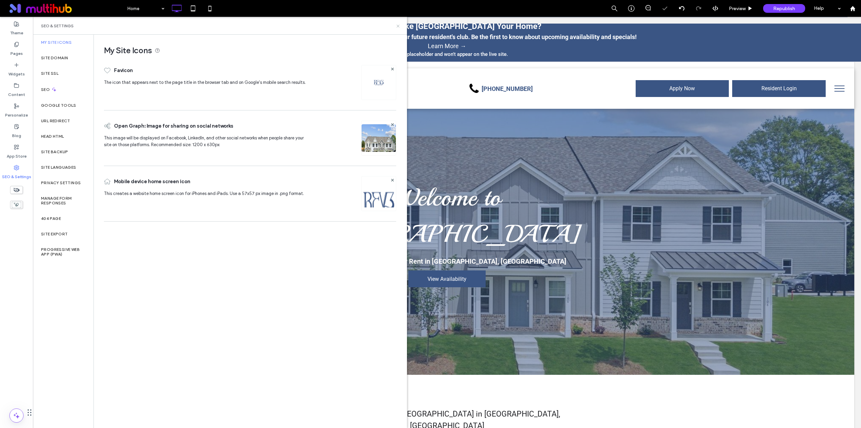
drag, startPoint x: 397, startPoint y: 24, endPoint x: 213, endPoint y: 78, distance: 191.7
click at [397, 24] on icon at bounding box center [398, 26] width 5 height 5
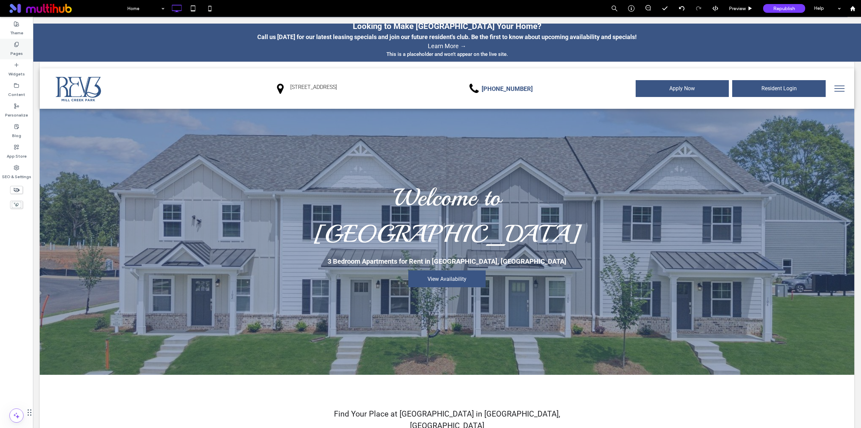
click at [17, 43] on icon at bounding box center [16, 44] width 5 height 5
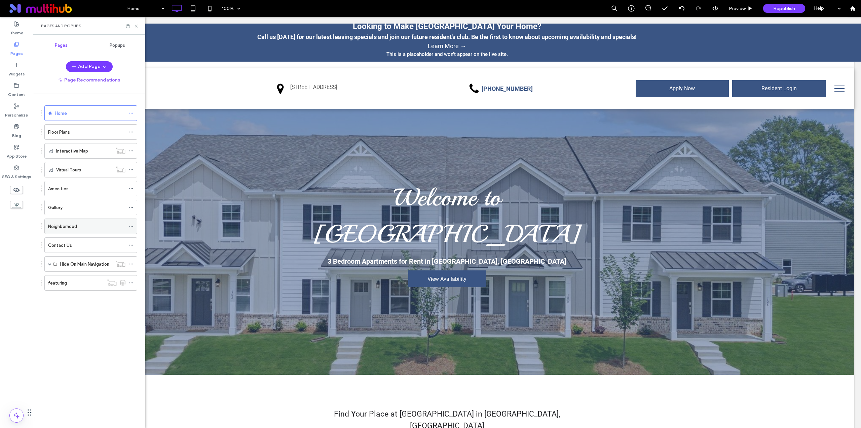
click at [77, 224] on label "Neighborhood" at bounding box center [62, 226] width 29 height 12
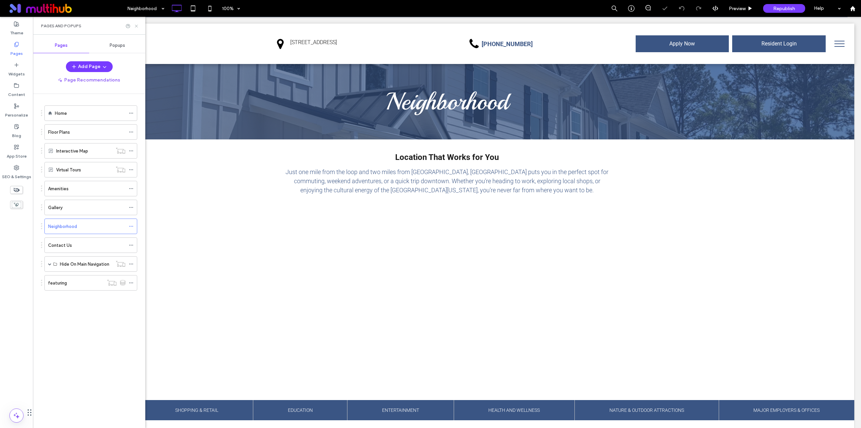
drag, startPoint x: 137, startPoint y: 25, endPoint x: 106, endPoint y: 40, distance: 33.9
click at [137, 25] on icon at bounding box center [136, 26] width 5 height 5
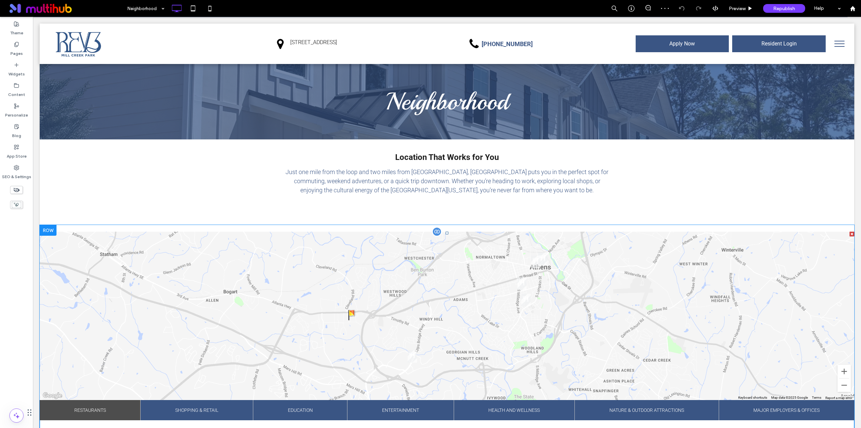
click at [228, 282] on span at bounding box center [447, 366] width 815 height 270
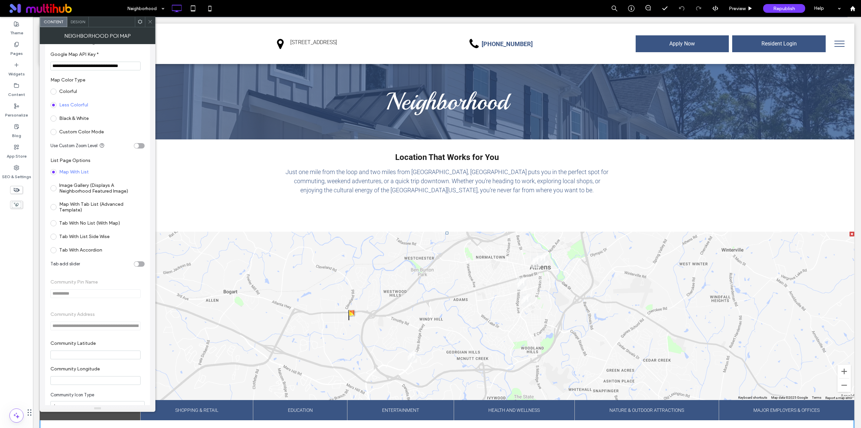
scroll to position [224, 0]
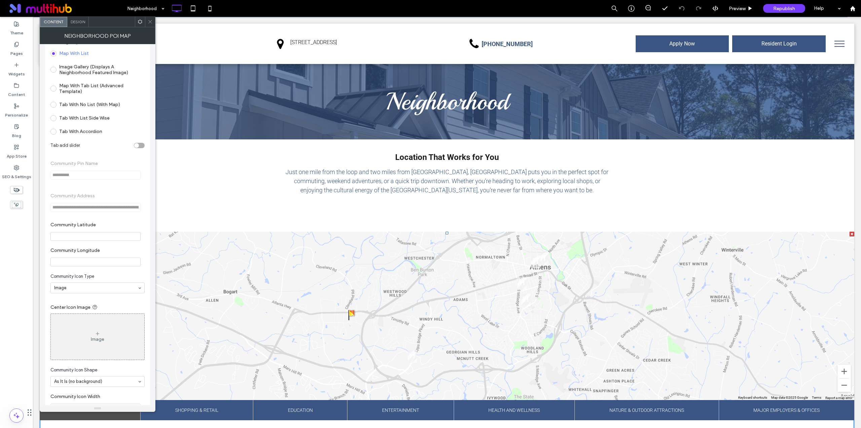
click at [102, 335] on div "Image" at bounding box center [98, 336] width 94 height 44
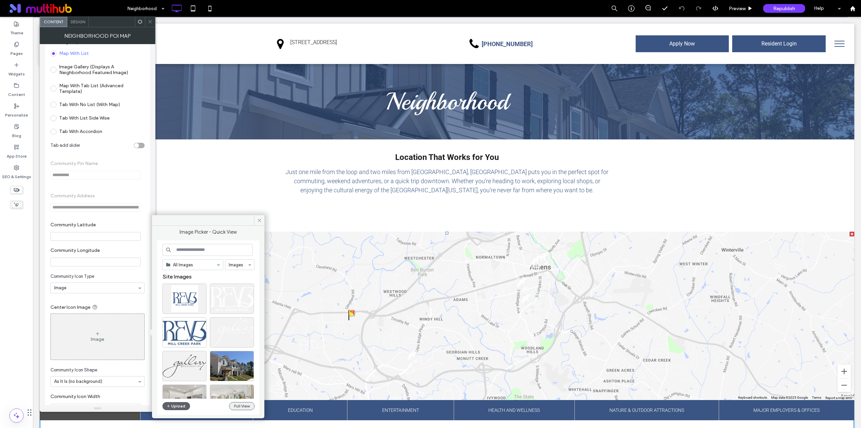
click at [244, 404] on button "Full View" at bounding box center [242, 406] width 26 height 8
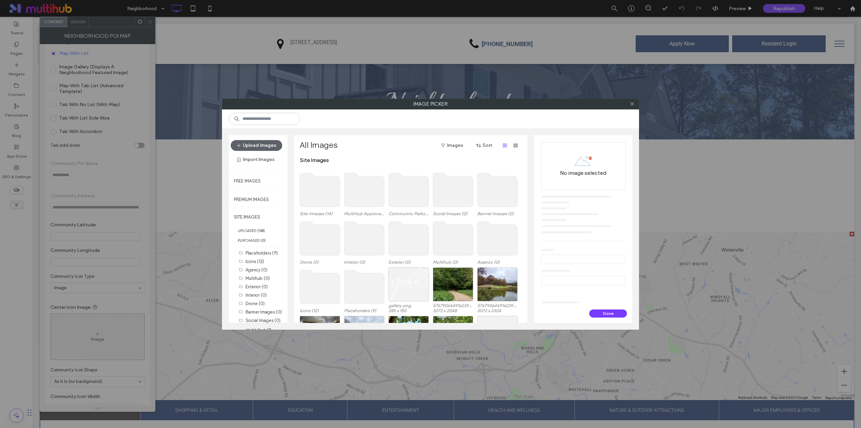
click at [311, 189] on use at bounding box center [320, 190] width 40 height 34
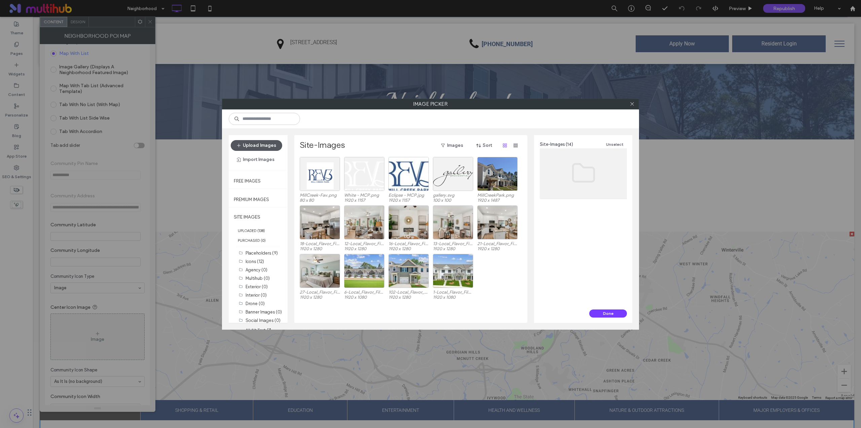
click at [259, 146] on button "Upload Images" at bounding box center [256, 145] width 51 height 11
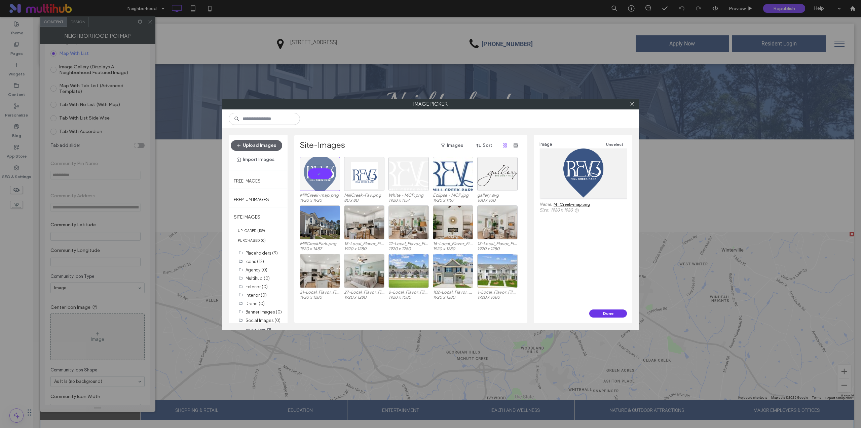
click at [615, 311] on button "Done" at bounding box center [608, 313] width 38 height 8
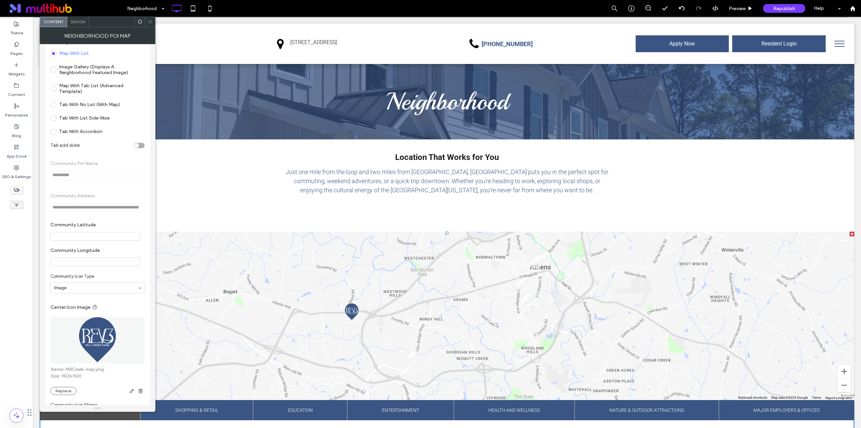
scroll to position [336, 0]
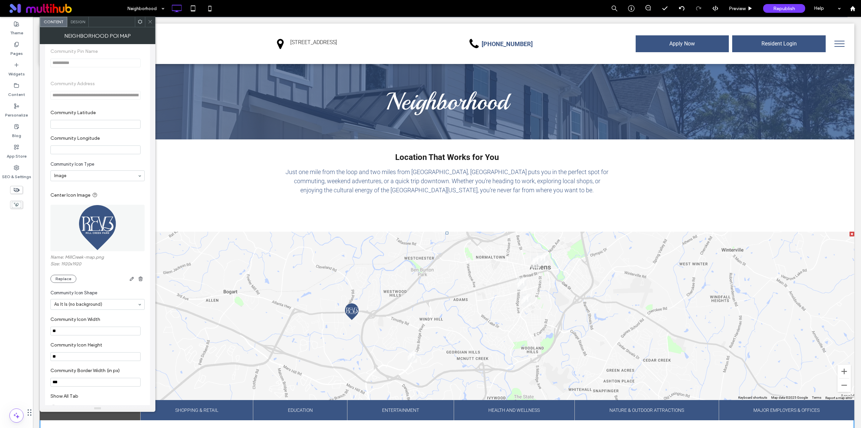
drag, startPoint x: 100, startPoint y: 349, endPoint x: 38, endPoint y: 333, distance: 64.5
type input "**"
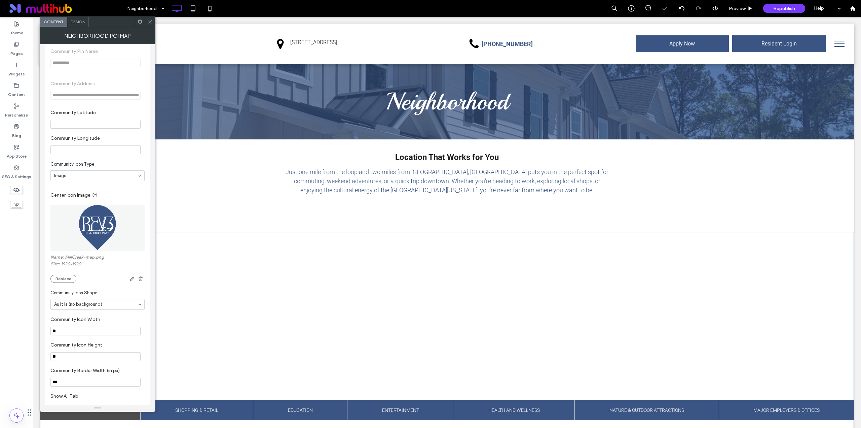
drag, startPoint x: 68, startPoint y: 356, endPoint x: 58, endPoint y: 356, distance: 10.8
click at [58, 356] on input "**" at bounding box center [95, 356] width 90 height 9
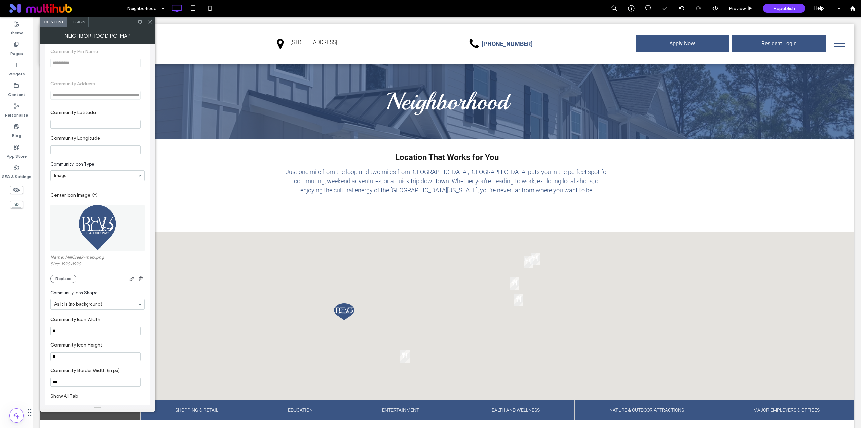
drag, startPoint x: 58, startPoint y: 356, endPoint x: 42, endPoint y: 360, distance: 15.5
click at [42, 360] on div "**********" at bounding box center [98, 224] width 116 height 361
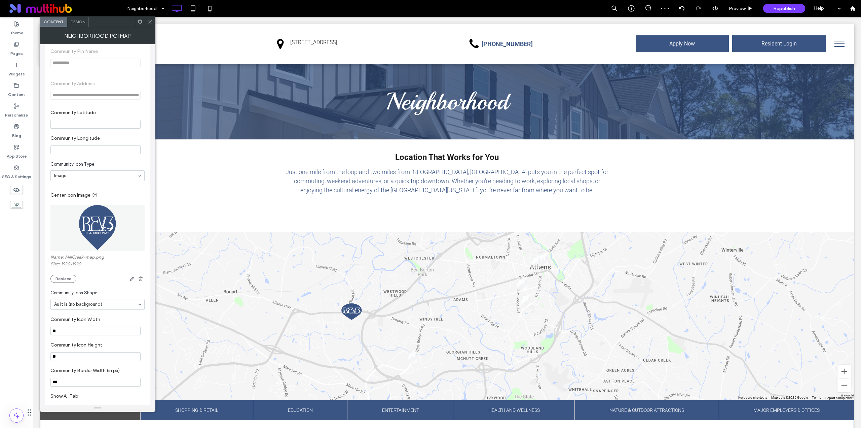
type input "**"
click at [120, 345] on label "Community Icon Height" at bounding box center [96, 345] width 92 height 7
drag, startPoint x: 150, startPoint y: 23, endPoint x: 291, endPoint y: 75, distance: 150.4
click at [150, 23] on icon at bounding box center [150, 21] width 5 height 5
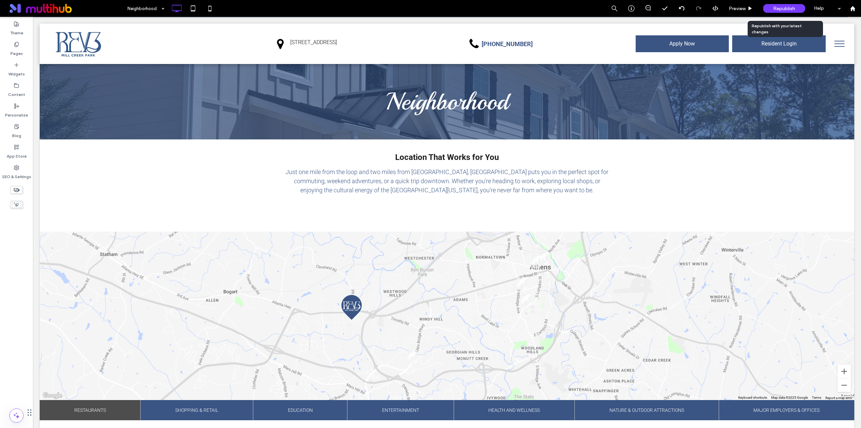
click at [799, 7] on div "Republish" at bounding box center [784, 8] width 42 height 9
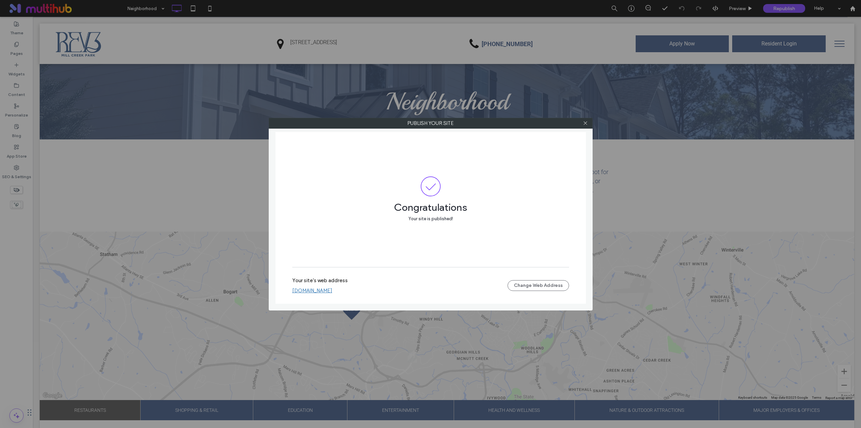
drag, startPoint x: 341, startPoint y: 289, endPoint x: 341, endPoint y: 282, distance: 7.1
click at [332, 289] on link "gallery-mill-creek-park.multiscreensite.com" at bounding box center [312, 290] width 40 height 6
click at [586, 123] on icon at bounding box center [585, 122] width 5 height 5
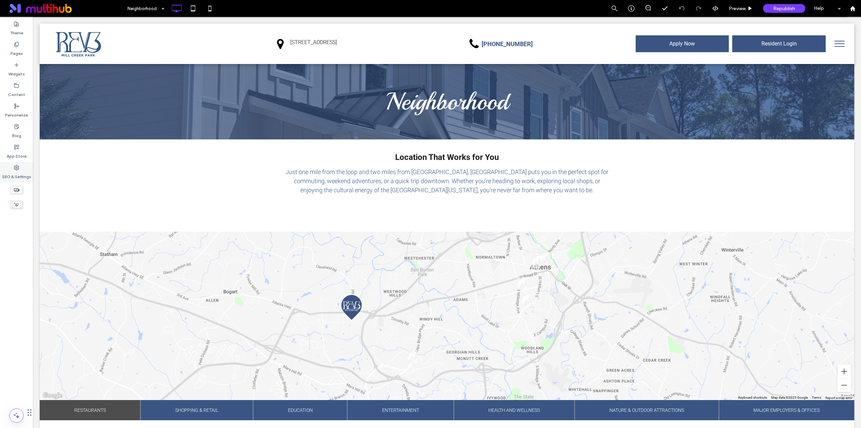
click at [19, 169] on div "SEO & Settings" at bounding box center [16, 172] width 33 height 21
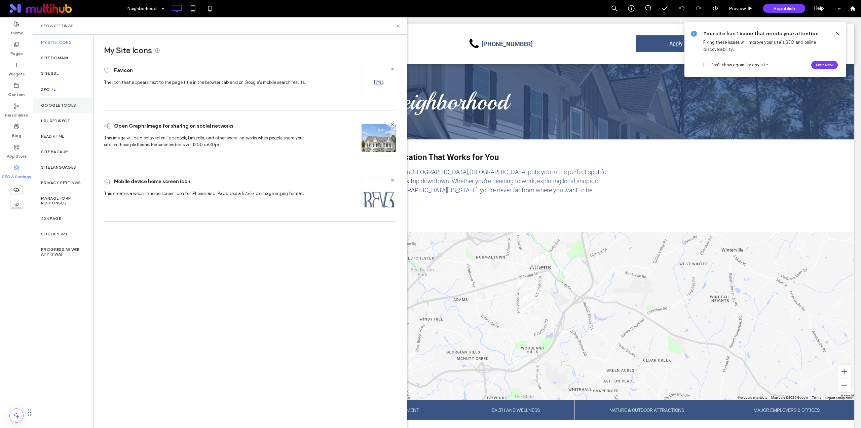
click at [64, 105] on label "Google Tools" at bounding box center [58, 105] width 35 height 5
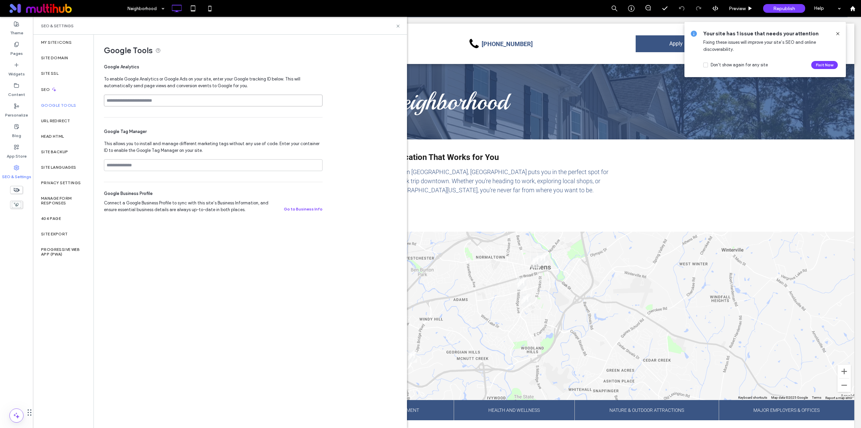
click at [140, 99] on input at bounding box center [213, 101] width 219 height 12
paste input "**********"
type input "**********"
click at [178, 124] on div "Google Tag Manager This allows you to install and manage different marketing ta…" at bounding box center [213, 149] width 219 height 64
click at [157, 96] on input "**********" at bounding box center [213, 101] width 219 height 12
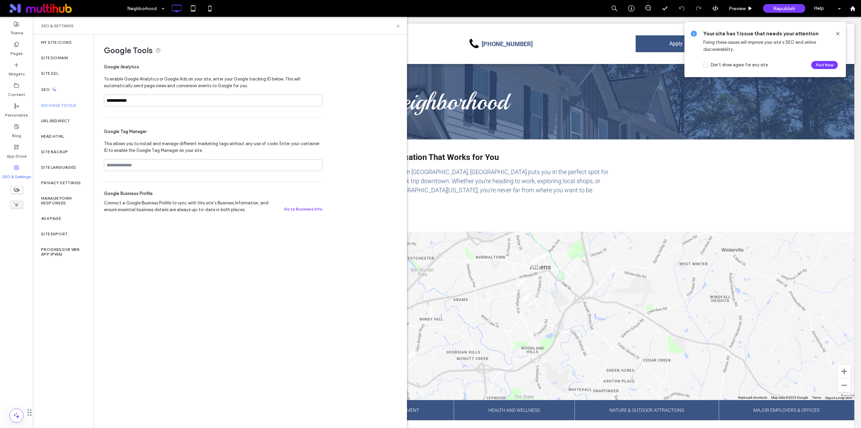
click at [161, 120] on div "Google Tag Manager This allows you to install and manage different marketing ta…" at bounding box center [213, 149] width 219 height 64
click at [151, 105] on input "**********" at bounding box center [213, 101] width 219 height 12
click at [145, 164] on input at bounding box center [213, 165] width 219 height 12
paste input "**********"
type input "**********"
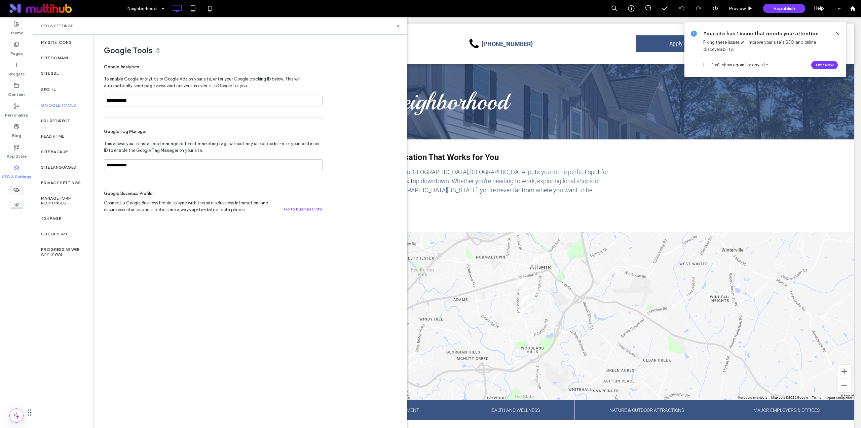
click at [189, 278] on div "**********" at bounding box center [250, 231] width 313 height 392
click at [398, 25] on icon at bounding box center [398, 26] width 5 height 5
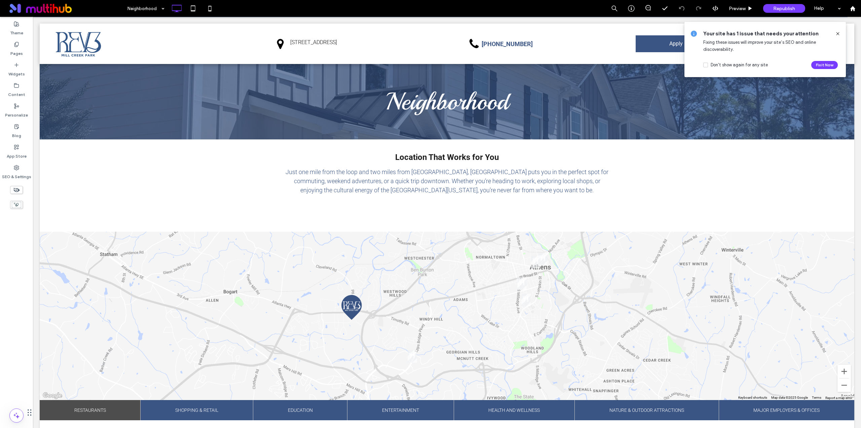
click at [840, 30] on span at bounding box center [837, 33] width 5 height 7
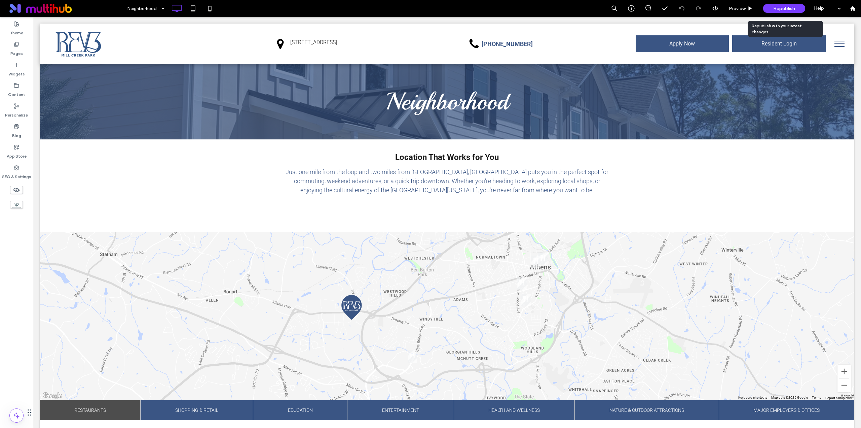
click at [784, 7] on span "Republish" at bounding box center [784, 9] width 22 height 6
